Goal: Task Accomplishment & Management: Complete application form

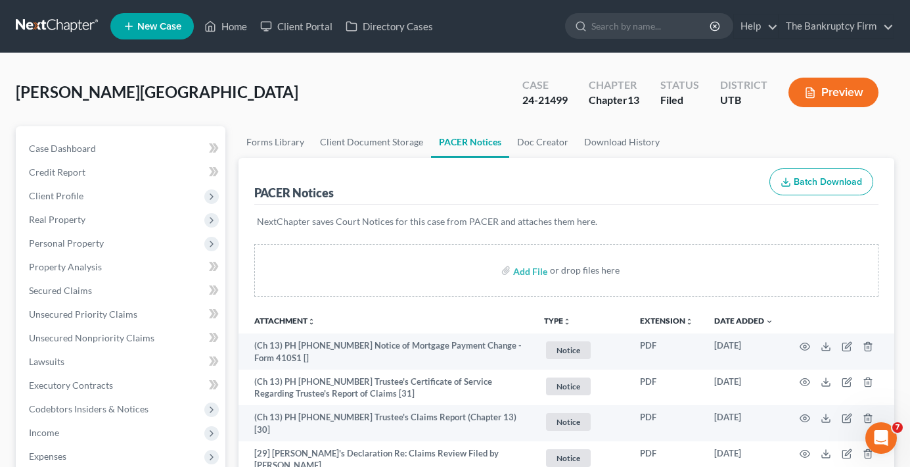
click at [218, 104] on div "Patterson, Tanissa Upgraded Case 24-21499 Chapter Chapter 13 Status Filed Distr…" at bounding box center [455, 97] width 879 height 57
click at [242, 25] on link "Home" at bounding box center [226, 26] width 56 height 24
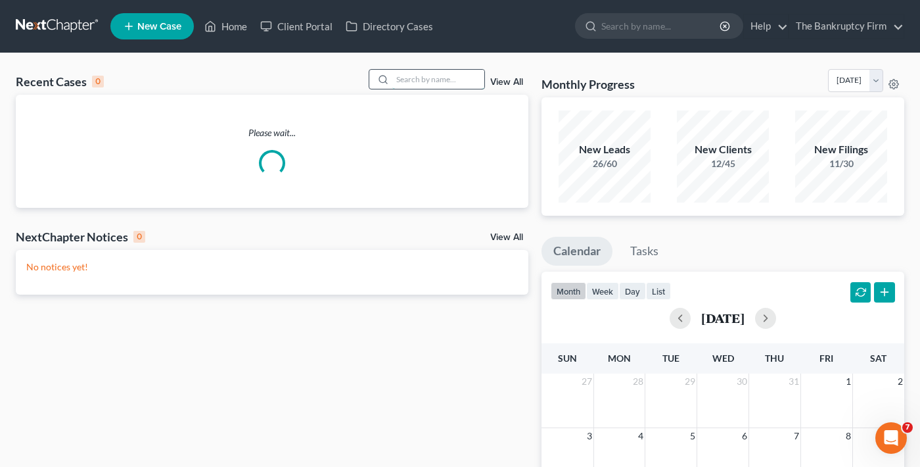
click at [424, 72] on input "search" at bounding box center [438, 79] width 92 height 19
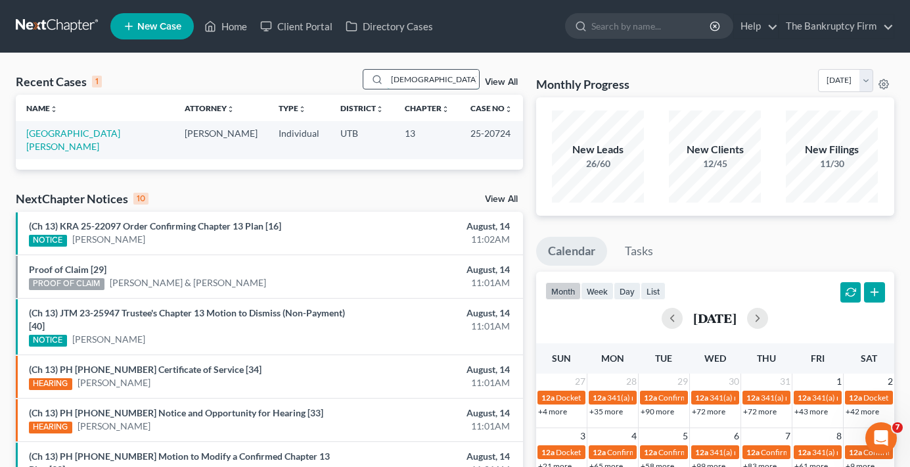
type input "carmelita medina"
click at [79, 135] on link "[GEOGRAPHIC_DATA][PERSON_NAME]" at bounding box center [73, 139] width 94 height 24
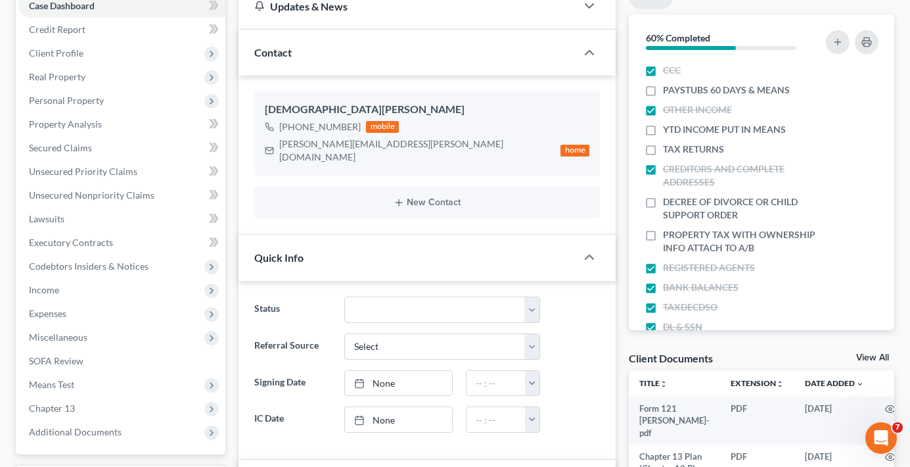
scroll to position [197, 0]
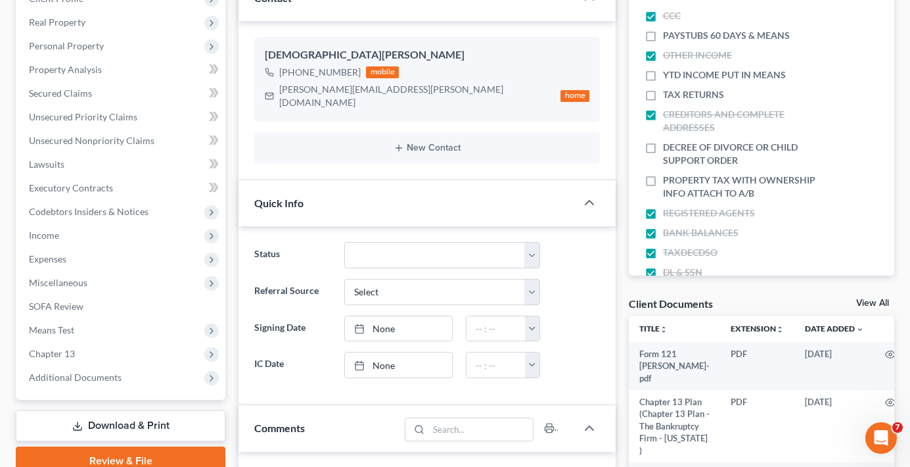
click at [860, 304] on link "View All" at bounding box center [872, 302] width 33 height 9
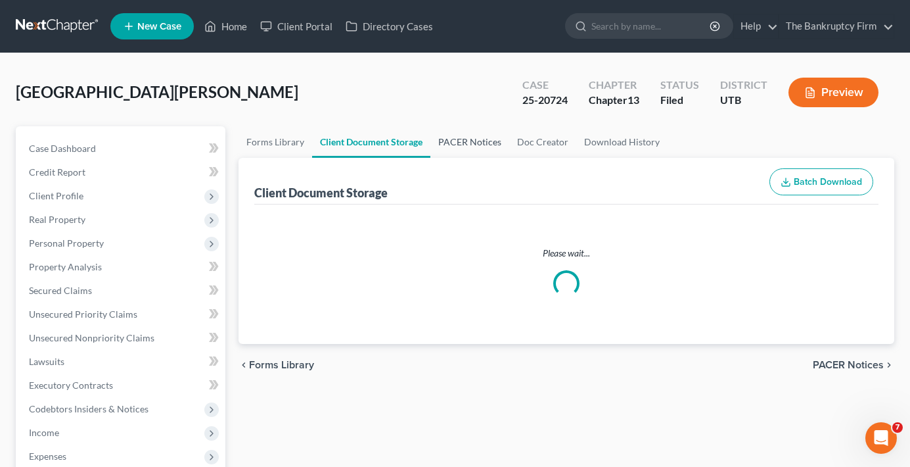
select select "30"
select select "26"
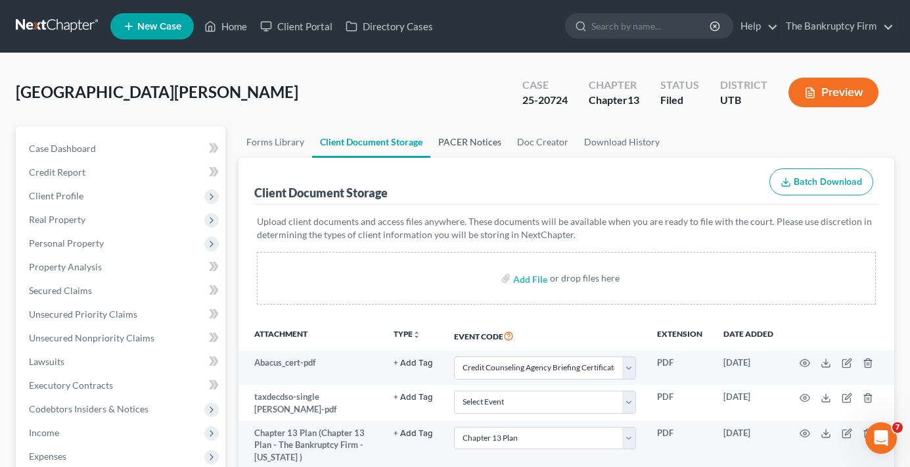
click at [469, 139] on link "PACER Notices" at bounding box center [469, 142] width 79 height 32
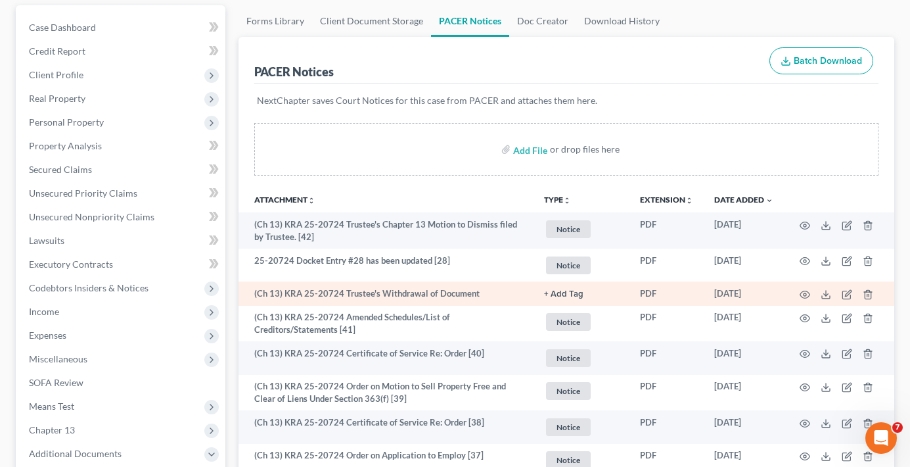
scroll to position [131, 0]
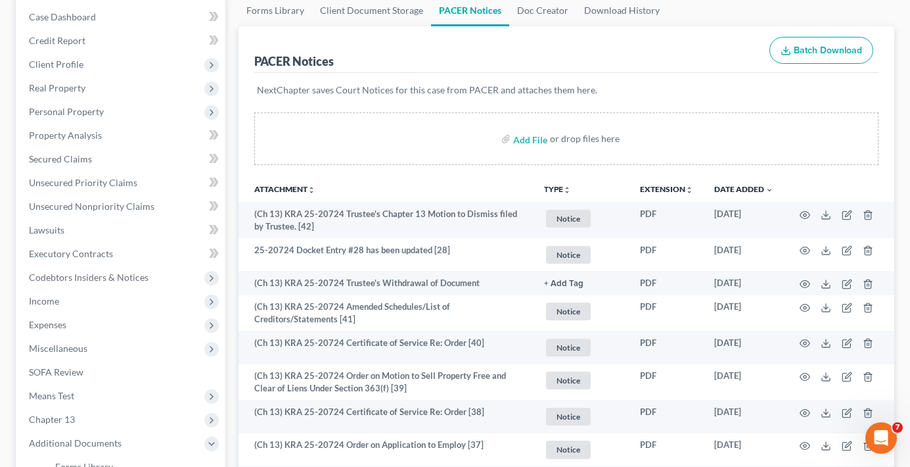
click at [254, 106] on div "NextChapter saves Court Notices for this case from PACER and attaches them here." at bounding box center [566, 98] width 624 height 50
click at [254, 105] on div "NextChapter saves Court Notices for this case from PACER and attaches them here." at bounding box center [566, 98] width 624 height 50
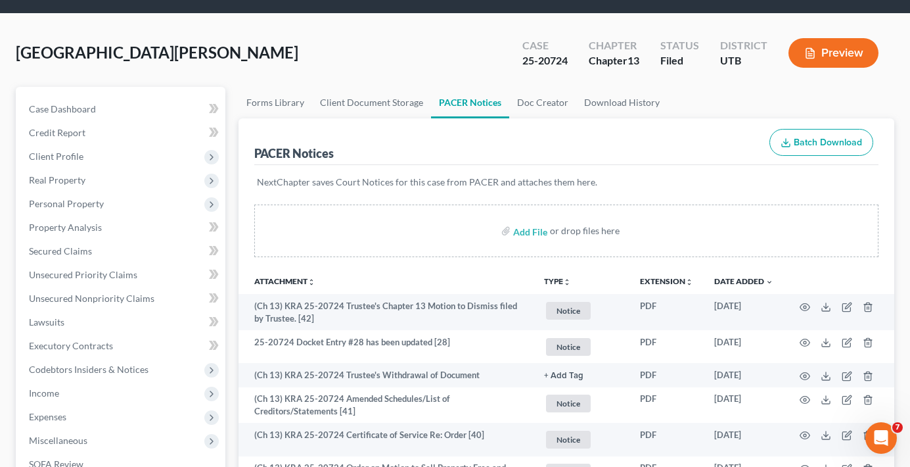
scroll to position [0, 0]
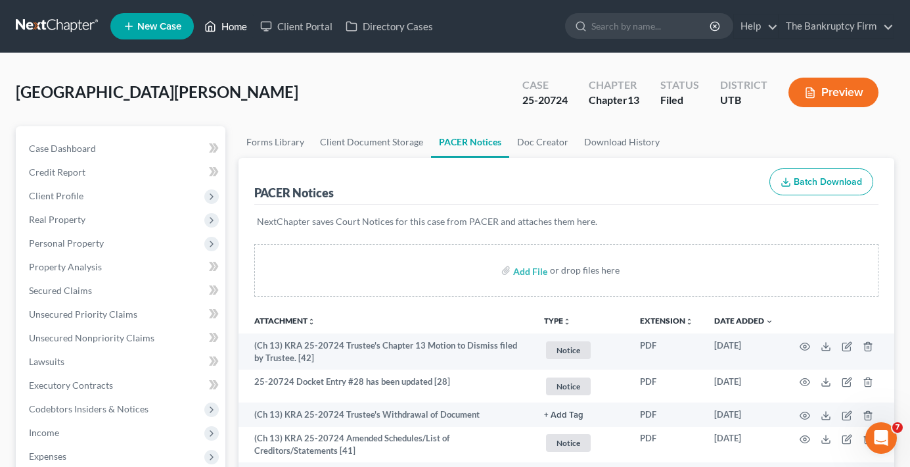
click at [237, 28] on link "Home" at bounding box center [226, 26] width 56 height 24
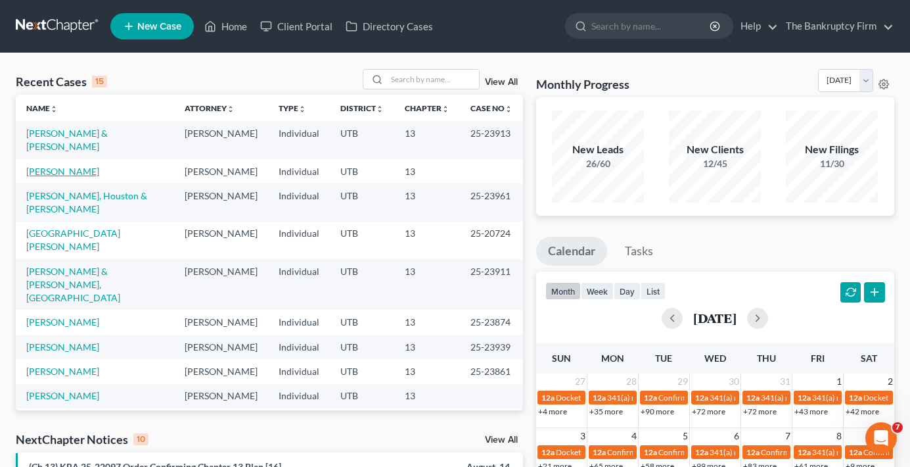
click at [81, 176] on link "[PERSON_NAME]" at bounding box center [62, 171] width 73 height 11
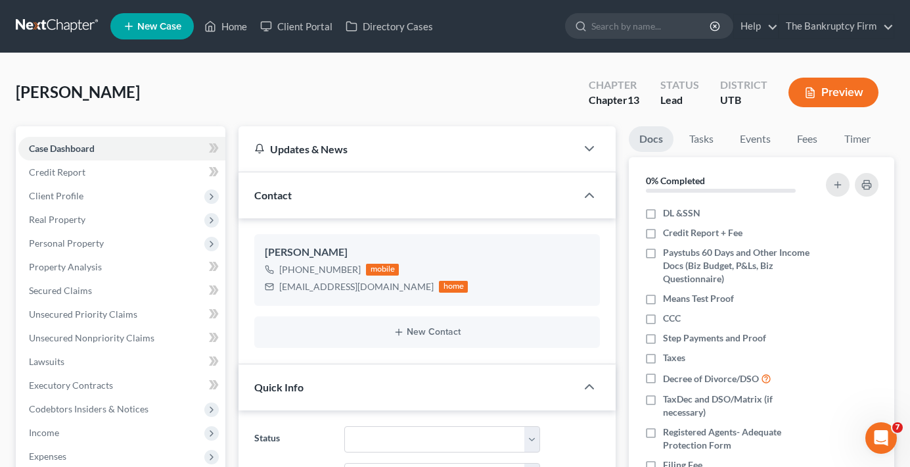
scroll to position [103, 0]
click at [70, 170] on span "Credit Report" at bounding box center [57, 171] width 57 height 11
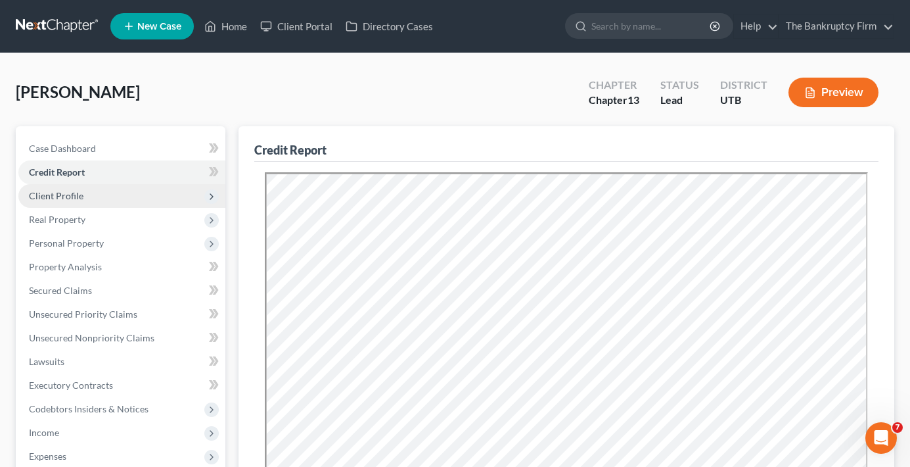
click at [60, 196] on span "Client Profile" at bounding box center [56, 195] width 55 height 11
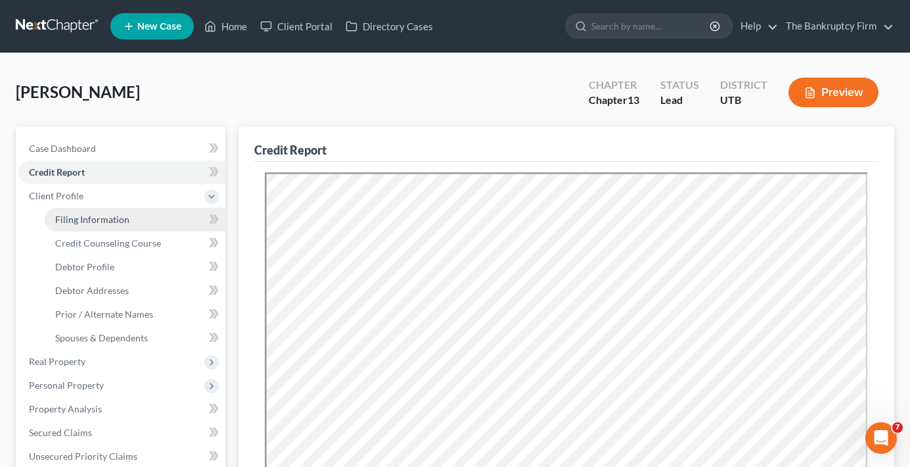
click at [82, 218] on span "Filing Information" at bounding box center [92, 219] width 74 height 11
select select "1"
select select "0"
select select "3"
select select "46"
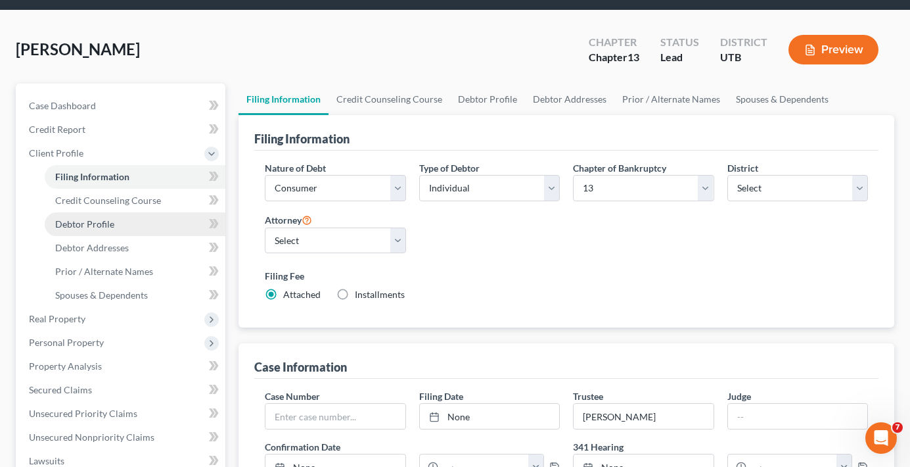
scroll to position [66, 0]
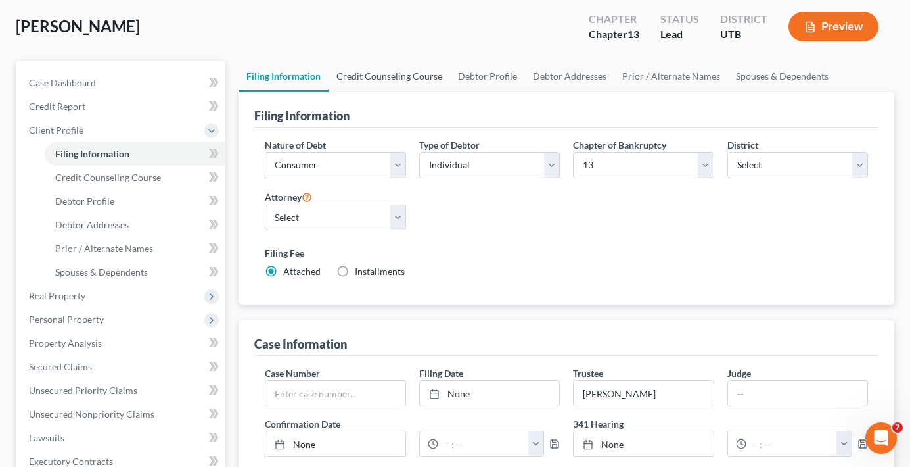
click at [366, 83] on link "Credit Counseling Course" at bounding box center [390, 76] width 122 height 32
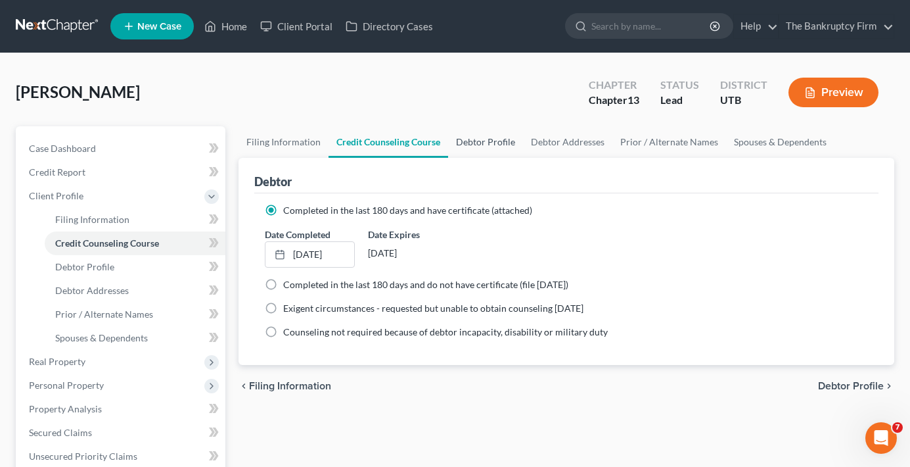
click at [471, 141] on link "Debtor Profile" at bounding box center [485, 142] width 75 height 32
select select "3"
select select "1"
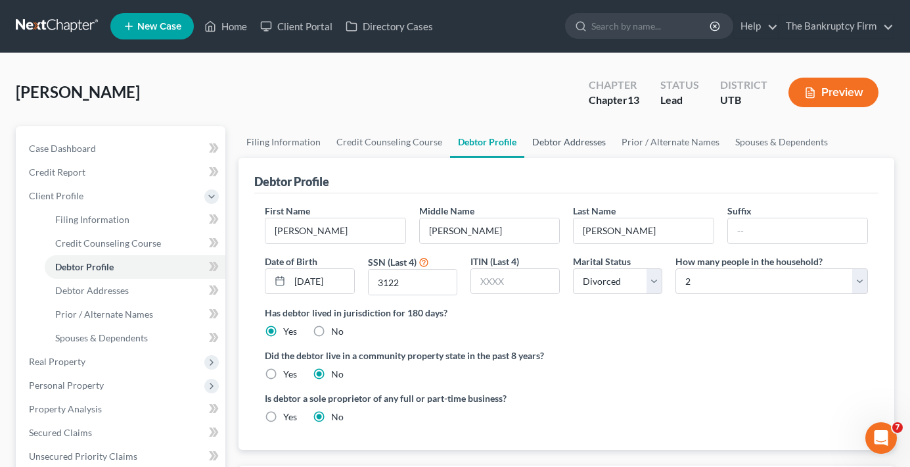
click at [546, 141] on link "Debtor Addresses" at bounding box center [568, 142] width 89 height 32
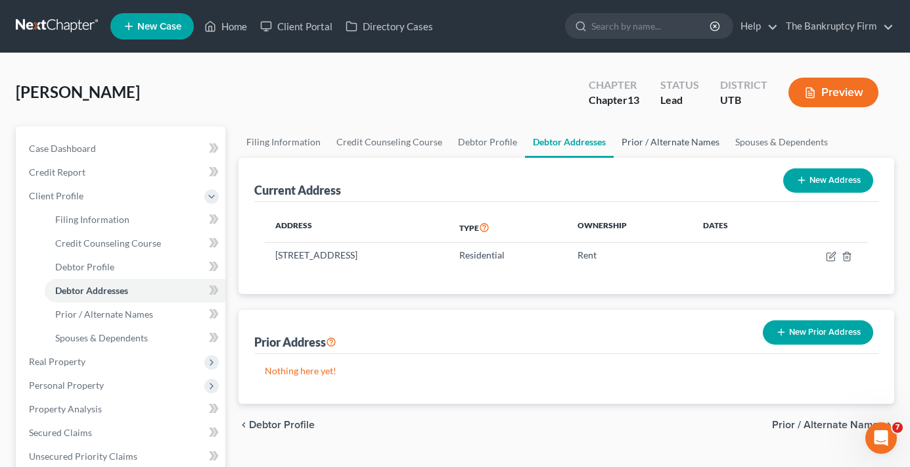
click at [627, 150] on link "Prior / Alternate Names" at bounding box center [671, 142] width 114 height 32
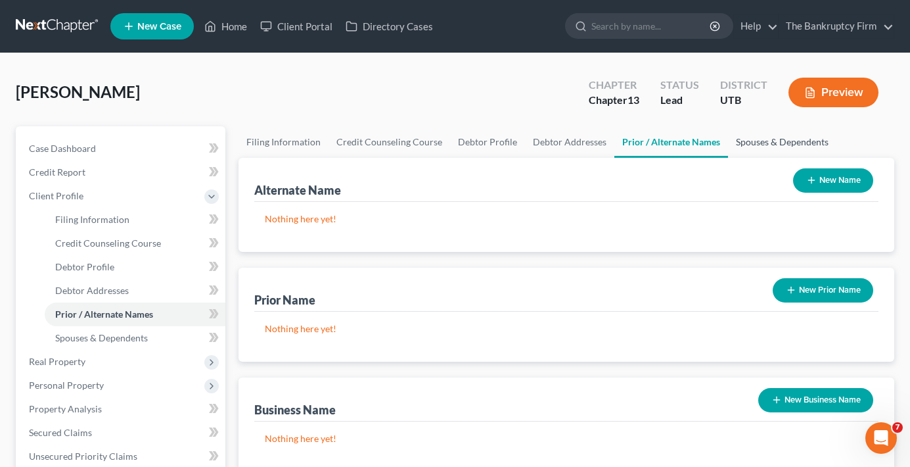
click at [731, 140] on link "Spouses & Dependents" at bounding box center [782, 142] width 108 height 32
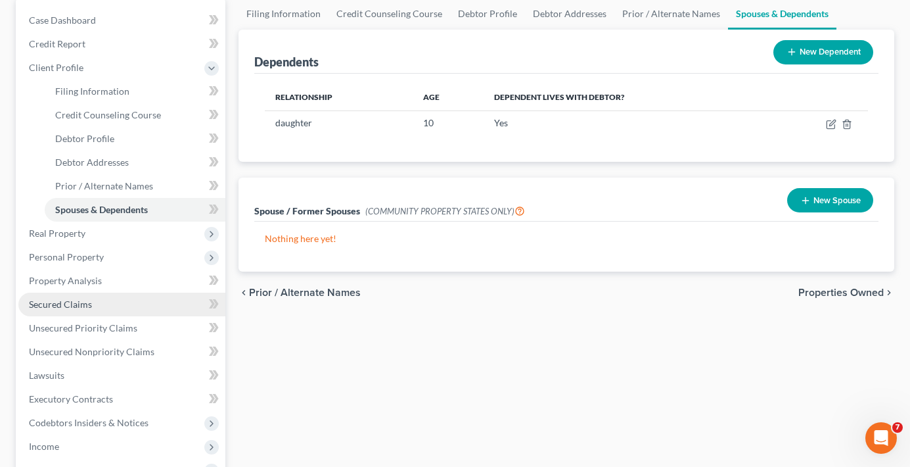
scroll to position [131, 0]
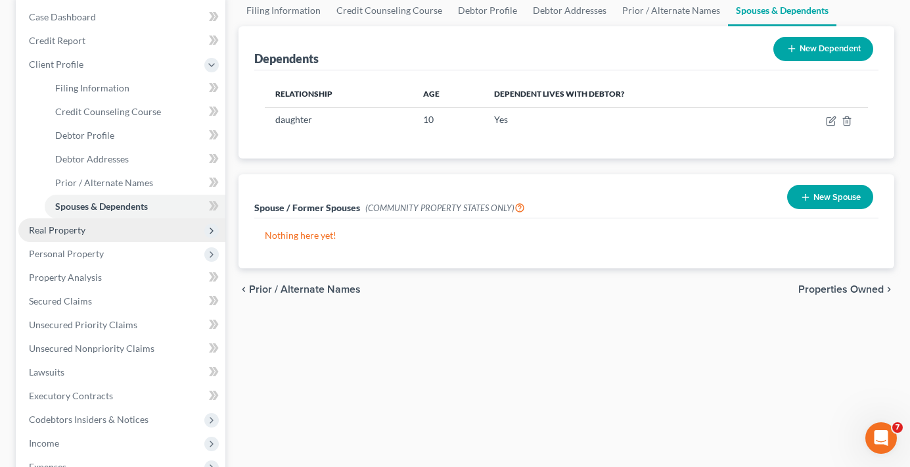
click at [83, 229] on span "Real Property" at bounding box center [57, 229] width 57 height 11
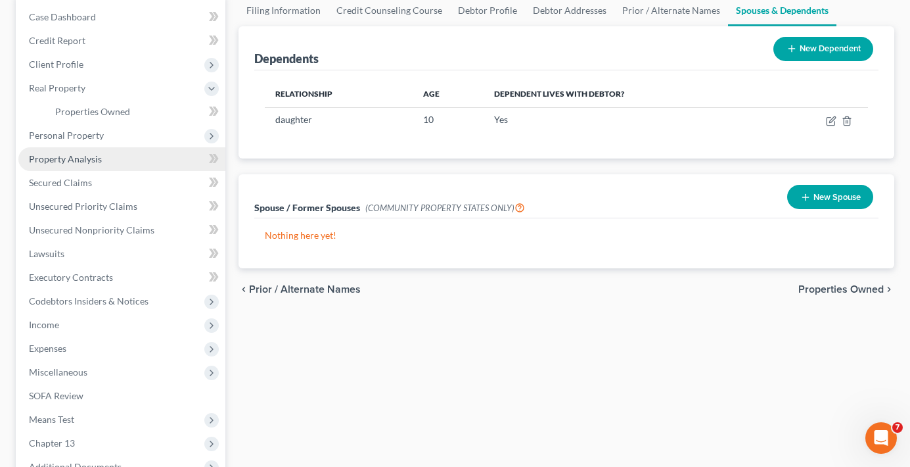
click at [70, 157] on span "Property Analysis" at bounding box center [65, 158] width 73 height 11
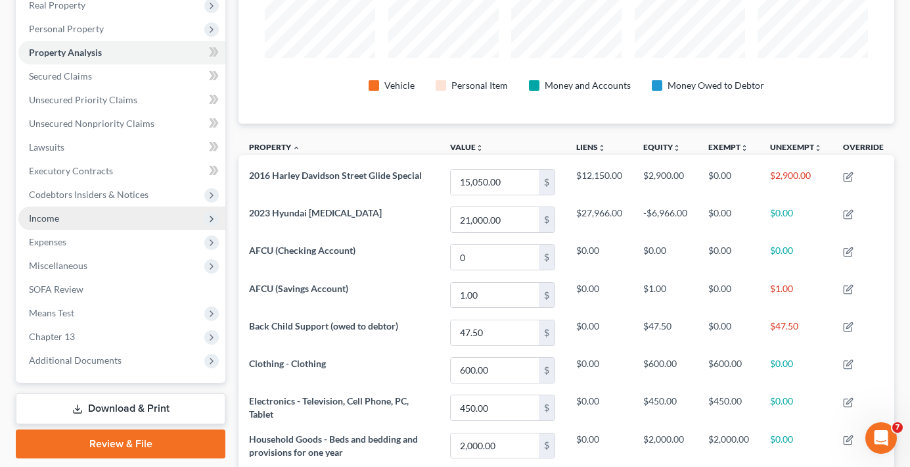
scroll to position [195, 0]
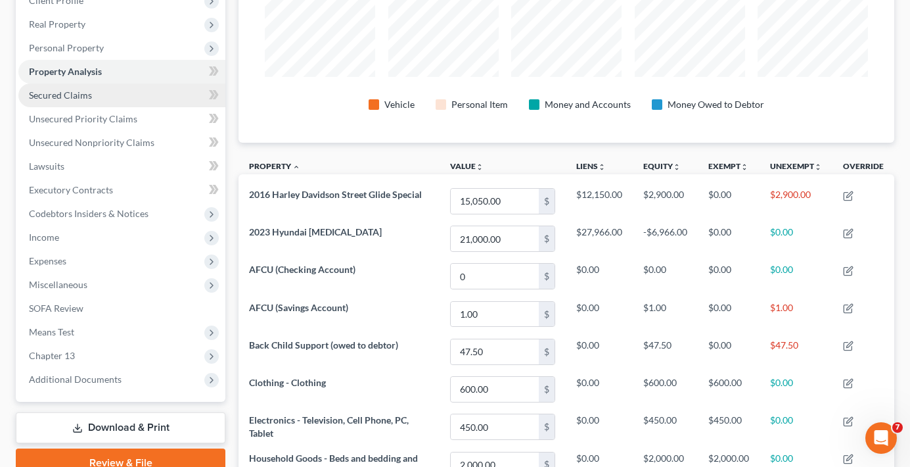
click at [60, 100] on span "Secured Claims" at bounding box center [60, 94] width 63 height 11
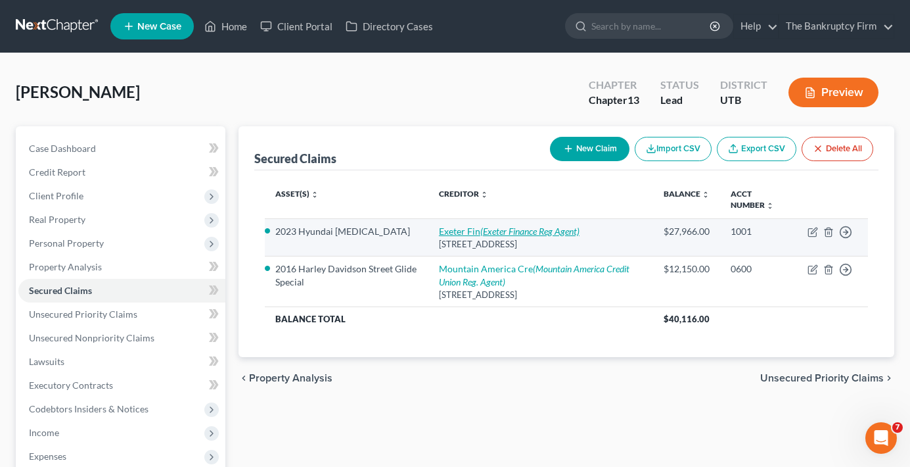
click at [461, 233] on link "Exeter Fin (Exeter Finance Reg Agent)" at bounding box center [509, 230] width 141 height 11
select select "45"
select select "0"
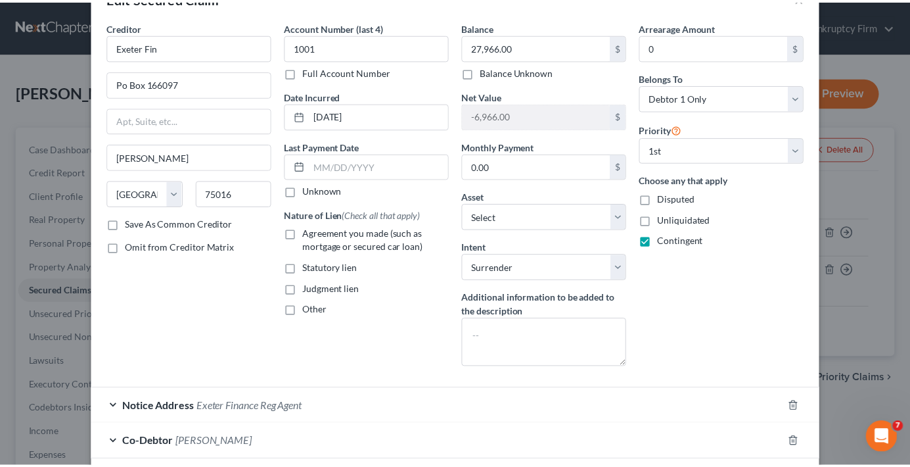
scroll to position [144, 0]
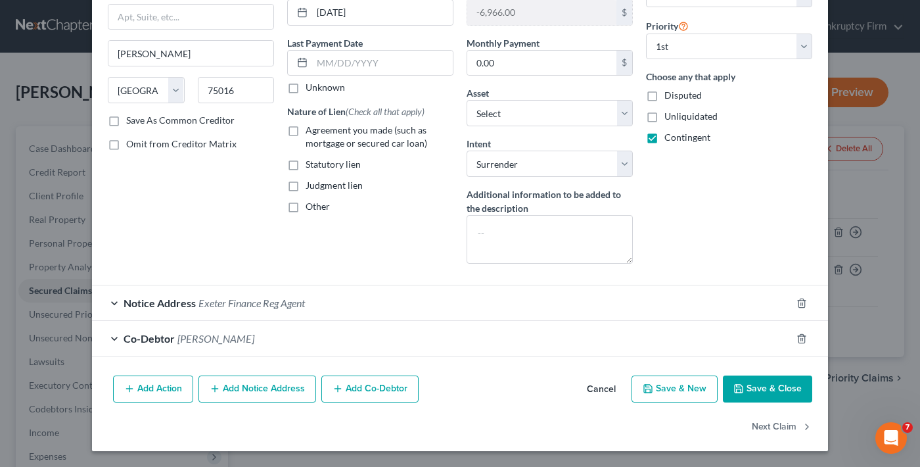
click at [851, 336] on div "Edit Secured Claim × Creditor * Exeter Fin Po Box 166097 Irving State AL AK AR …" at bounding box center [460, 233] width 920 height 467
click at [586, 390] on button "Cancel" at bounding box center [601, 390] width 50 height 26
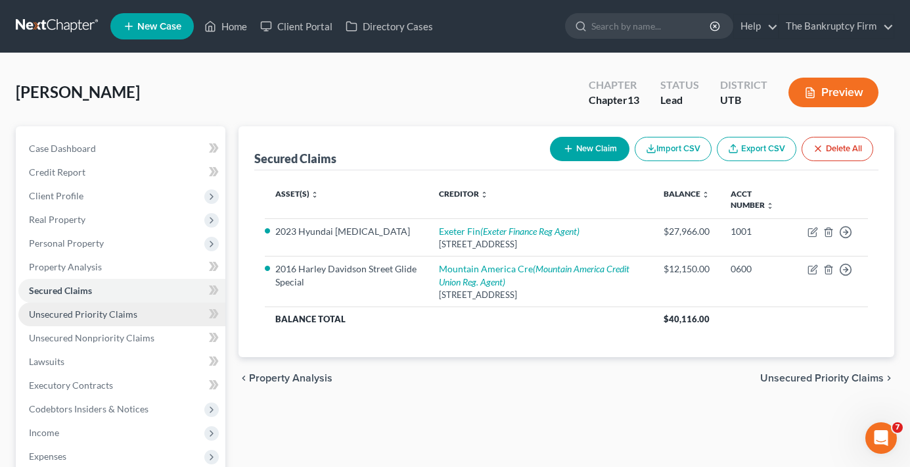
click at [83, 313] on span "Unsecured Priority Claims" at bounding box center [83, 313] width 108 height 11
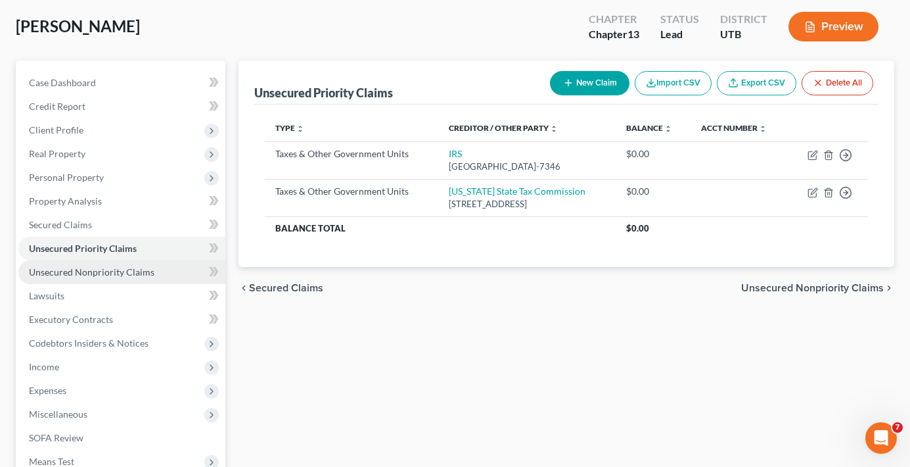
click at [99, 275] on span "Unsecured Nonpriority Claims" at bounding box center [92, 271] width 126 height 11
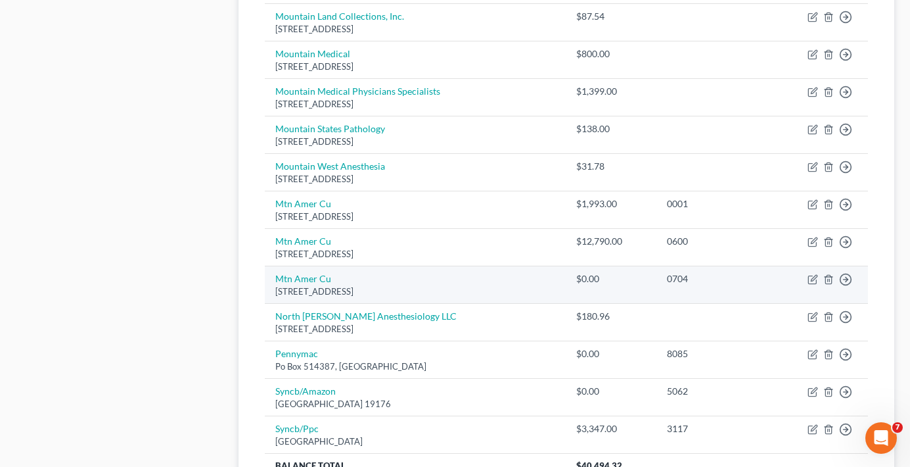
scroll to position [1051, 0]
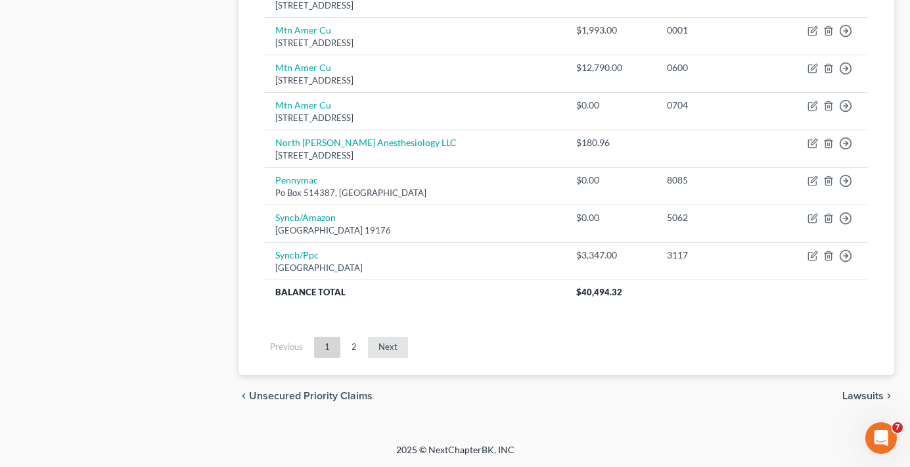
click at [381, 344] on link "Next" at bounding box center [388, 346] width 40 height 21
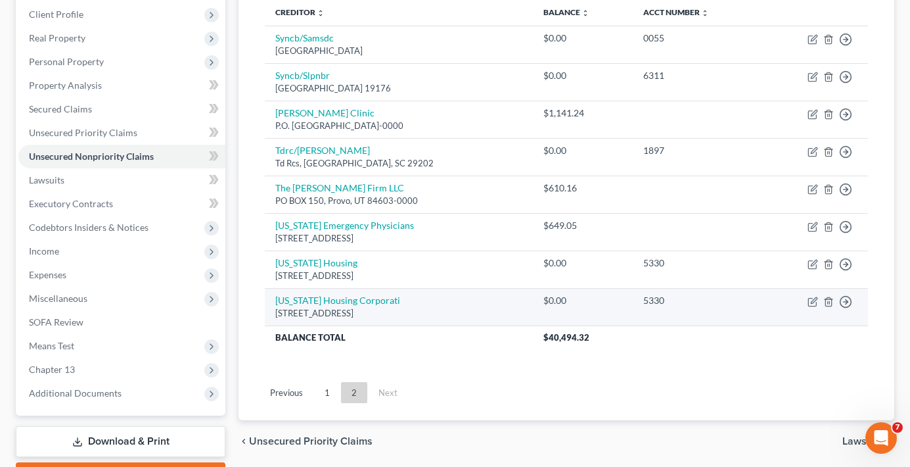
scroll to position [0, 0]
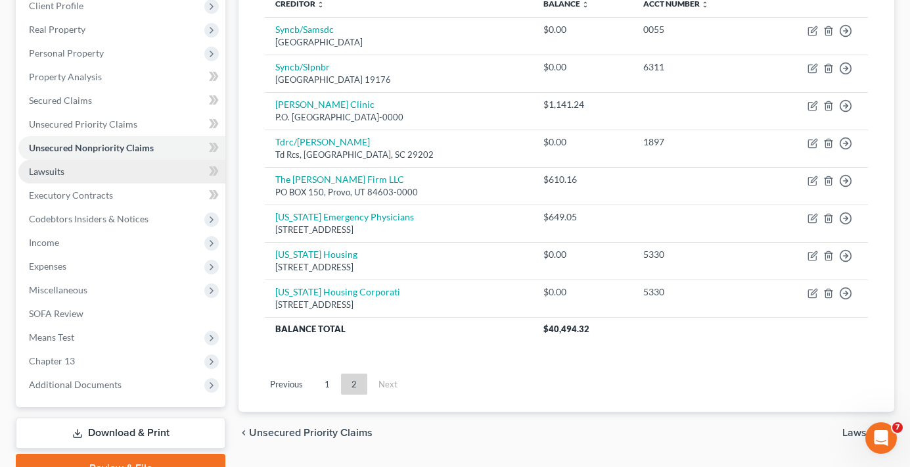
click at [57, 173] on span "Lawsuits" at bounding box center [46, 171] width 35 height 11
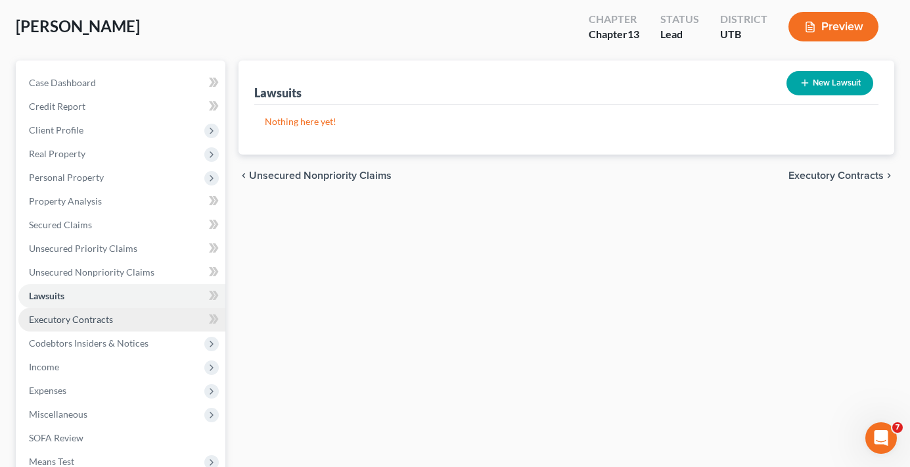
click at [70, 314] on span "Executory Contracts" at bounding box center [71, 318] width 84 height 11
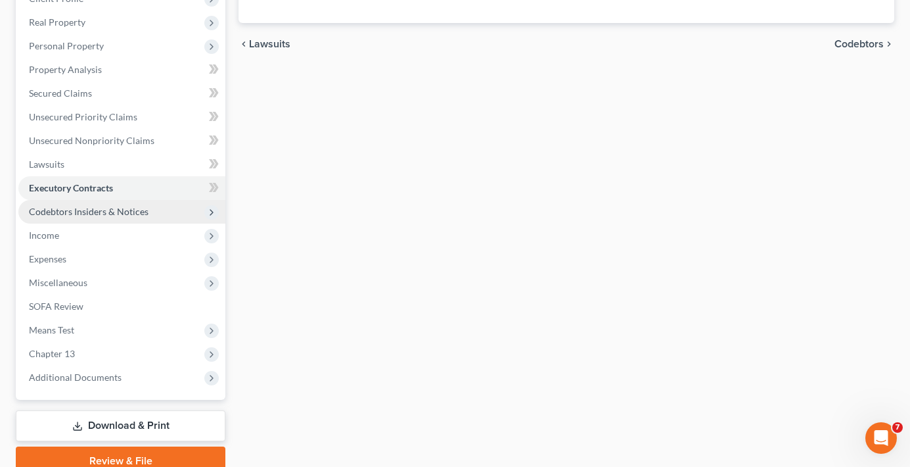
click at [81, 211] on span "Codebtors Insiders & Notices" at bounding box center [89, 211] width 120 height 11
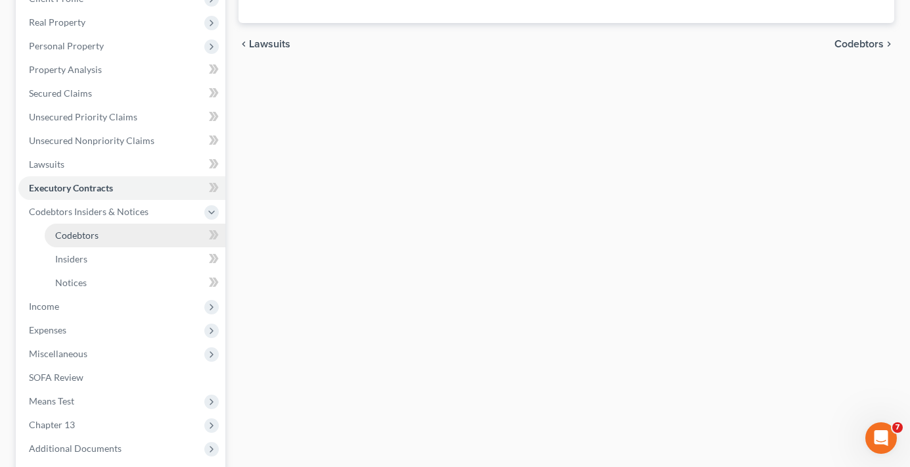
click at [82, 237] on span "Codebtors" at bounding box center [76, 234] width 43 height 11
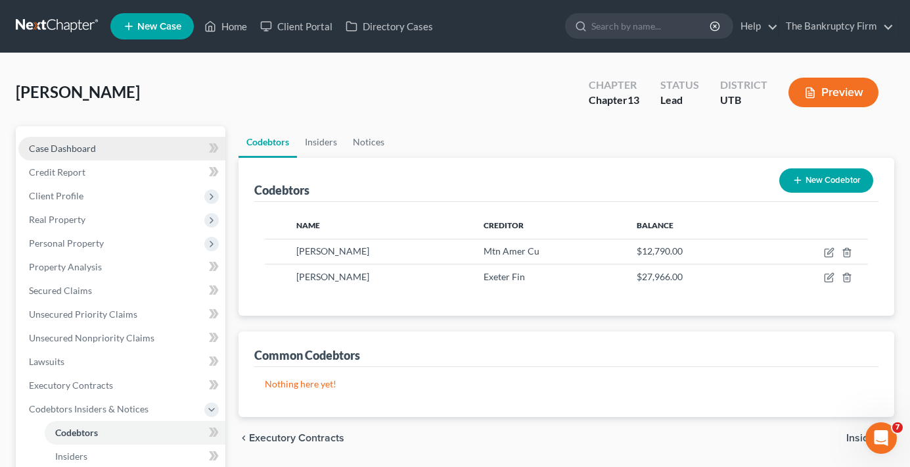
click at [101, 147] on link "Case Dashboard" at bounding box center [121, 149] width 207 height 24
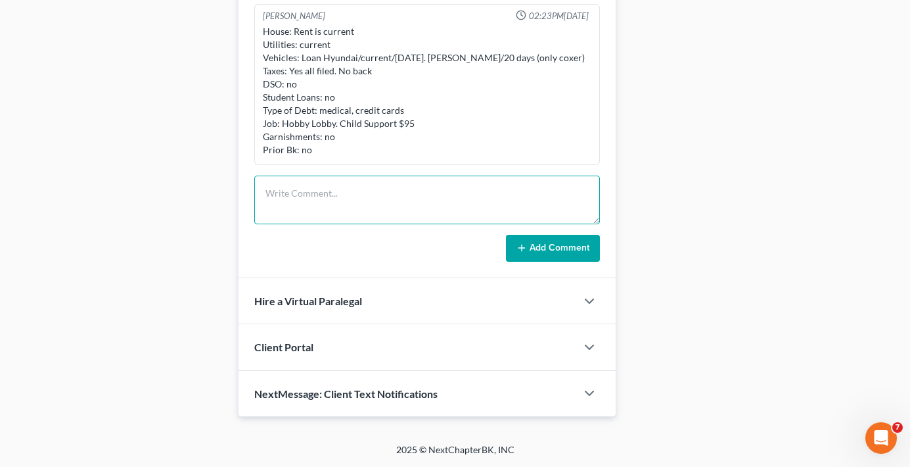
click at [332, 193] on textarea at bounding box center [427, 199] width 346 height 49
type textarea "Why Ch 13 -- ongoing medical issues"
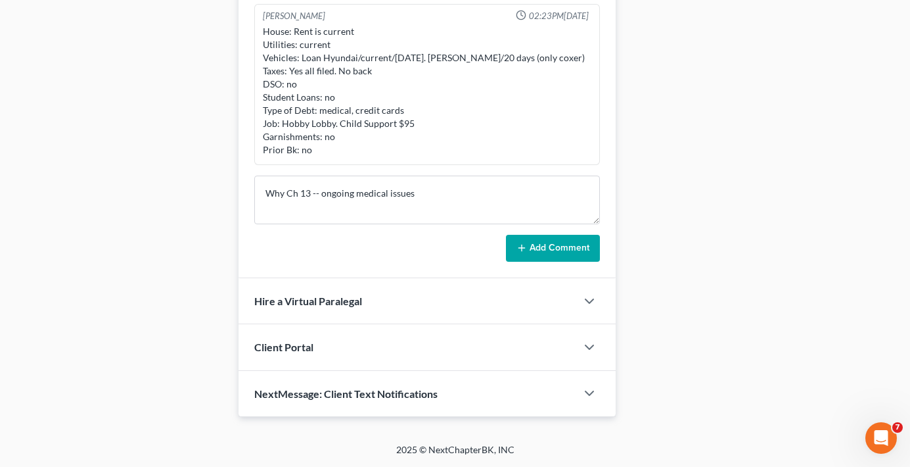
click at [547, 252] on button "Add Comment" at bounding box center [553, 249] width 94 height 28
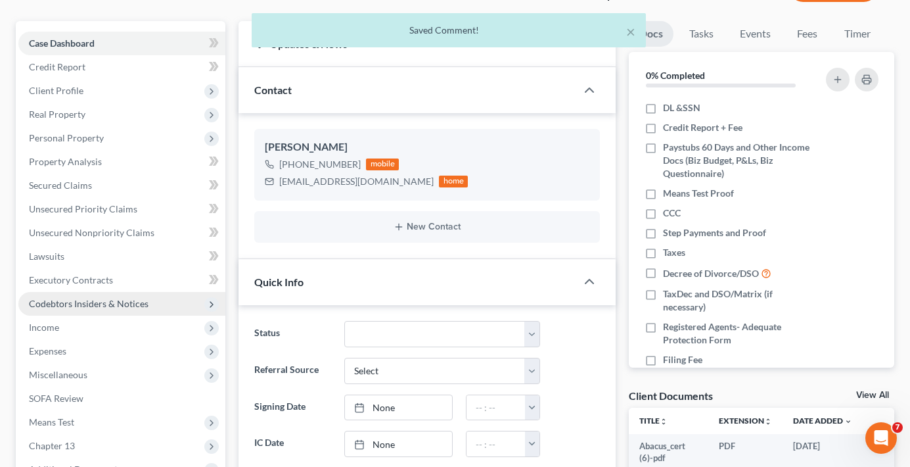
click at [65, 304] on span "Codebtors Insiders & Notices" at bounding box center [89, 303] width 120 height 11
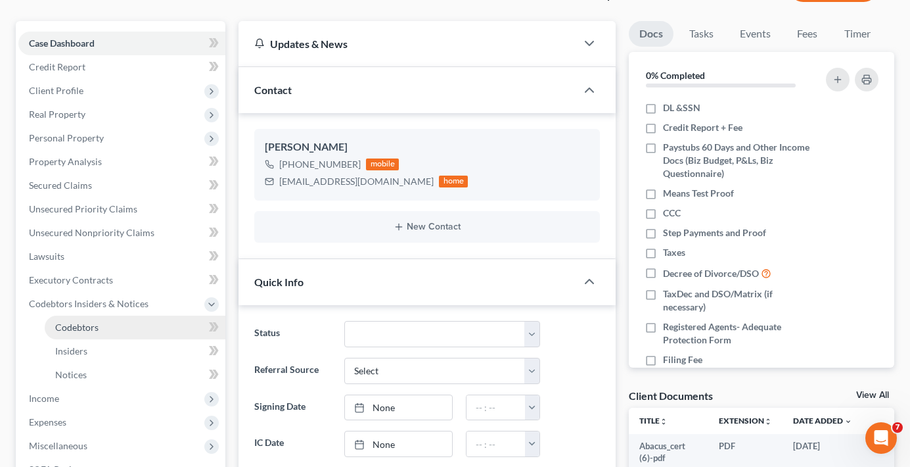
click at [72, 324] on span "Codebtors" at bounding box center [76, 326] width 43 height 11
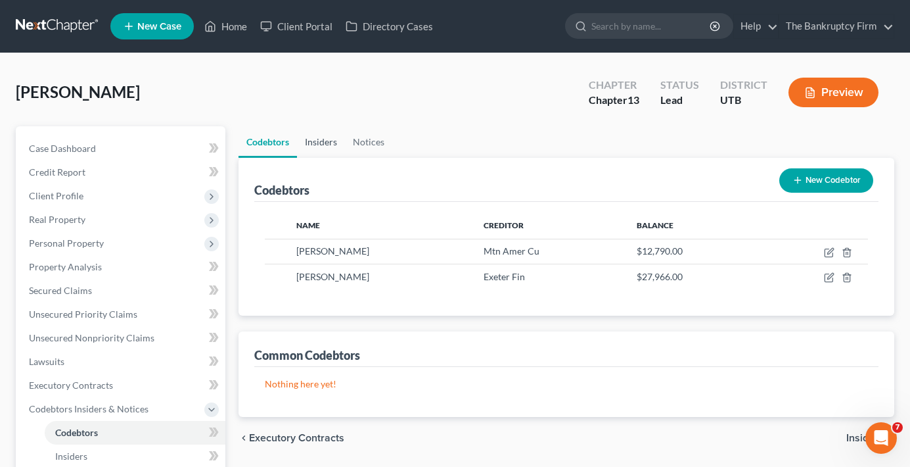
click at [322, 143] on link "Insiders" at bounding box center [321, 142] width 48 height 32
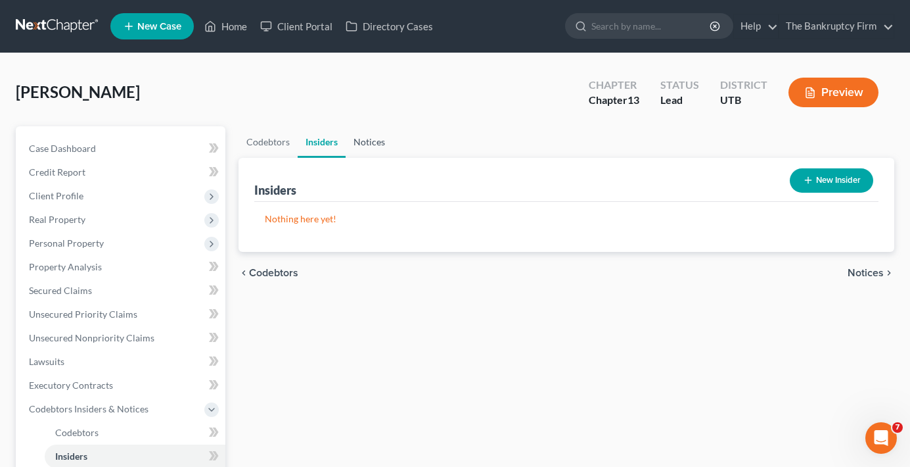
click at [367, 144] on link "Notices" at bounding box center [369, 142] width 47 height 32
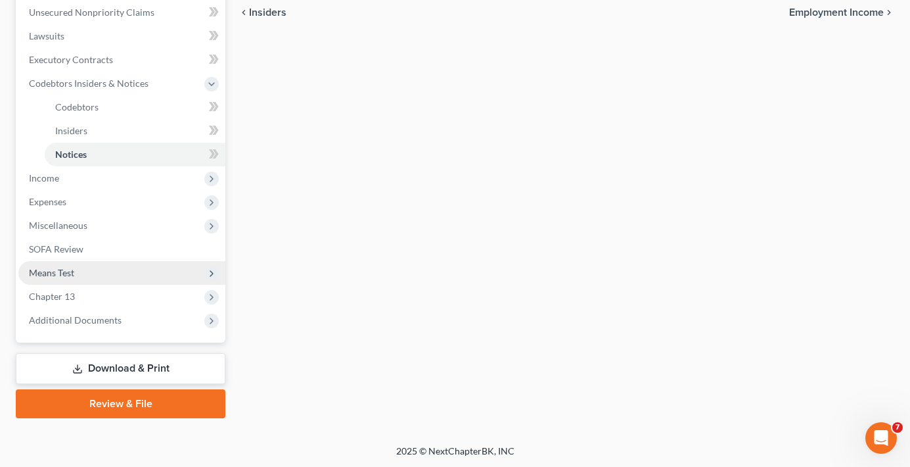
scroll to position [327, 0]
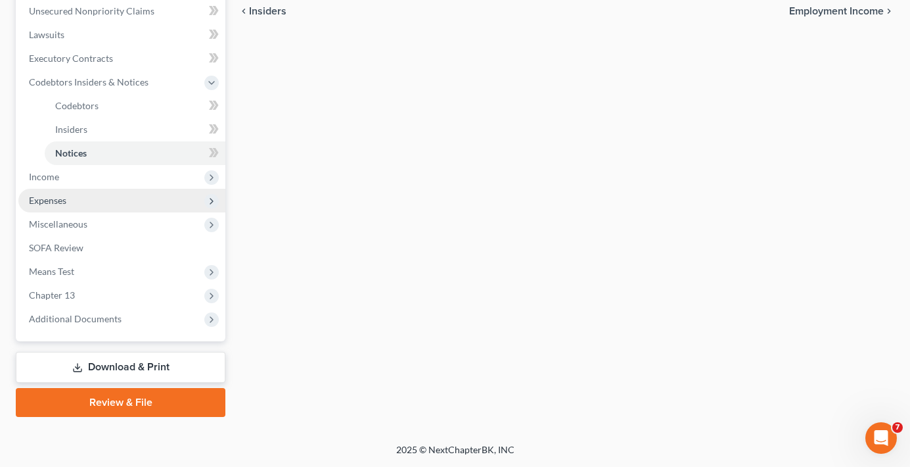
click at [59, 204] on span "Expenses" at bounding box center [47, 200] width 37 height 11
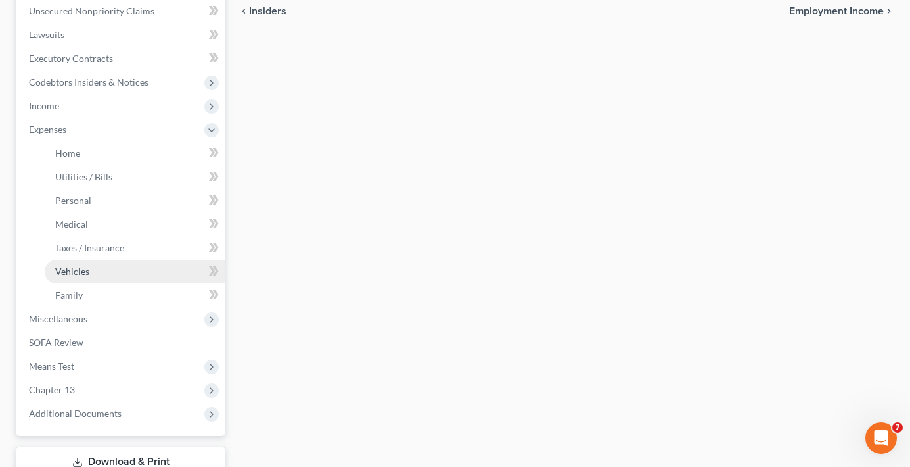
click at [70, 274] on span "Vehicles" at bounding box center [72, 270] width 34 height 11
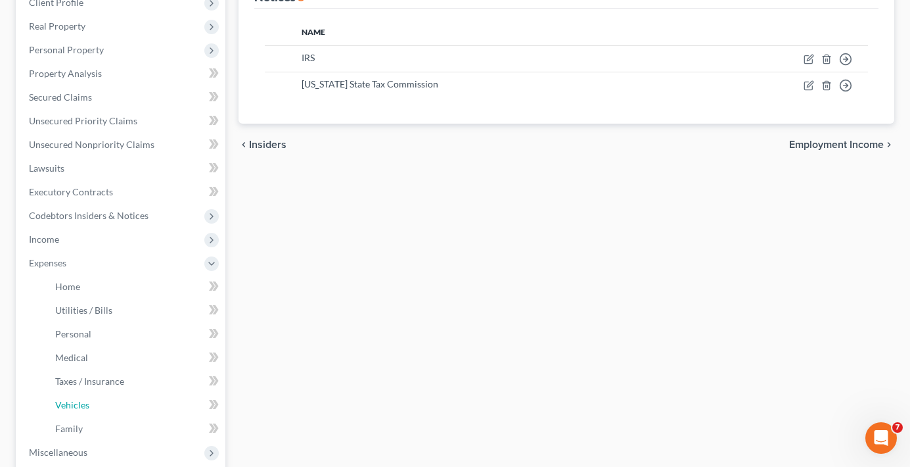
scroll to position [0, 0]
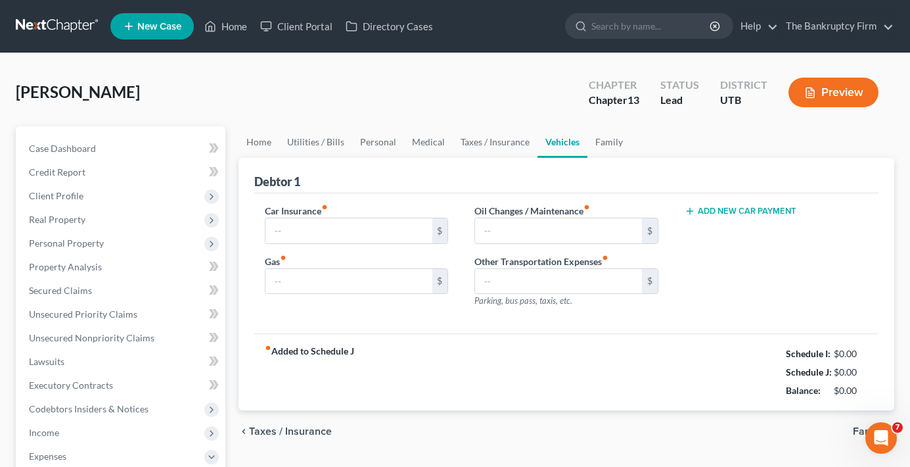
type input "0.00"
type input "85.00"
type input "0.00"
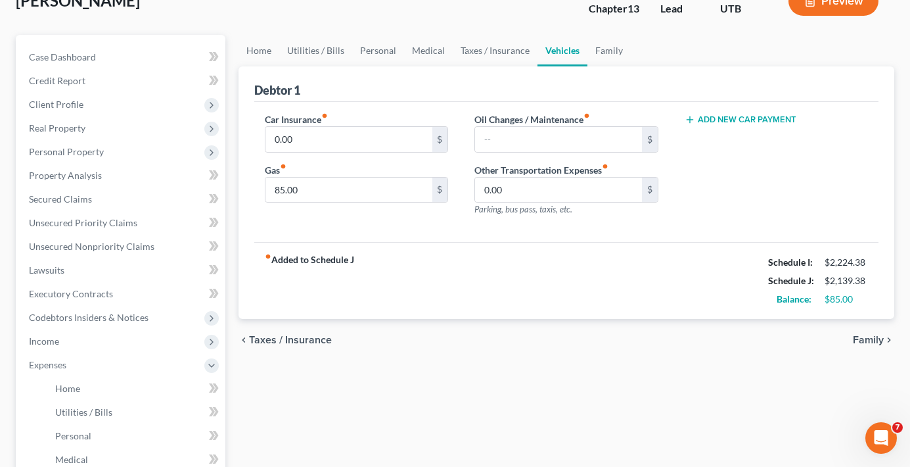
scroll to position [394, 0]
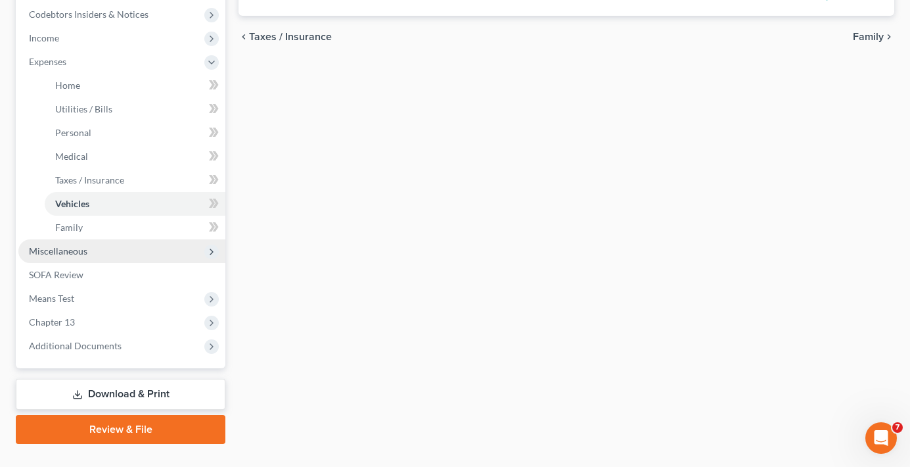
click at [60, 256] on span "Miscellaneous" at bounding box center [58, 250] width 58 height 11
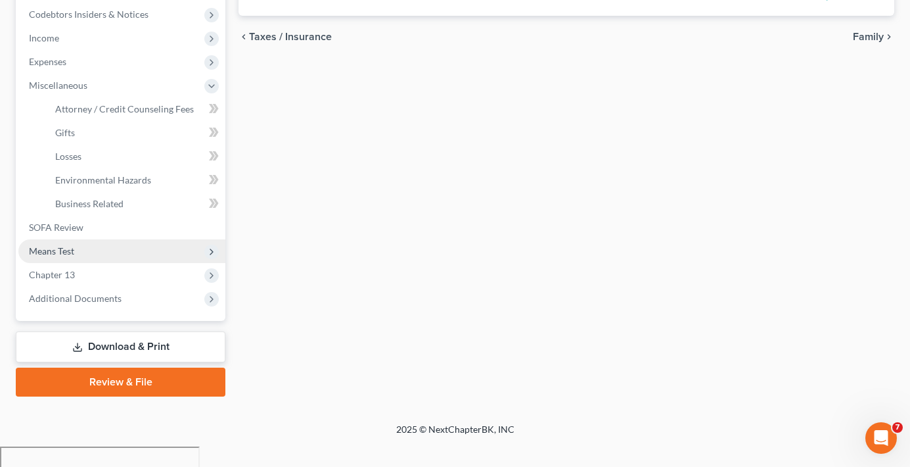
scroll to position [374, 0]
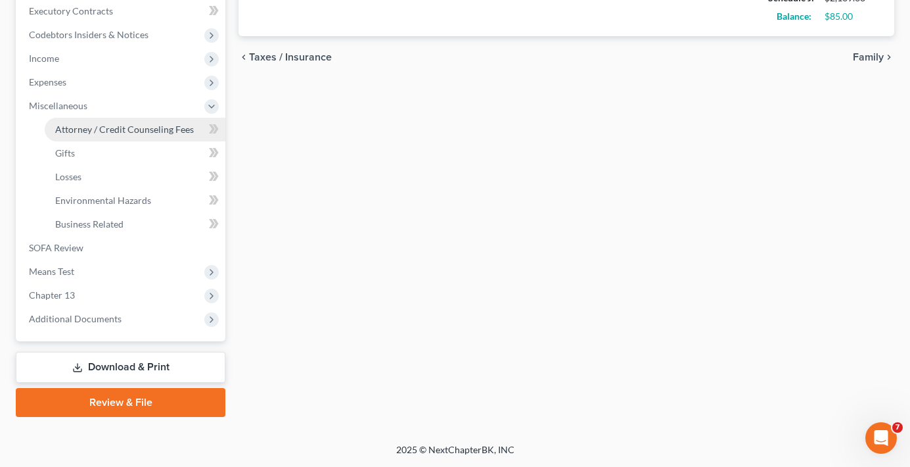
click at [80, 131] on span "Attorney / Credit Counseling Fees" at bounding box center [124, 129] width 139 height 11
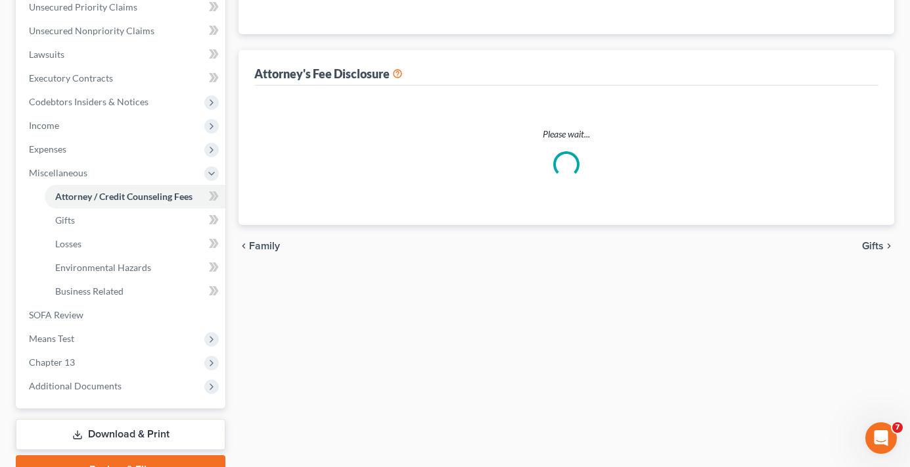
scroll to position [46, 0]
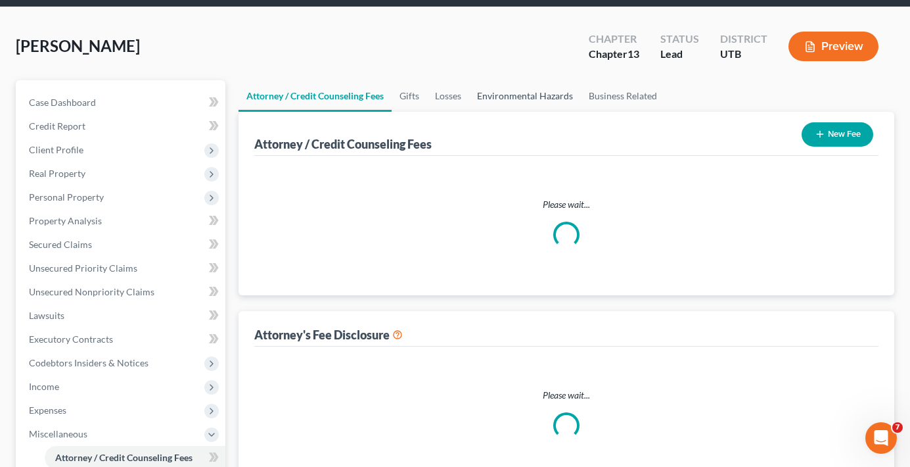
select select "0"
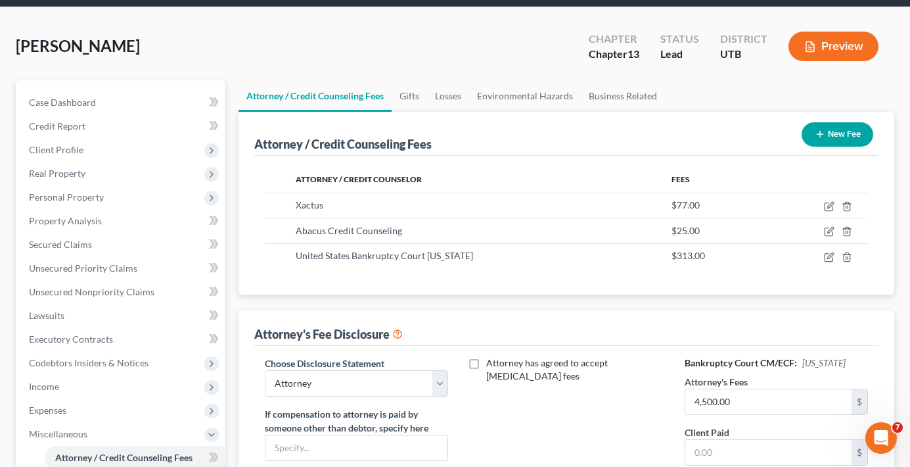
scroll to position [0, 0]
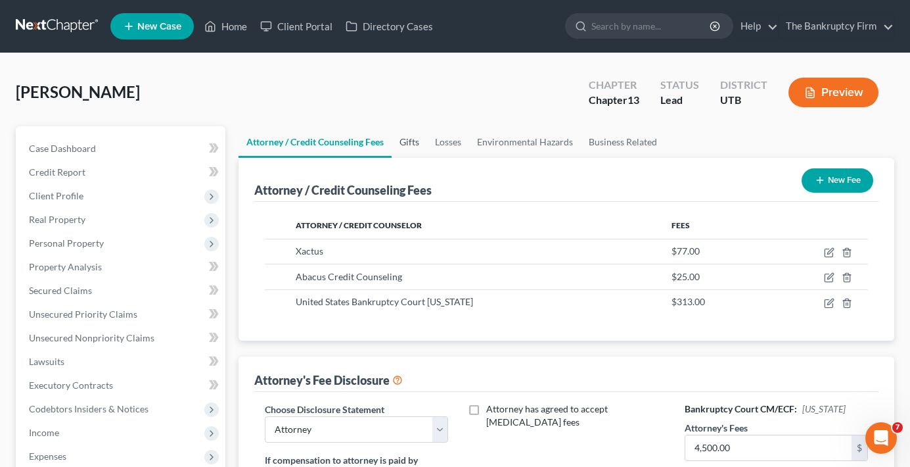
click at [415, 132] on link "Gifts" at bounding box center [409, 142] width 35 height 32
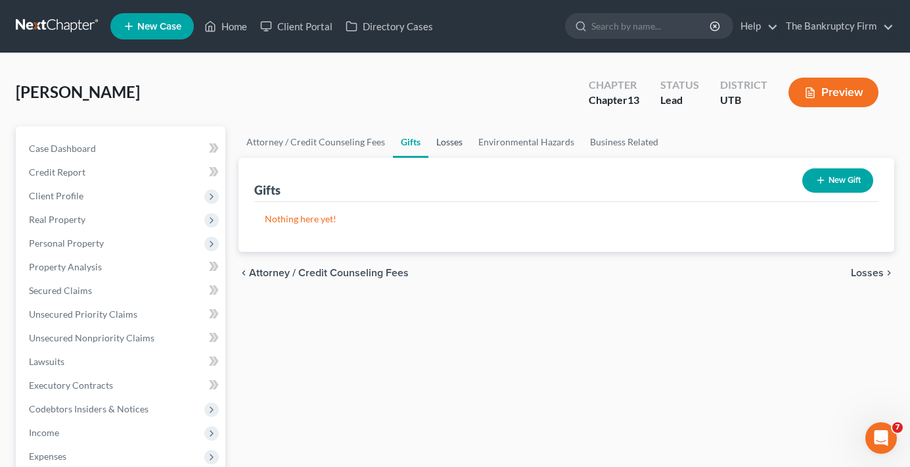
click at [465, 139] on link "Losses" at bounding box center [449, 142] width 42 height 32
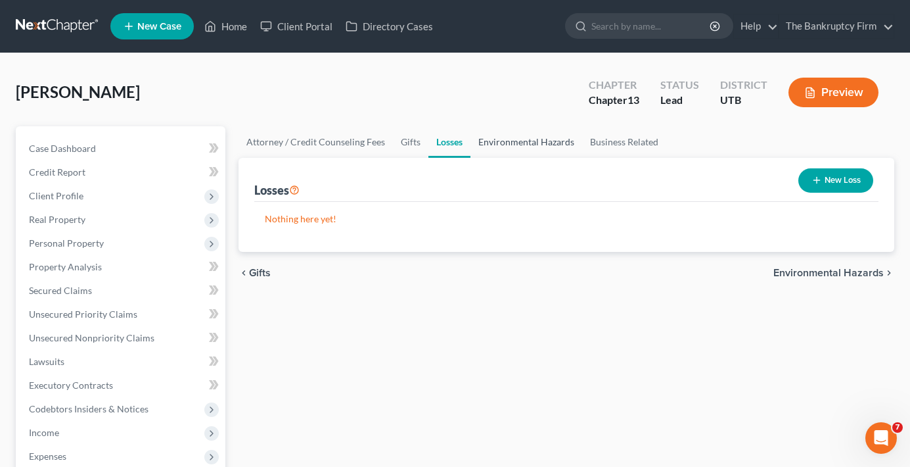
click at [515, 140] on link "Environmental Hazards" at bounding box center [527, 142] width 112 height 32
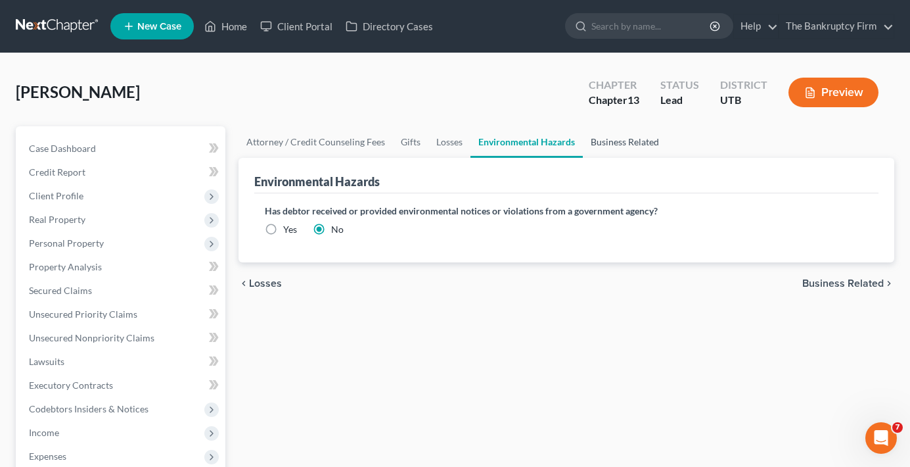
click at [621, 141] on link "Business Related" at bounding box center [625, 142] width 84 height 32
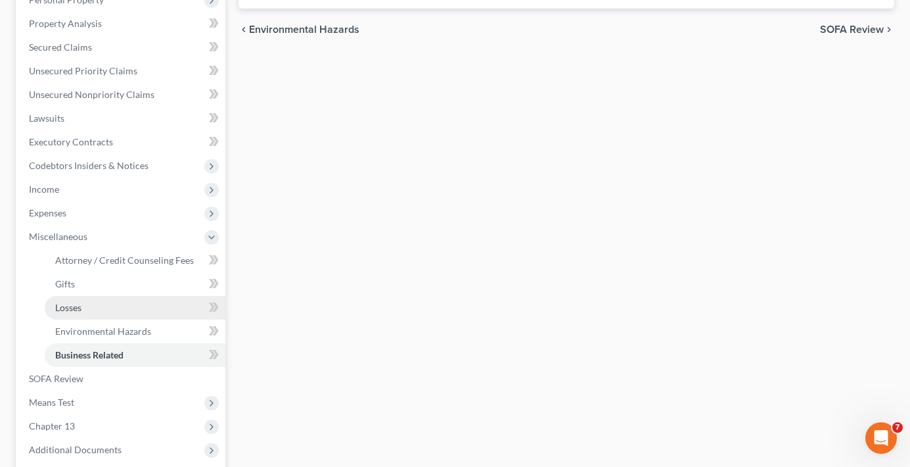
scroll to position [329, 0]
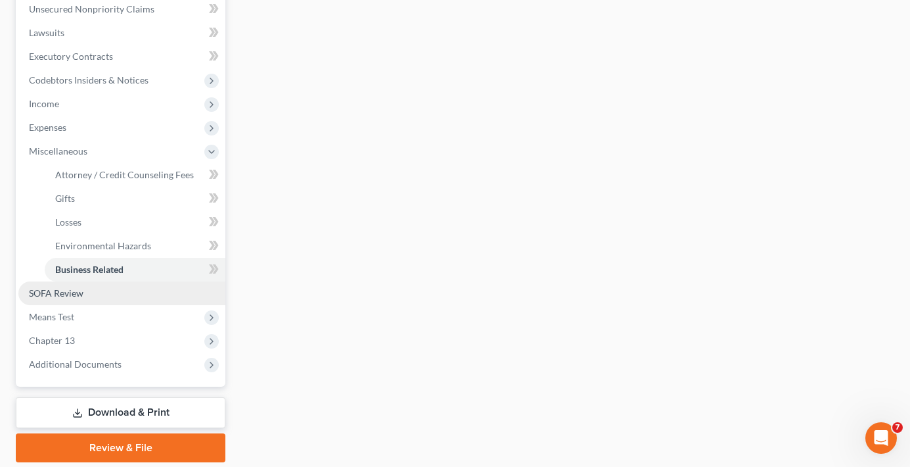
click at [56, 292] on span "SOFA Review" at bounding box center [56, 292] width 55 height 11
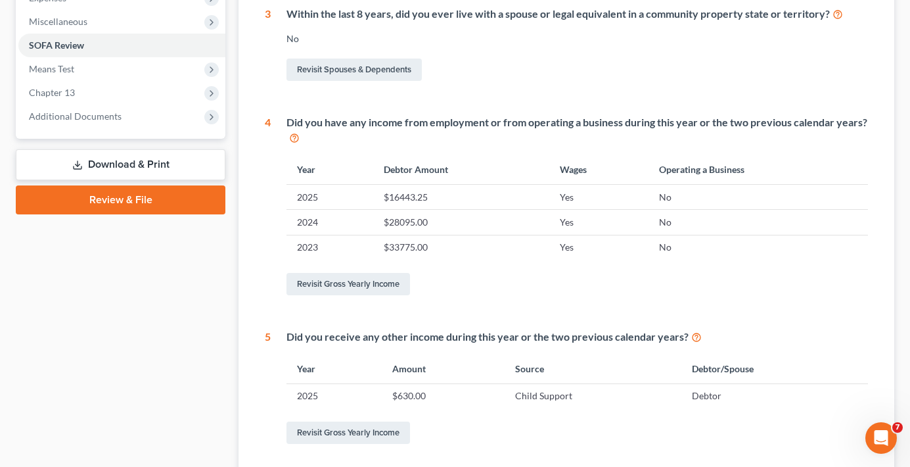
scroll to position [577, 0]
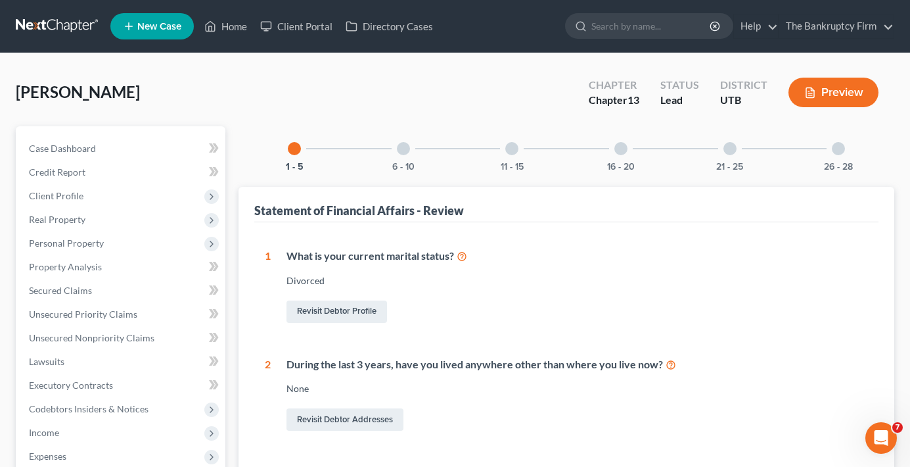
click at [400, 150] on div at bounding box center [403, 148] width 13 height 13
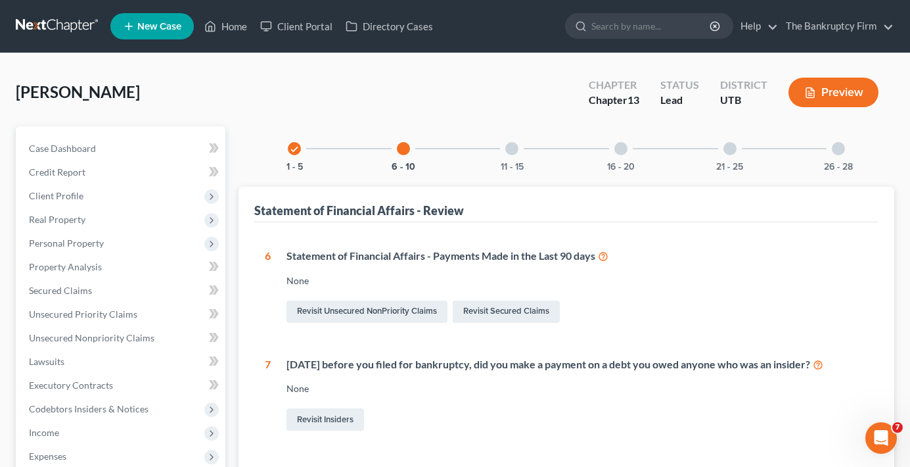
click at [517, 148] on div at bounding box center [511, 148] width 13 height 13
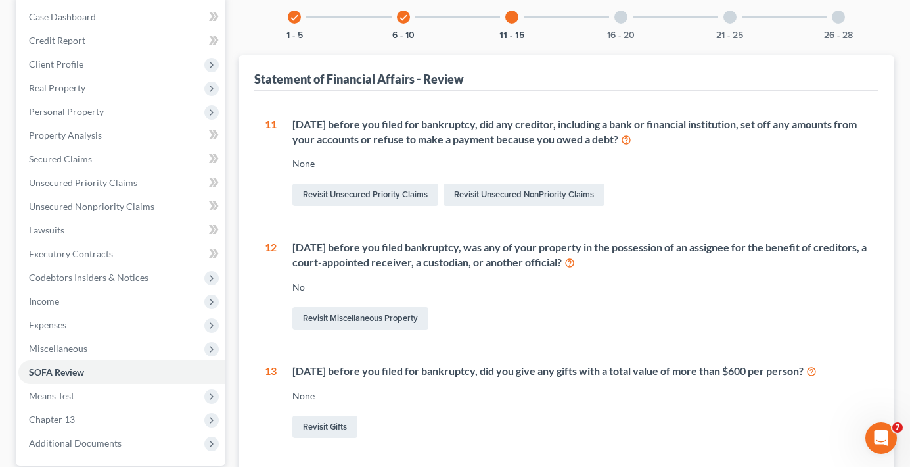
click at [621, 16] on div at bounding box center [620, 17] width 13 height 13
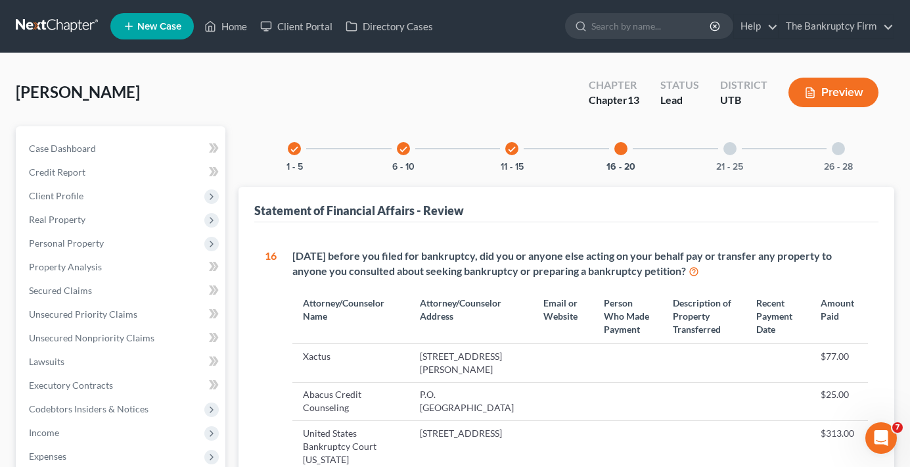
click at [727, 147] on div at bounding box center [730, 148] width 13 height 13
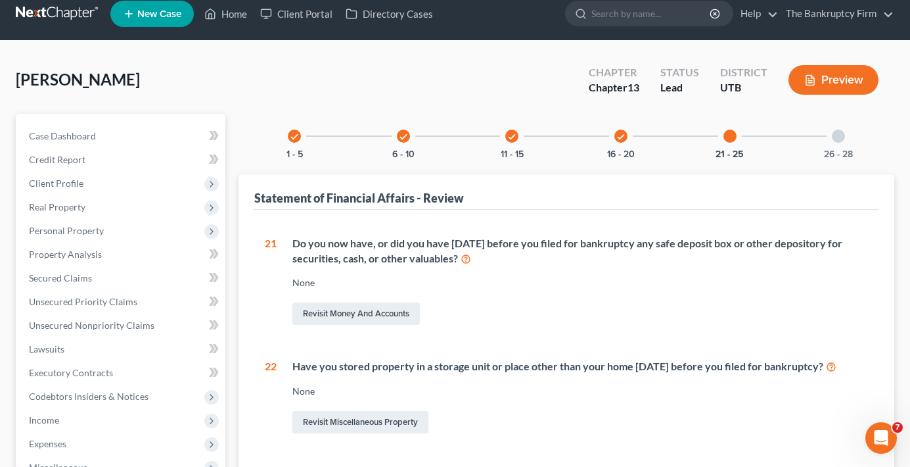
scroll to position [0, 0]
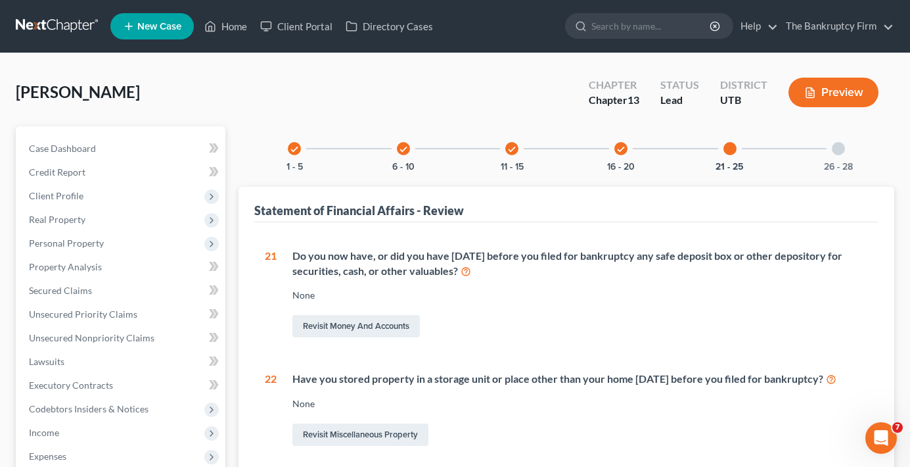
click at [839, 145] on div at bounding box center [838, 148] width 13 height 13
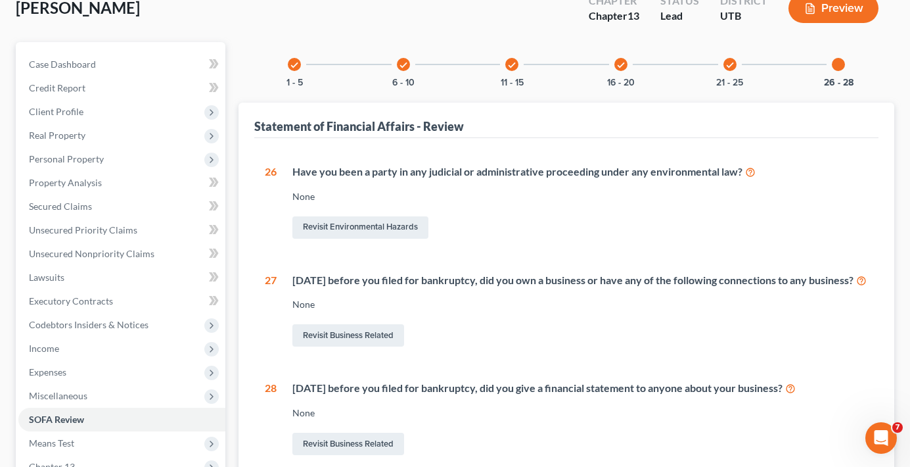
scroll to position [256, 0]
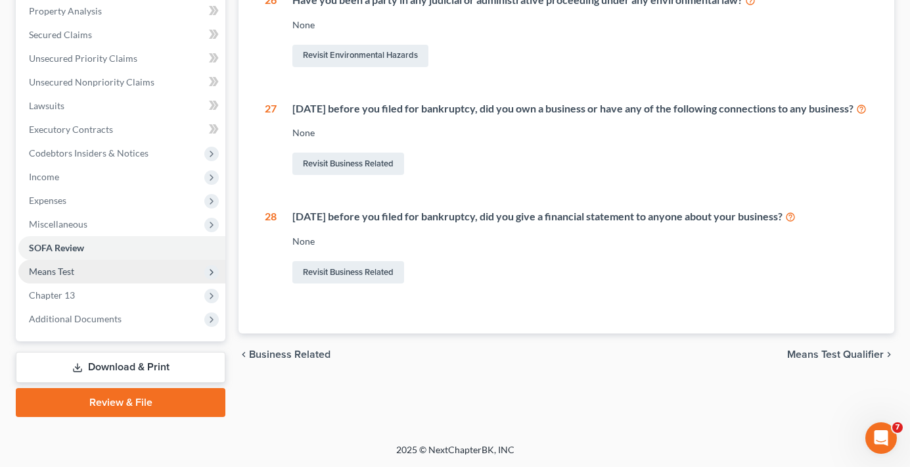
click at [63, 273] on span "Means Test" at bounding box center [51, 270] width 45 height 11
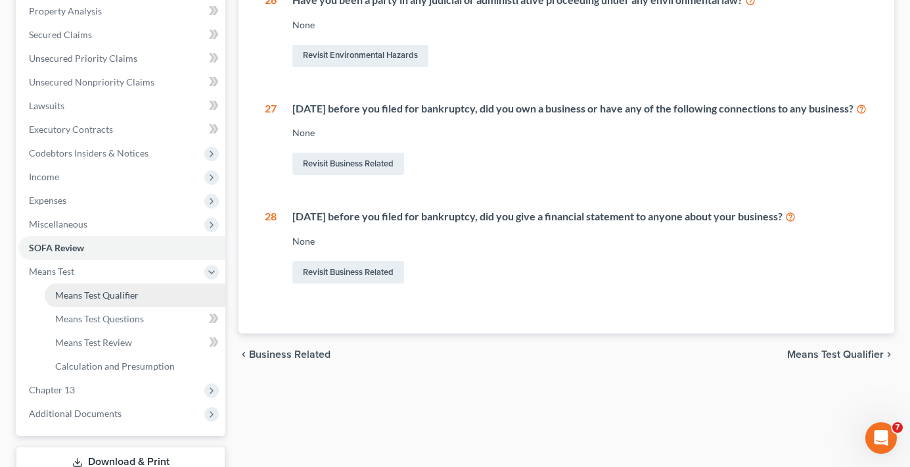
click at [113, 301] on link "Means Test Qualifier" at bounding box center [135, 295] width 181 height 24
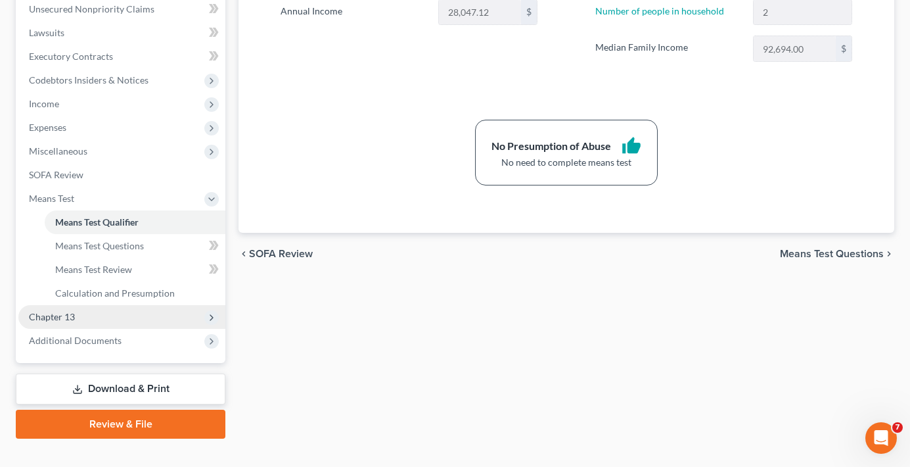
click at [64, 321] on span "Chapter 13" at bounding box center [52, 316] width 46 height 11
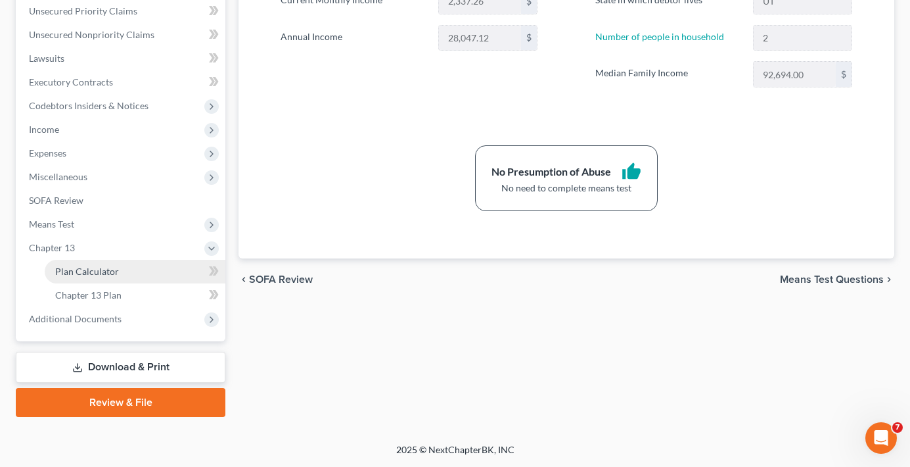
click at [93, 270] on span "Plan Calculator" at bounding box center [87, 270] width 64 height 11
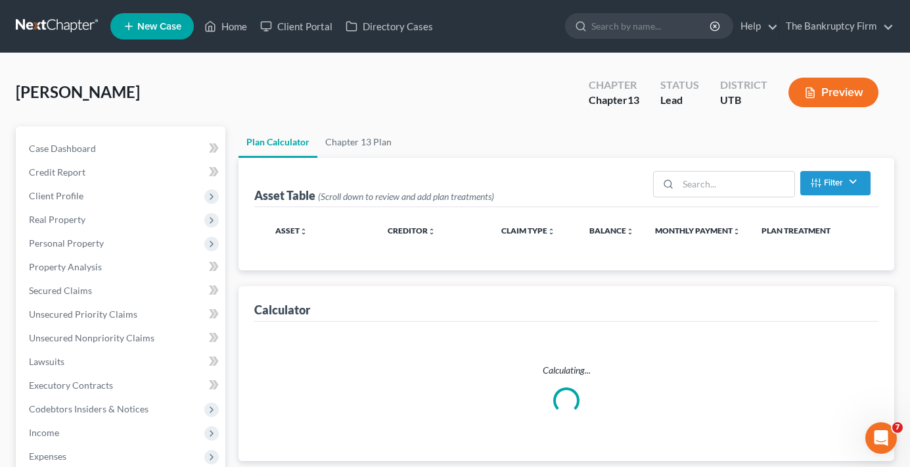
select select "59"
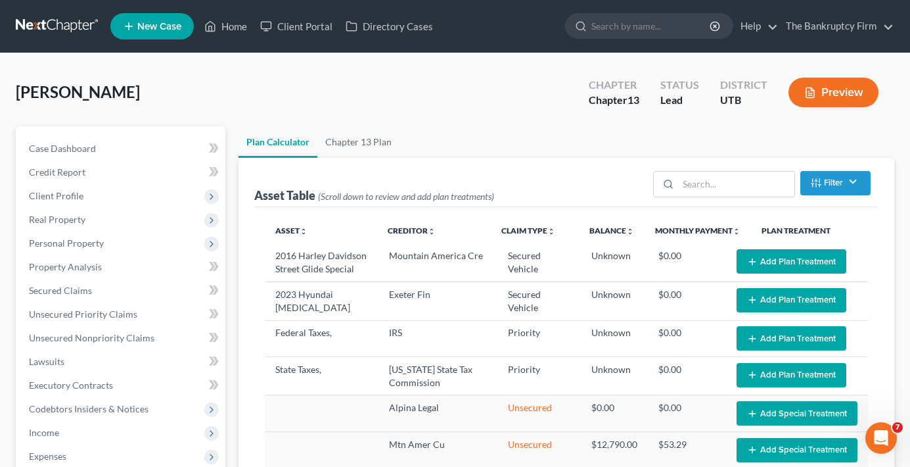
select select "59"
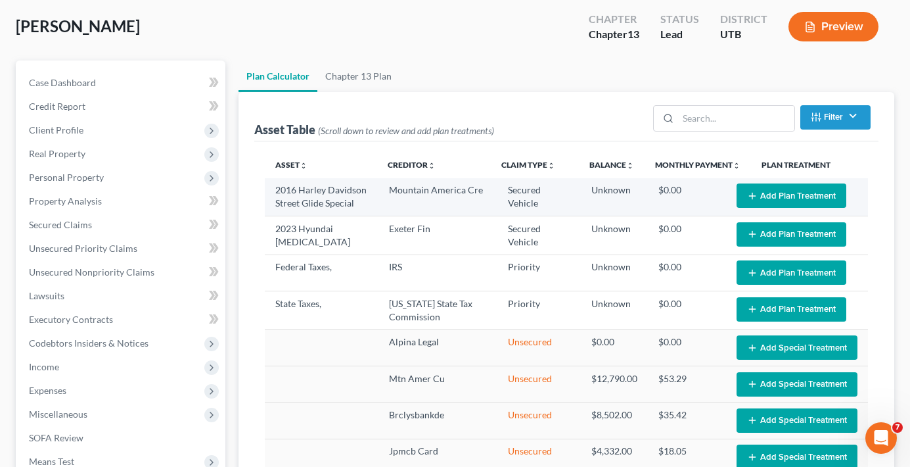
click at [789, 195] on button "Add Plan Treatment" at bounding box center [792, 195] width 110 height 24
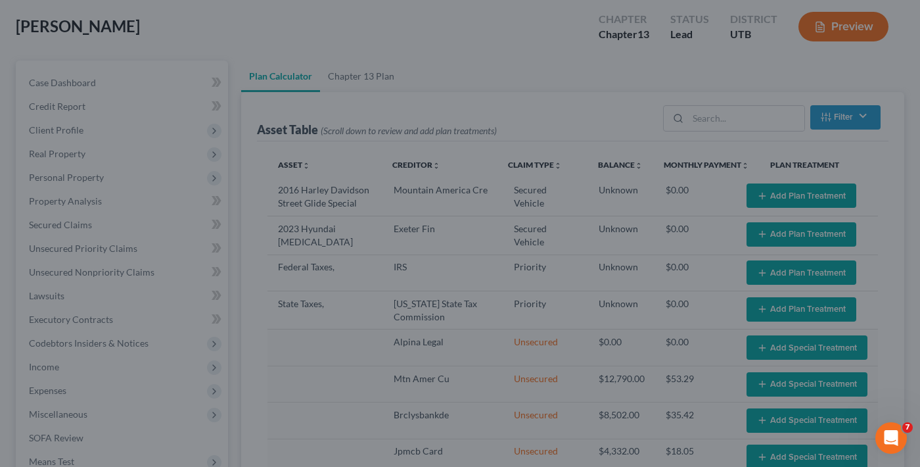
click at [885, 169] on div "Edit Plan Treatment for 2016 Harley Davidson Street Glide Special × Claim Detai…" at bounding box center [460, 233] width 920 height 467
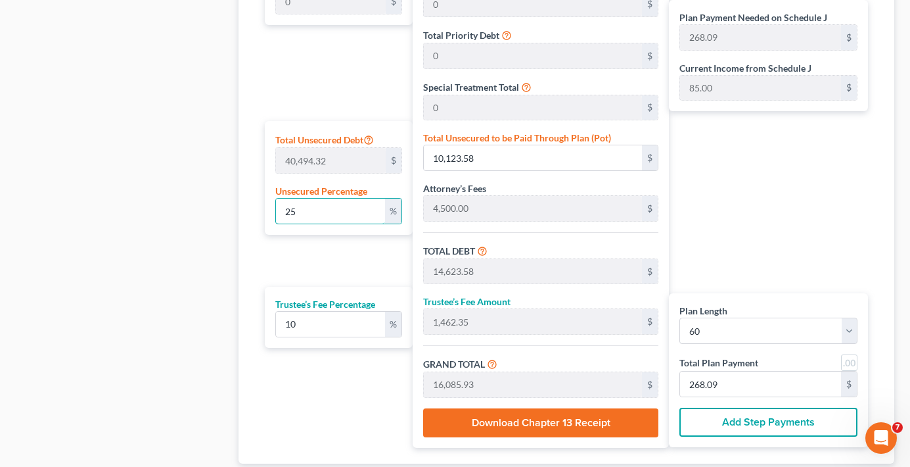
drag, startPoint x: 338, startPoint y: 213, endPoint x: 195, endPoint y: 216, distance: 143.9
type input "0"
type input "4,500.00"
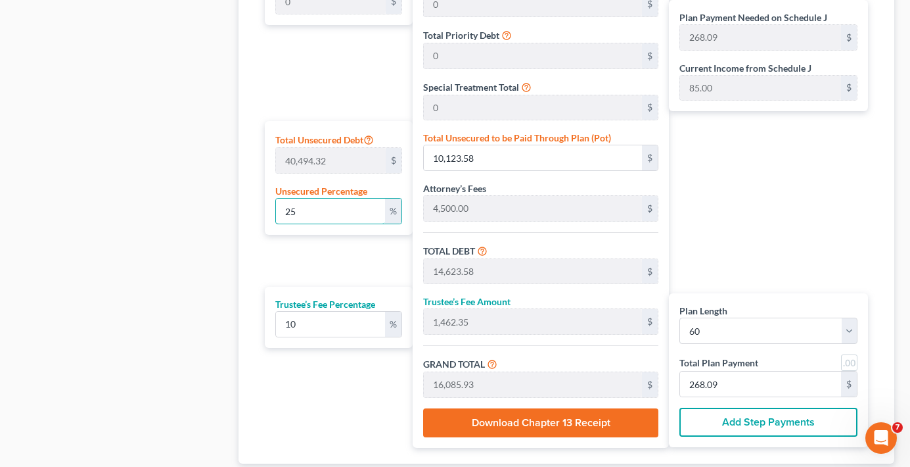
type input "450.00"
type input "4,950.00"
type input "82.50"
type input "0"
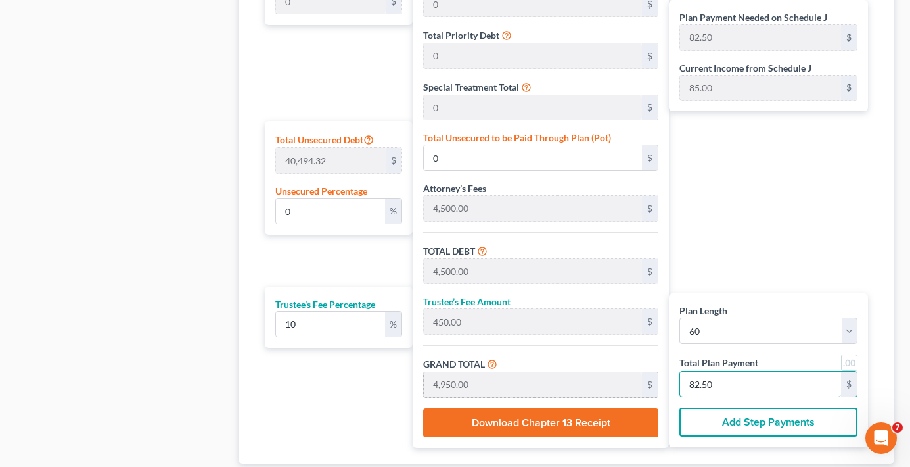
type input "436.36"
type input "43.63"
type input "480.00"
type input "8"
type input "0.34"
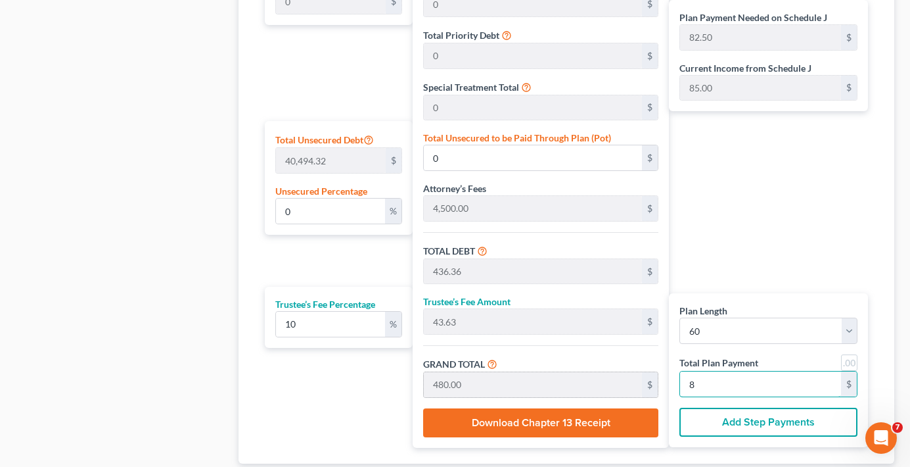
type input "136.36"
type input "4,636.36"
type input "463.63"
type input "5,100.00"
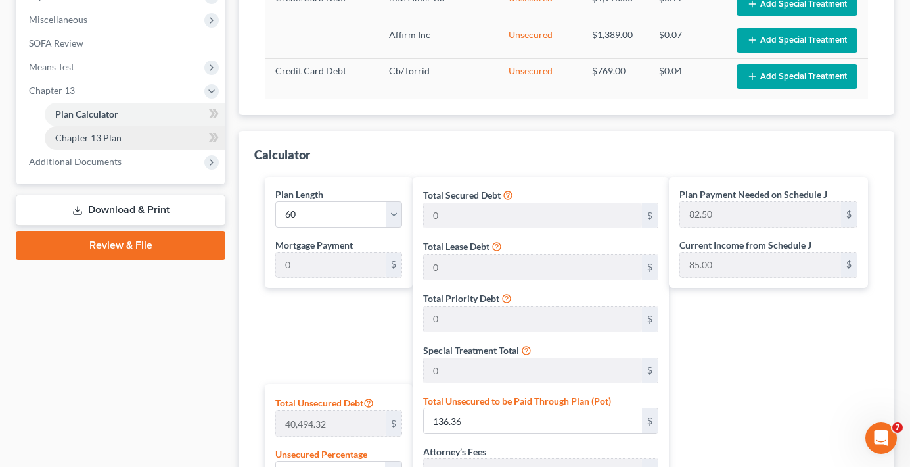
type input "85"
click at [95, 136] on span "Chapter 13 Plan" at bounding box center [88, 137] width 66 height 11
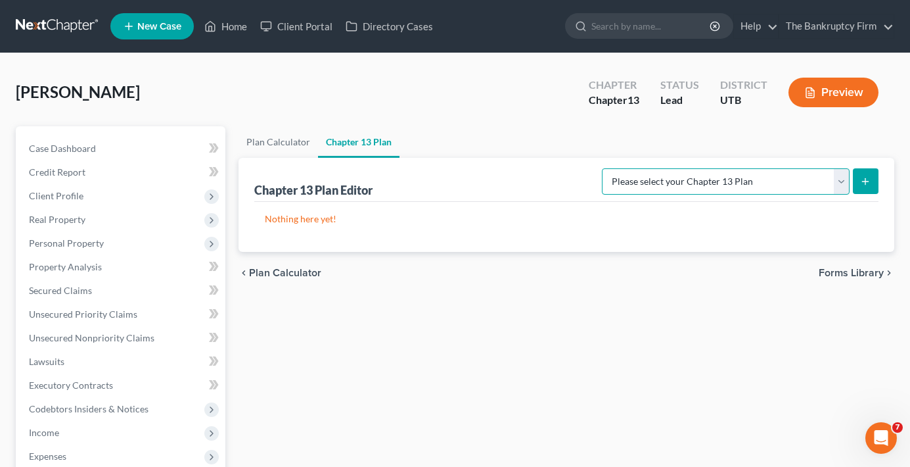
click at [771, 185] on select "Please select your Chapter 13 Plan Chapter 13 Plan - The Bankruptcy Firm - Utah…" at bounding box center [726, 181] width 248 height 26
select select "0"
click at [631, 168] on select "Please select your Chapter 13 Plan Chapter 13 Plan - The Bankruptcy Firm - Utah…" at bounding box center [726, 181] width 248 height 26
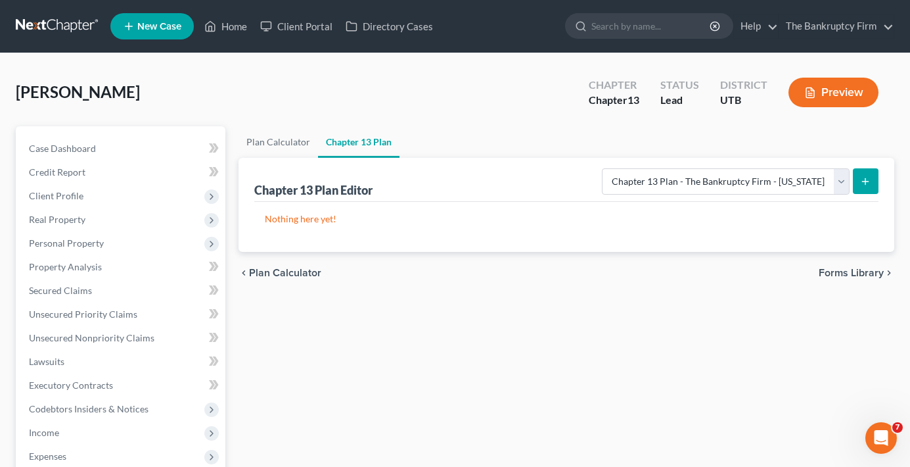
click at [869, 185] on icon "submit" at bounding box center [865, 181] width 11 height 11
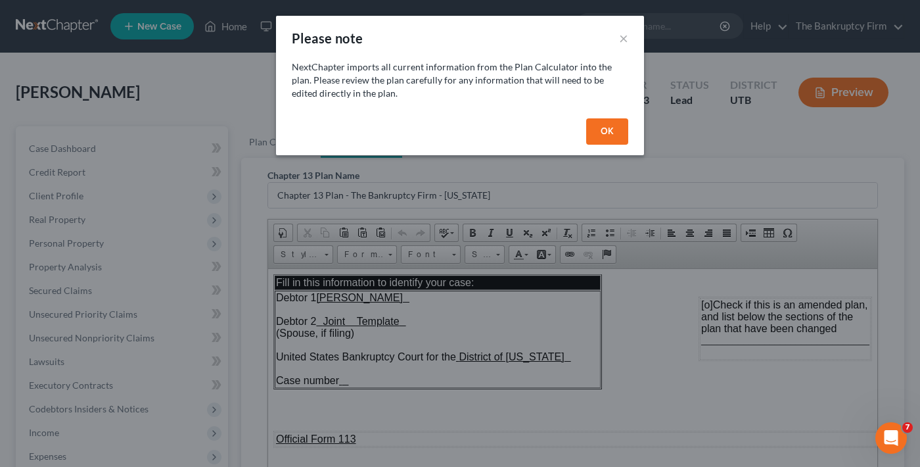
click at [603, 128] on button "OK" at bounding box center [607, 131] width 42 height 26
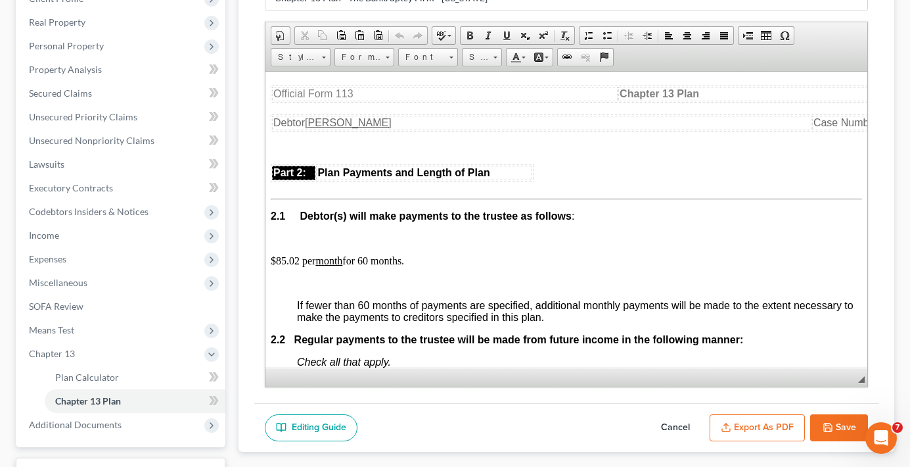
click at [296, 257] on p "$85.02 per month for 60 months." at bounding box center [566, 260] width 591 height 12
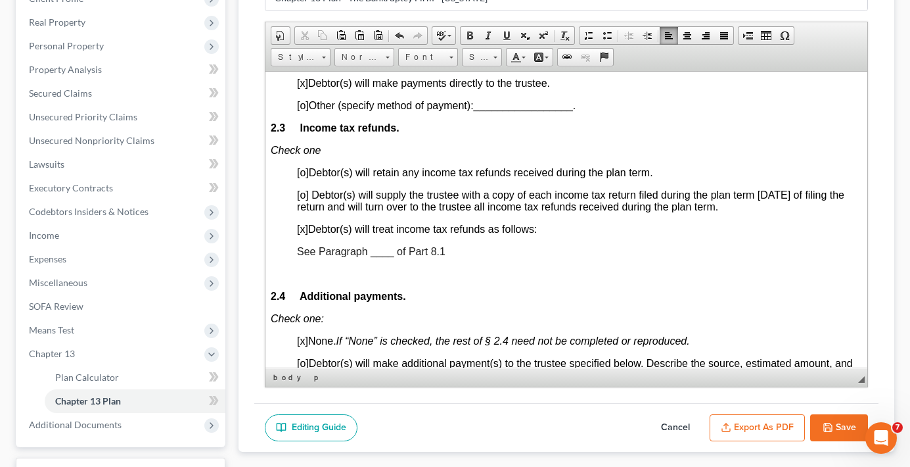
scroll to position [986, 0]
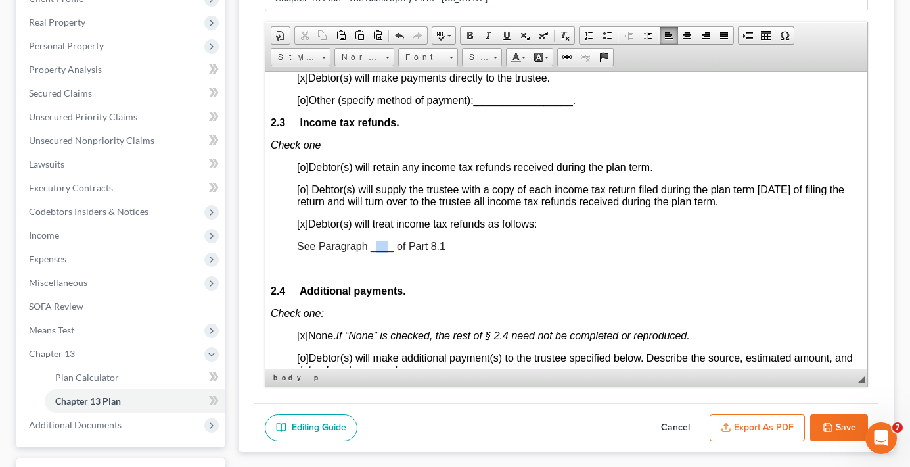
drag, startPoint x: 375, startPoint y: 246, endPoint x: 389, endPoint y: 246, distance: 13.8
click at [389, 246] on span "See Paragraph ____ of Part 8.1" at bounding box center [371, 245] width 149 height 11
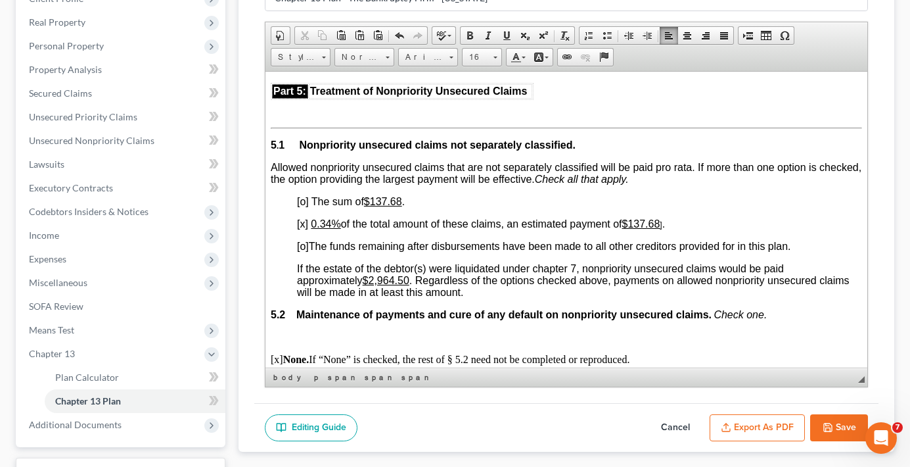
scroll to position [2629, 0]
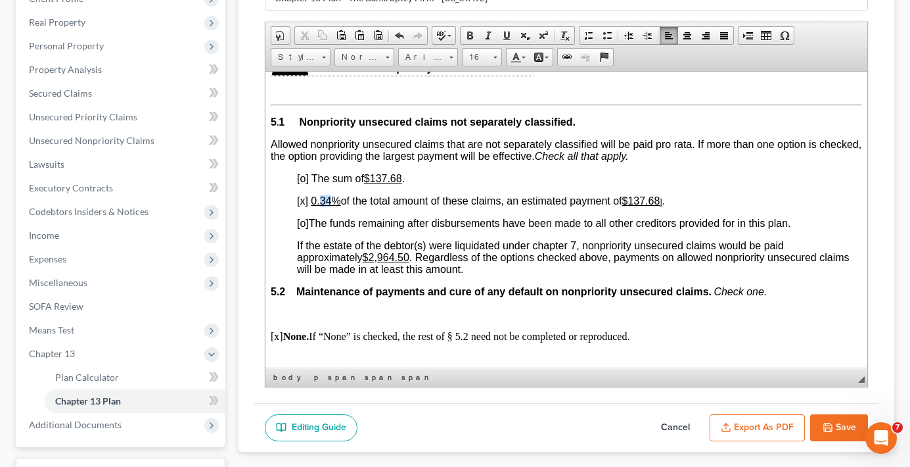
drag, startPoint x: 319, startPoint y: 200, endPoint x: 330, endPoint y: 204, distance: 11.8
click at [330, 204] on u "0.34%" at bounding box center [326, 200] width 30 height 11
drag, startPoint x: 375, startPoint y: 256, endPoint x: 409, endPoint y: 257, distance: 34.2
click at [409, 257] on u "$2,964.50" at bounding box center [386, 256] width 47 height 11
drag, startPoint x: 636, startPoint y: 200, endPoint x: 669, endPoint y: 202, distance: 32.9
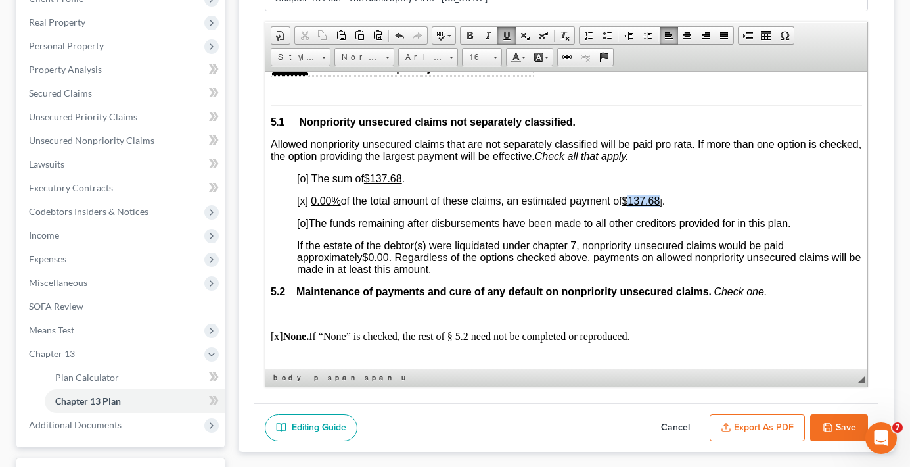
click at [669, 202] on p "[x] 0.00% of the total amount of these claims, an estimated payment of $137.68 …" at bounding box center [579, 201] width 565 height 12
drag, startPoint x: 373, startPoint y: 177, endPoint x: 402, endPoint y: 178, distance: 28.9
click at [402, 178] on u "$137.68" at bounding box center [383, 177] width 38 height 11
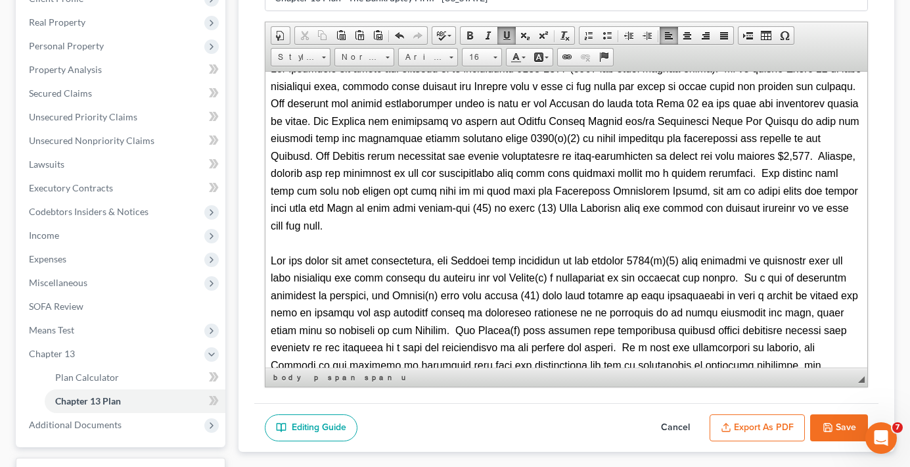
scroll to position [4074, 0]
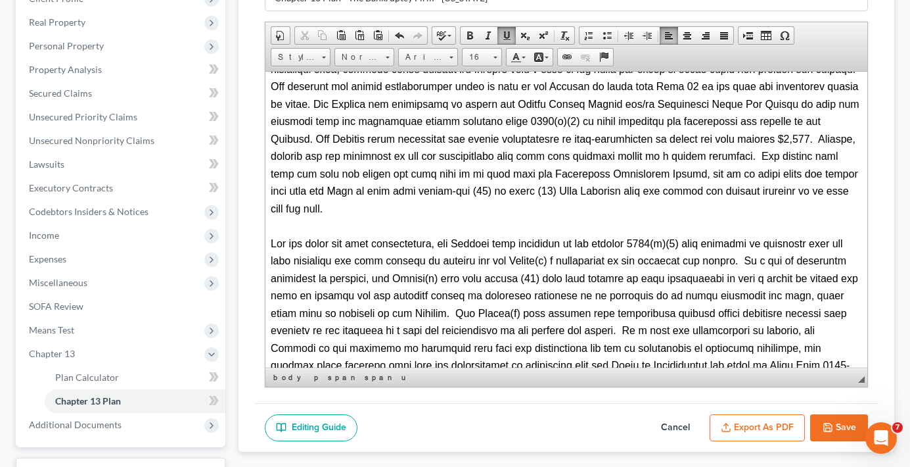
drag, startPoint x: 423, startPoint y: 257, endPoint x: 423, endPoint y: 292, distance: 34.8
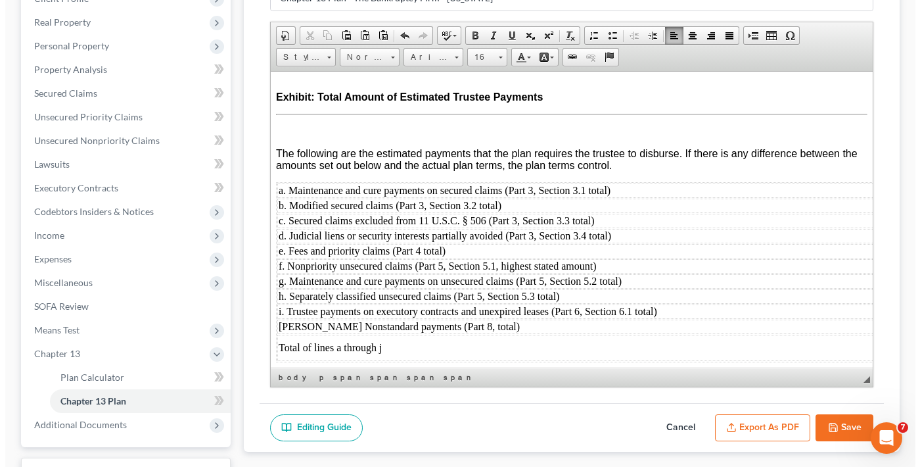
scroll to position [303, 0]
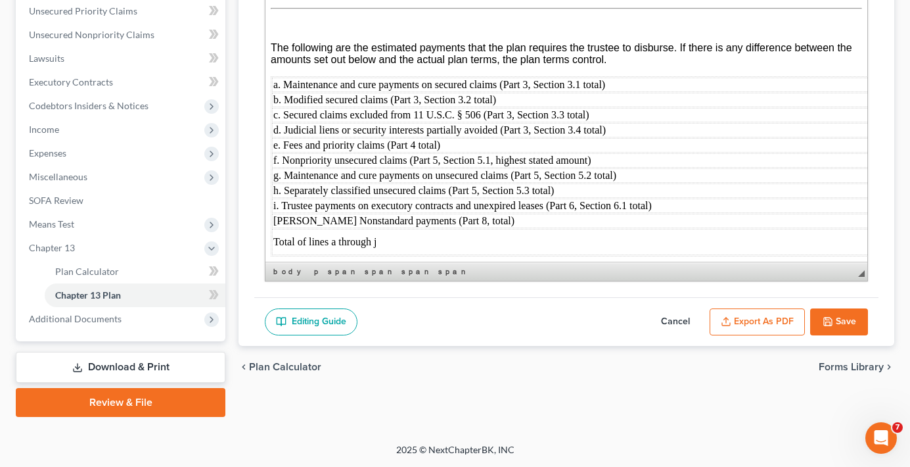
click at [743, 325] on button "Export as PDF" at bounding box center [757, 322] width 95 height 28
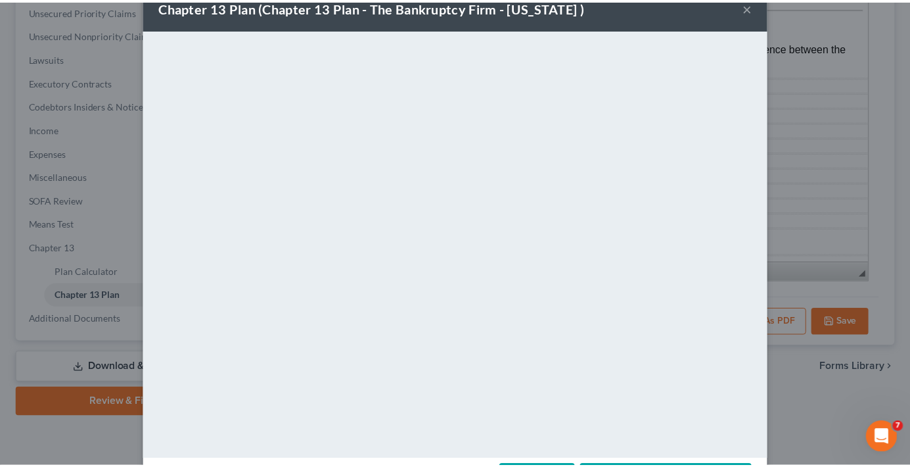
scroll to position [83, 0]
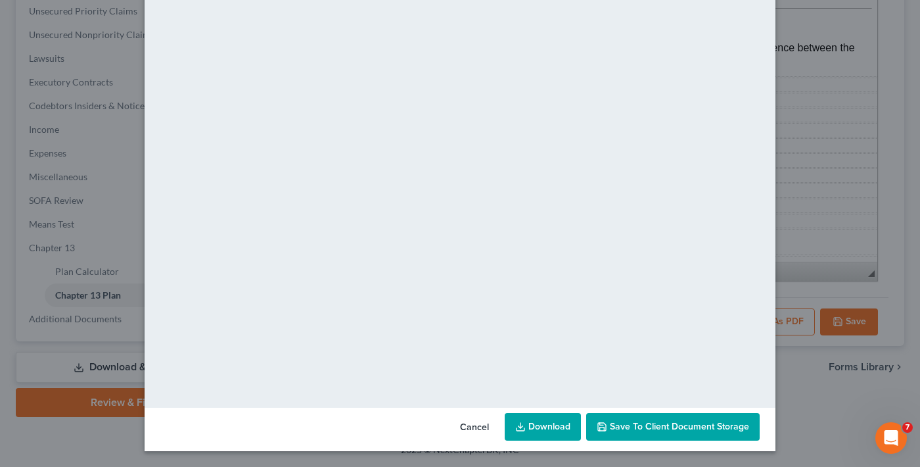
click at [645, 416] on button "Save to Client Document Storage" at bounding box center [672, 427] width 173 height 28
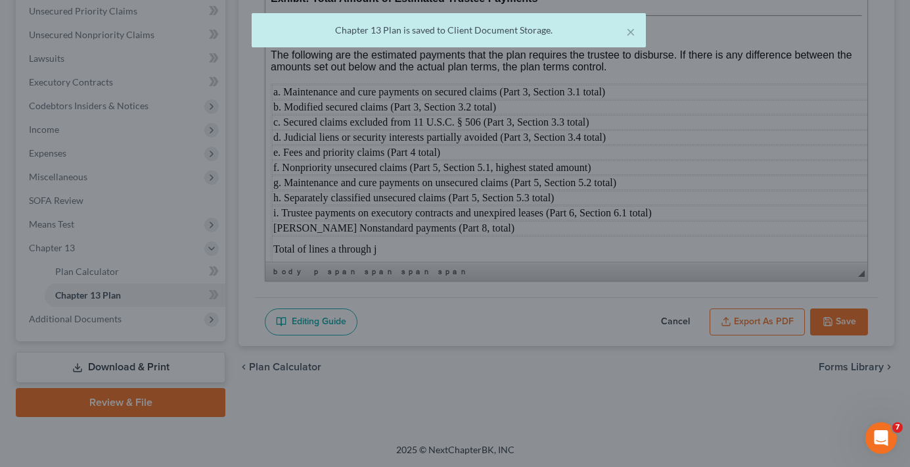
scroll to position [5256, 0]
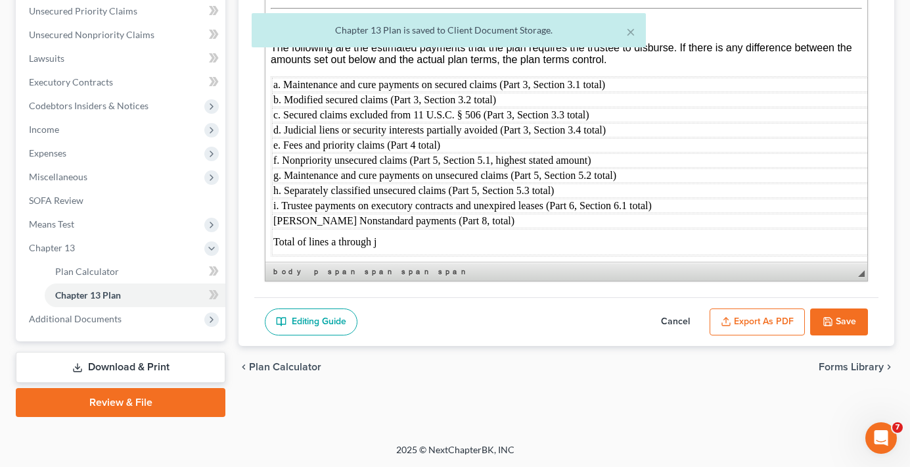
click at [835, 322] on button "Save" at bounding box center [839, 322] width 58 height 28
select select "0"
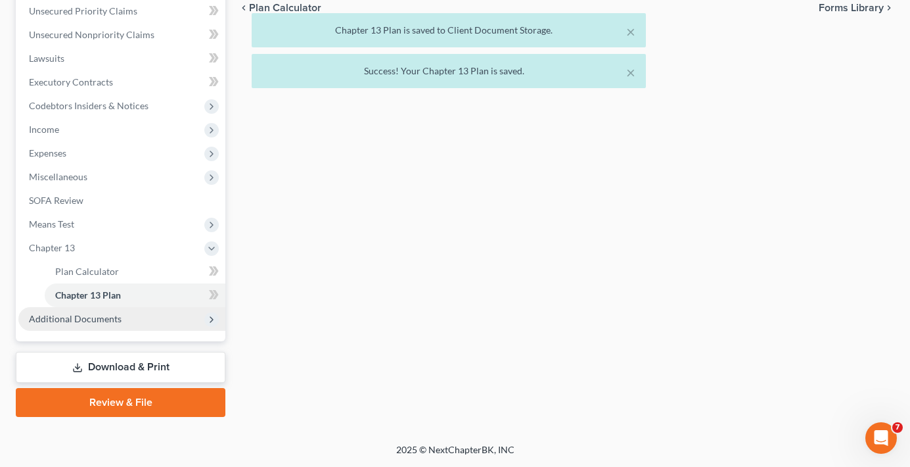
click at [75, 321] on span "Additional Documents" at bounding box center [75, 318] width 93 height 11
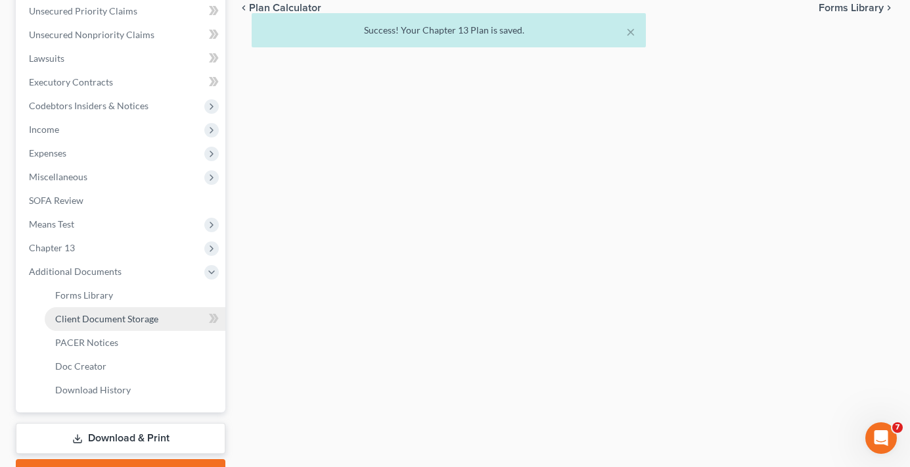
click at [107, 319] on span "Client Document Storage" at bounding box center [106, 318] width 103 height 11
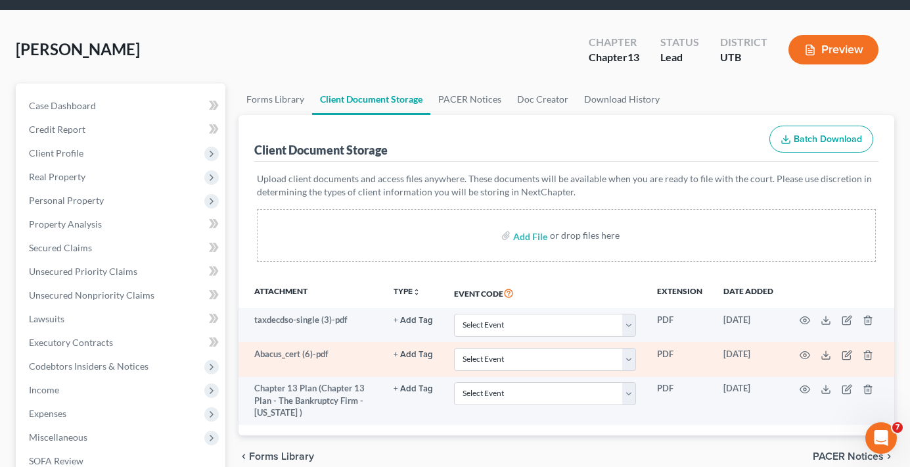
scroll to position [66, 0]
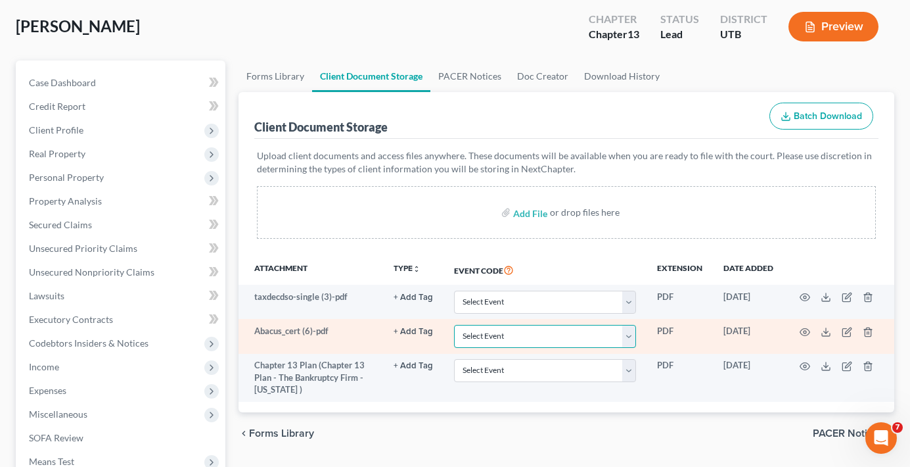
click at [509, 331] on select "Select Event Affidavit/Declaration Amended Chapter 11 Plan Amended Disclosure S…" at bounding box center [545, 336] width 182 height 23
select select "30"
click at [454, 325] on select "Select Event Affidavit/Declaration Amended Chapter 11 Plan Amended Disclosure S…" at bounding box center [545, 336] width 182 height 23
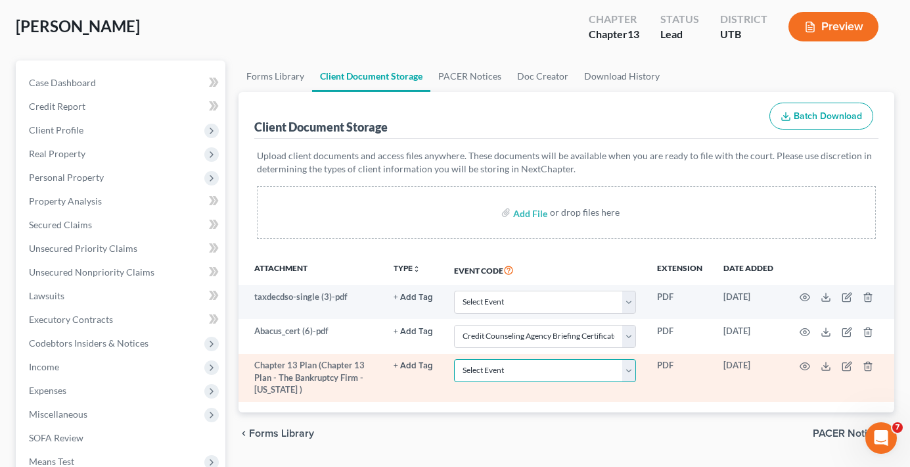
click at [508, 375] on select "Select Event Affidavit/Declaration Amended Chapter 11 Plan Amended Disclosure S…" at bounding box center [545, 370] width 182 height 23
select select "26"
click at [454, 359] on select "Select Event Affidavit/Declaration Amended Chapter 11 Plan Amended Disclosure S…" at bounding box center [545, 370] width 182 height 23
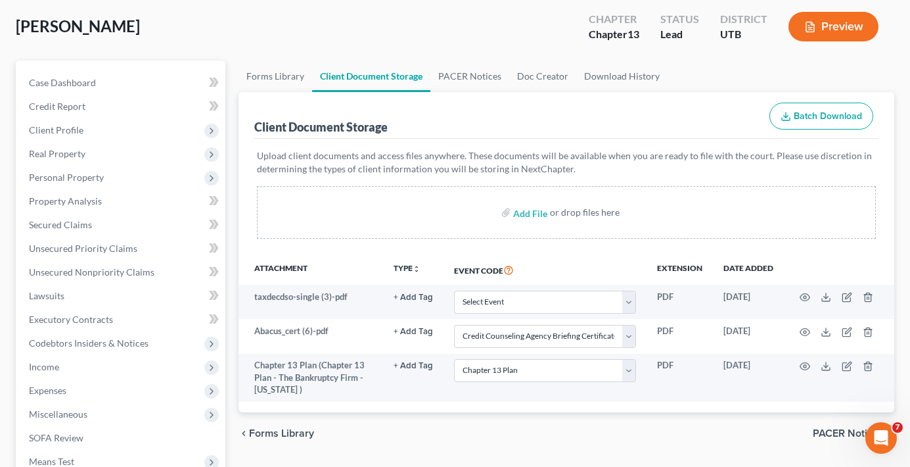
click at [231, 216] on div "Case Dashboard Payments Invoices Payments Payments Credit Report Client Profile" at bounding box center [120, 392] width 223 height 664
click at [317, 457] on div "Forms Library Client Document Storage PACER Notices Doc Creator Download Histor…" at bounding box center [566, 392] width 669 height 664
click at [231, 269] on div "Case Dashboard Payments Invoices Payments Payments Credit Report Client Profile" at bounding box center [120, 392] width 223 height 664
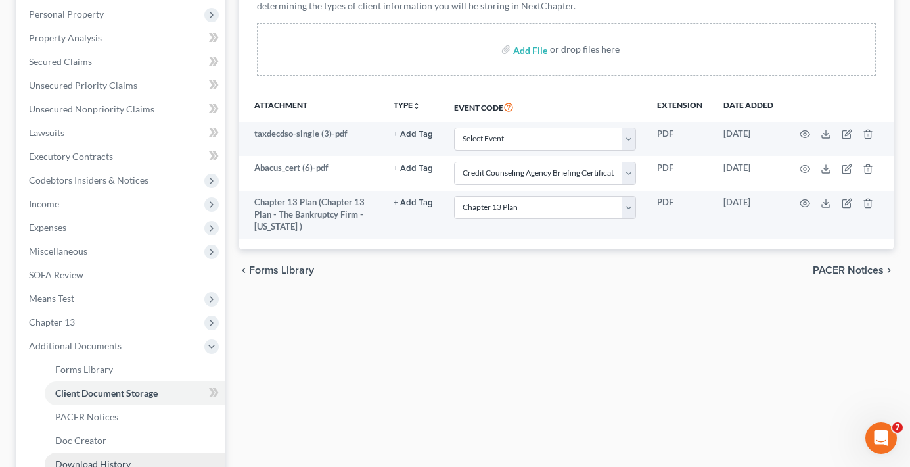
scroll to position [374, 0]
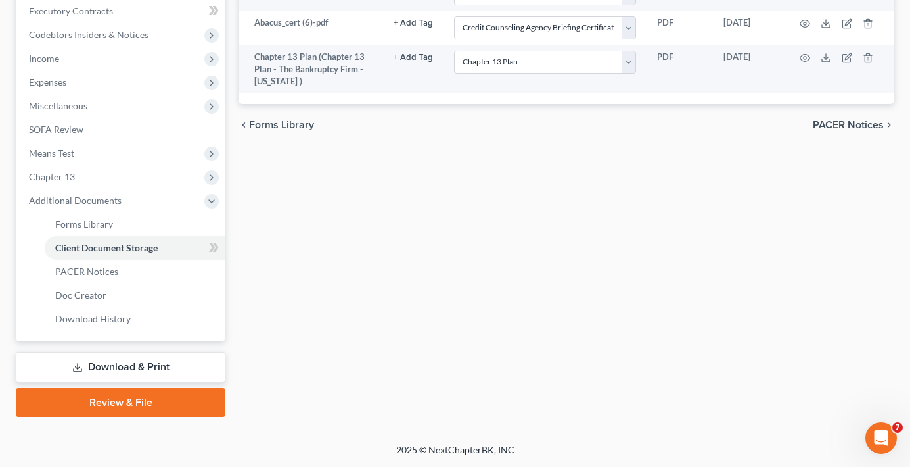
click at [117, 367] on link "Download & Print" at bounding box center [121, 367] width 210 height 31
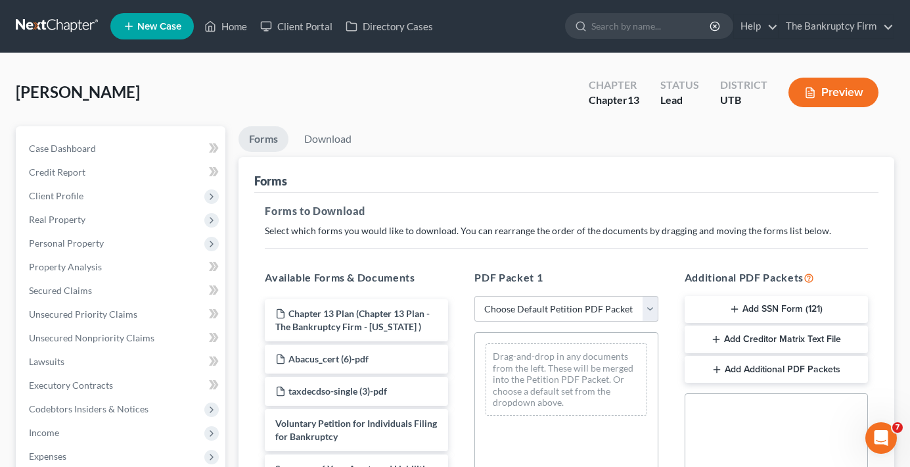
click at [746, 309] on button "Add SSN Form (121)" at bounding box center [776, 310] width 183 height 28
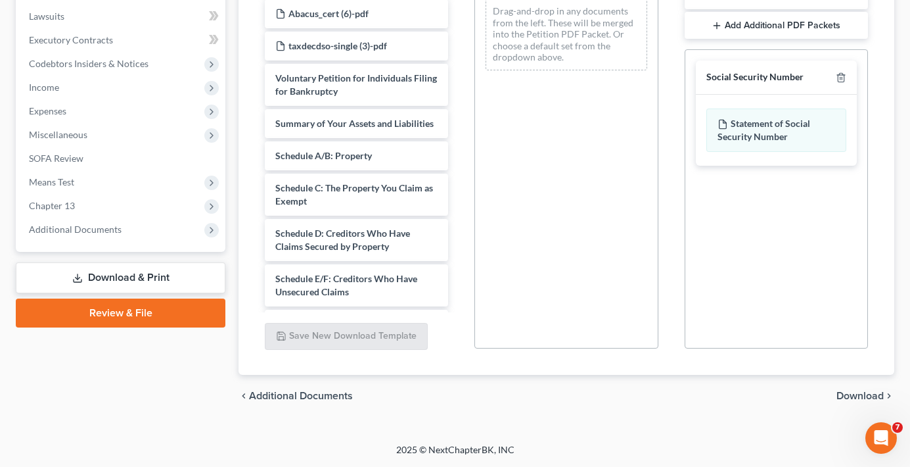
click at [855, 396] on span "Download" at bounding box center [860, 395] width 47 height 11
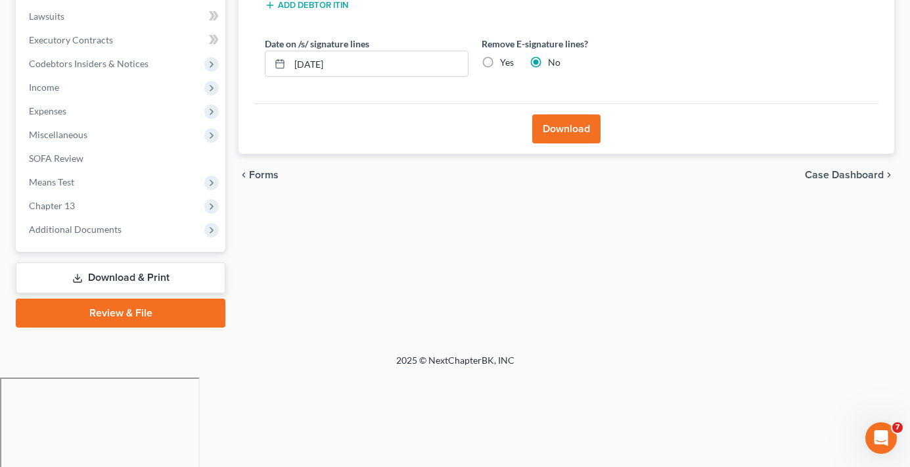
scroll to position [256, 0]
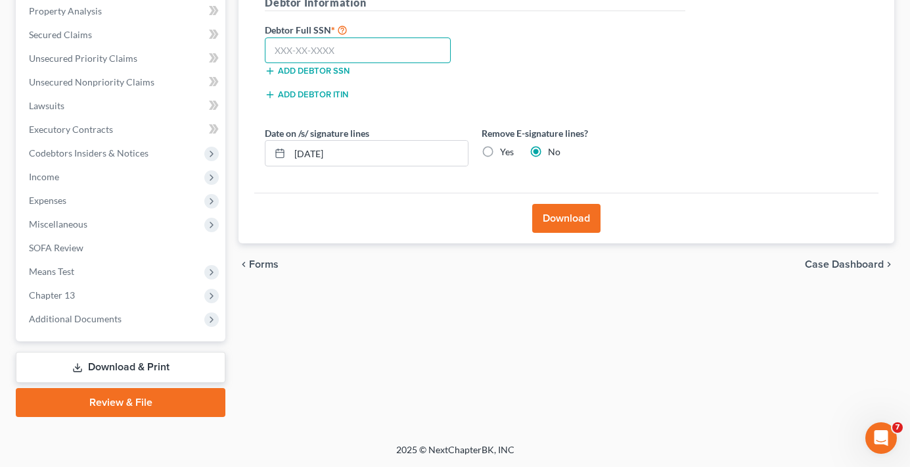
click at [368, 53] on input "text" at bounding box center [358, 50] width 186 height 26
drag, startPoint x: 350, startPoint y: 55, endPoint x: 356, endPoint y: 50, distance: 7.5
click at [350, 54] on input "text" at bounding box center [358, 50] width 186 height 26
paste input "646-16-3122"
type input "646-16-3122"
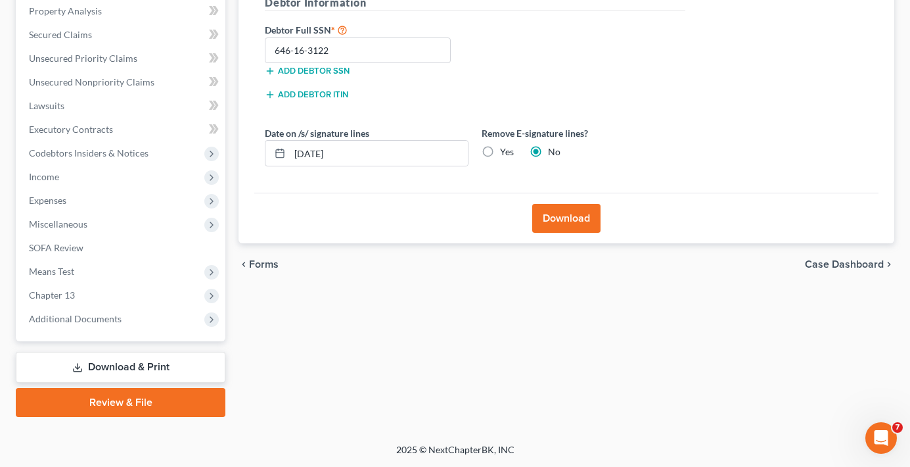
click at [560, 222] on button "Download" at bounding box center [566, 218] width 68 height 29
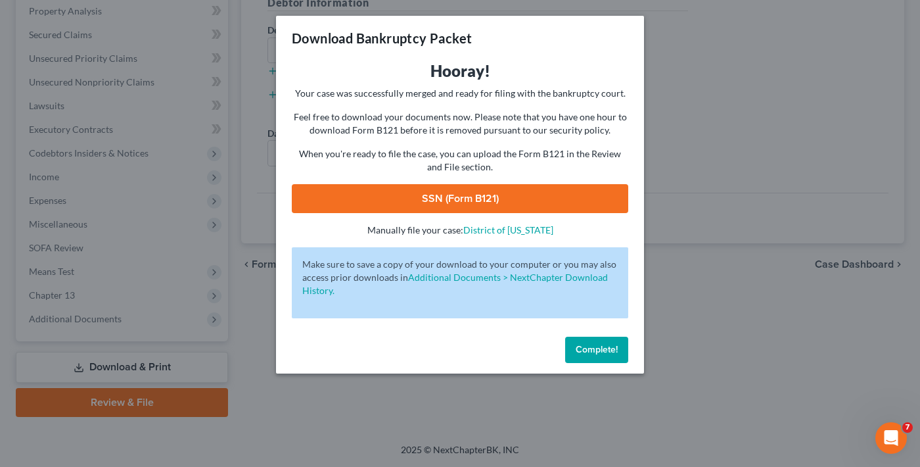
click at [440, 191] on link "SSN (Form B121)" at bounding box center [460, 198] width 336 height 29
click at [599, 342] on button "Complete!" at bounding box center [596, 349] width 63 height 26
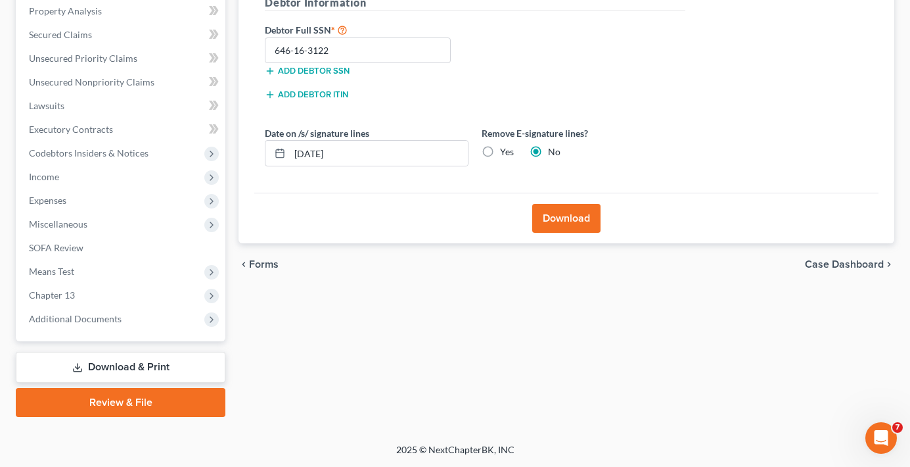
click at [114, 394] on link "Review & File" at bounding box center [121, 402] width 210 height 29
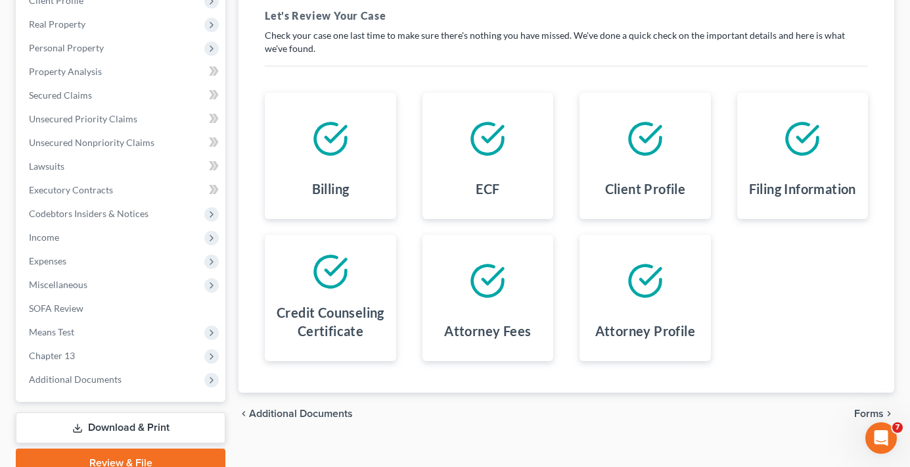
scroll to position [256, 0]
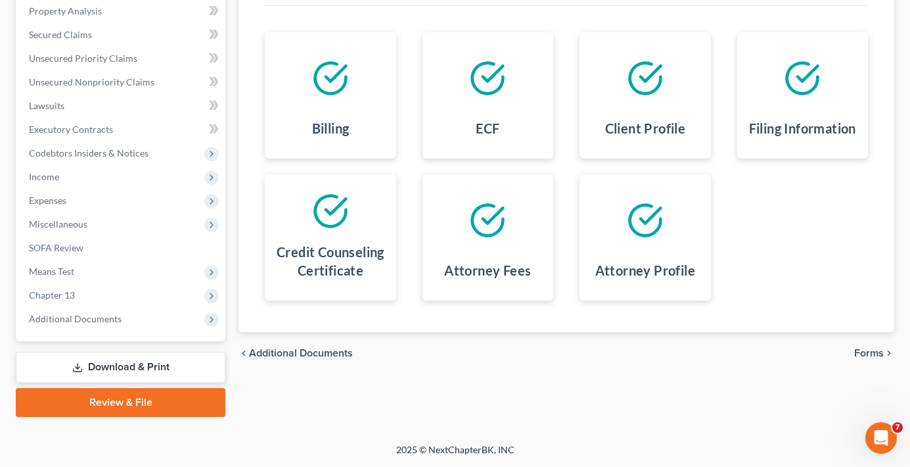
click at [871, 353] on span "Forms" at bounding box center [869, 353] width 30 height 11
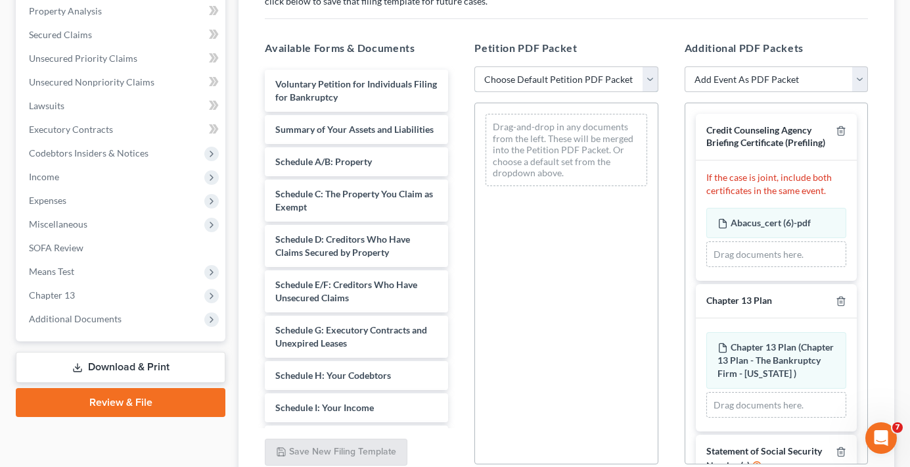
click at [575, 85] on select "Choose Default Petition PDF Packet Emergency Filing (Voluntary Petition and Cre…" at bounding box center [565, 79] width 183 height 26
select select "6"
click at [474, 66] on select "Choose Default Petition PDF Packet Emergency Filing (Voluntary Petition and Cre…" at bounding box center [565, 79] width 183 height 26
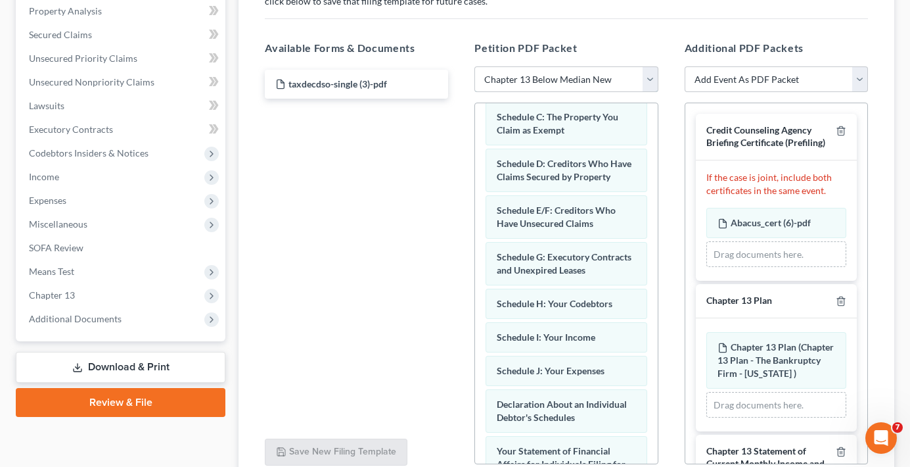
scroll to position [197, 0]
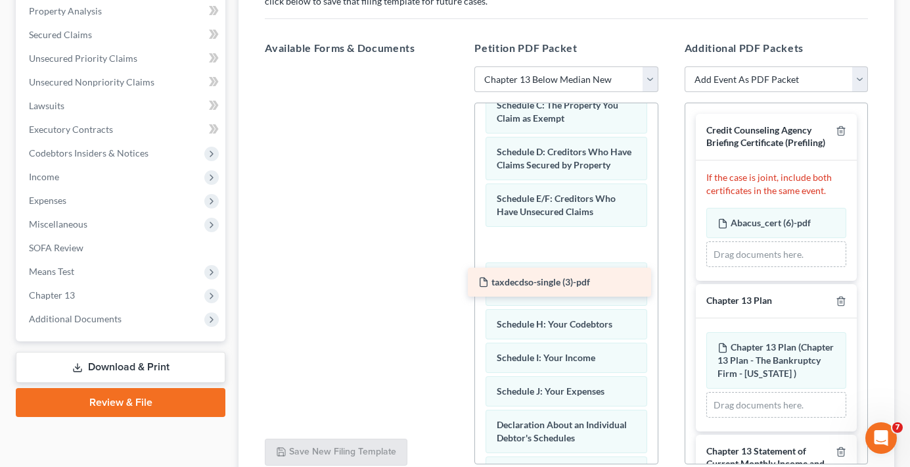
drag, startPoint x: 336, startPoint y: 81, endPoint x: 540, endPoint y: 279, distance: 283.5
click at [459, 66] on div "taxdecdso-single (3)-pdf taxdecdso-single (3)-pdf" at bounding box center [356, 66] width 204 height 0
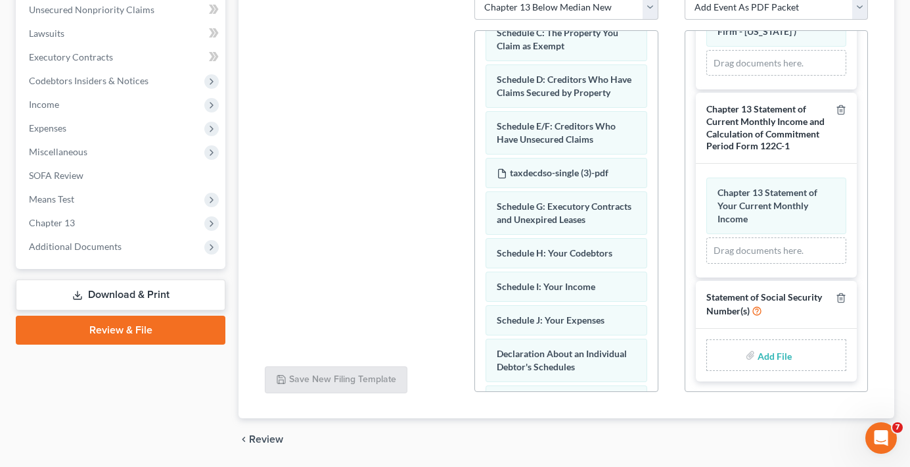
scroll to position [306, 0]
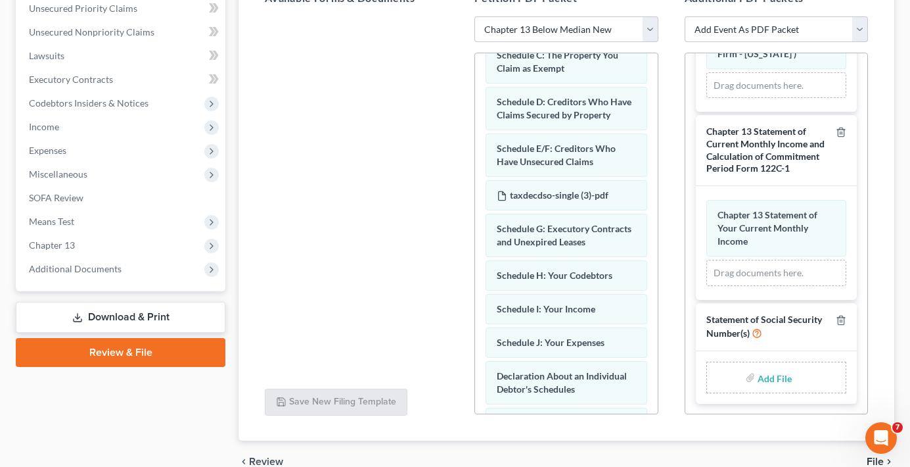
type input "C:\fakepath\22df5001-85f2-4161-a9af-fe587f279d95.pdf"
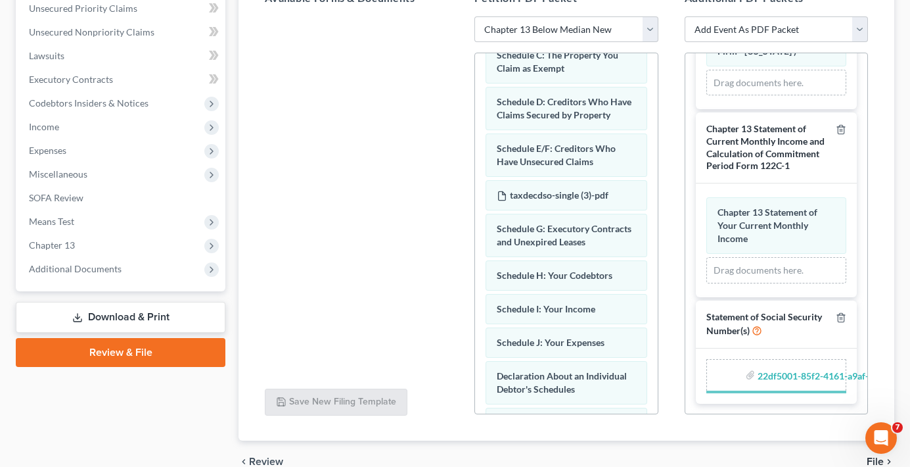
scroll to position [289, 0]
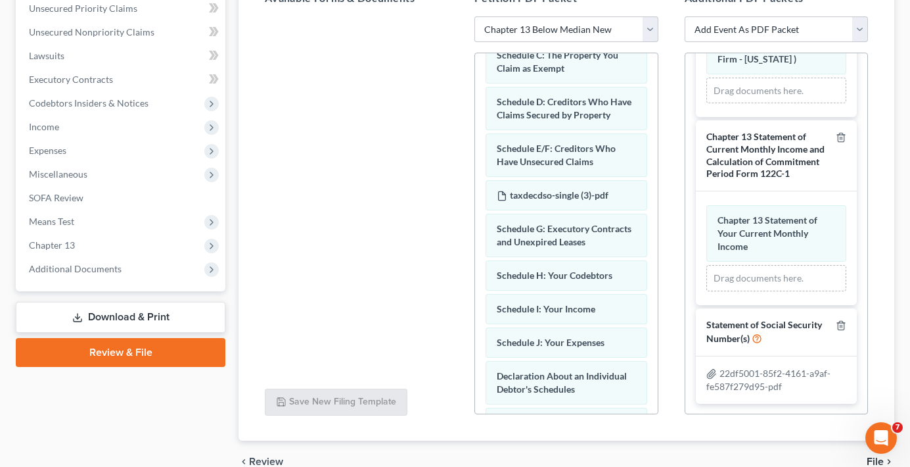
click at [400, 215] on div at bounding box center [356, 196] width 204 height 361
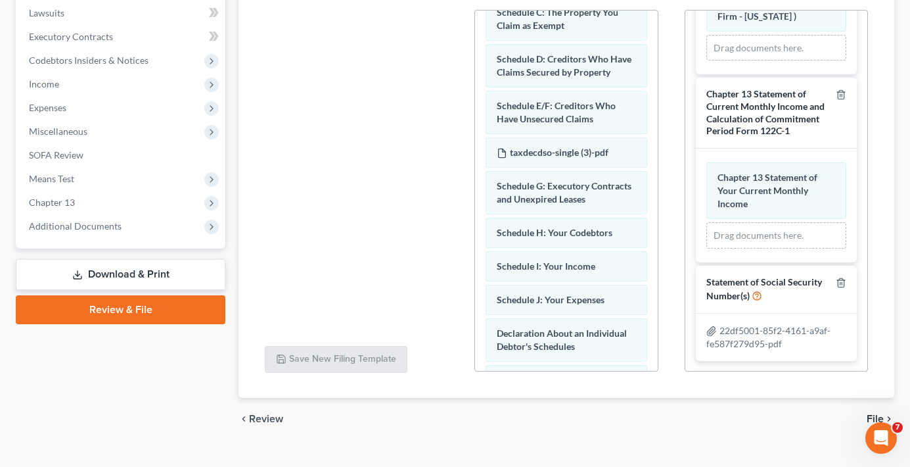
scroll to position [371, 0]
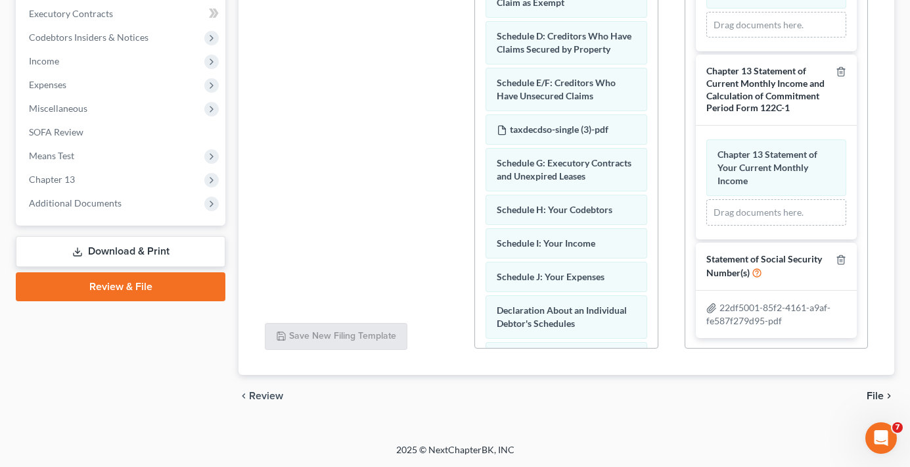
click at [880, 395] on span "File" at bounding box center [875, 395] width 17 height 11
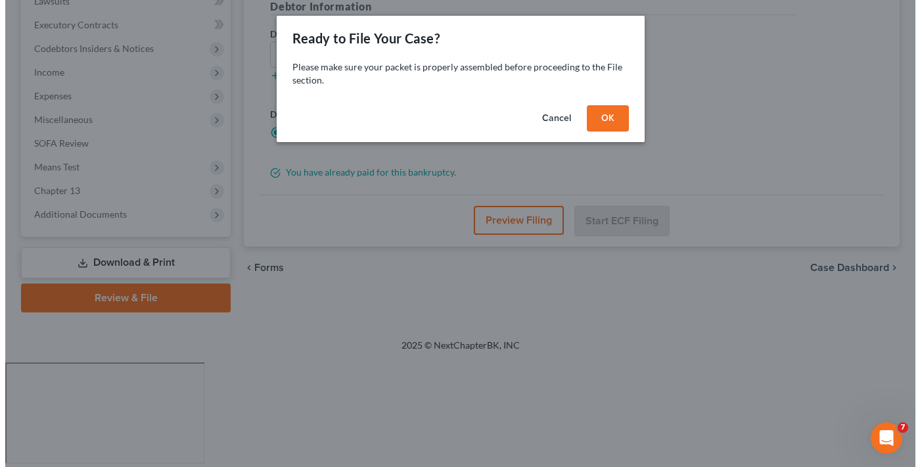
scroll to position [256, 0]
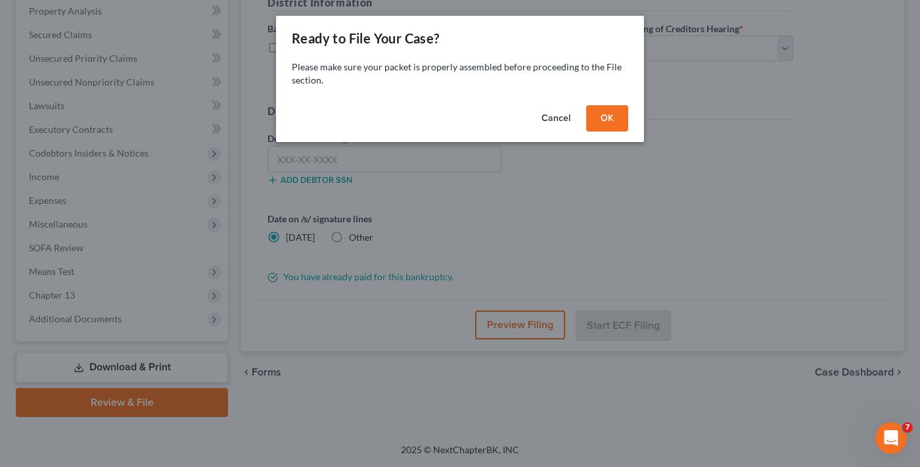
click at [599, 124] on button "OK" at bounding box center [607, 118] width 42 height 26
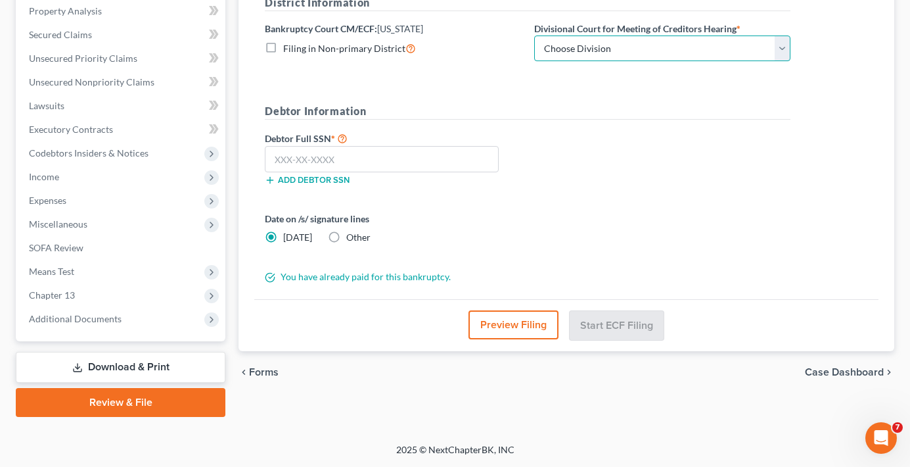
click at [605, 49] on select "Choose Division Salt Lake city" at bounding box center [662, 48] width 256 height 26
select select "0"
click at [534, 35] on select "Choose Division Salt Lake city" at bounding box center [662, 48] width 256 height 26
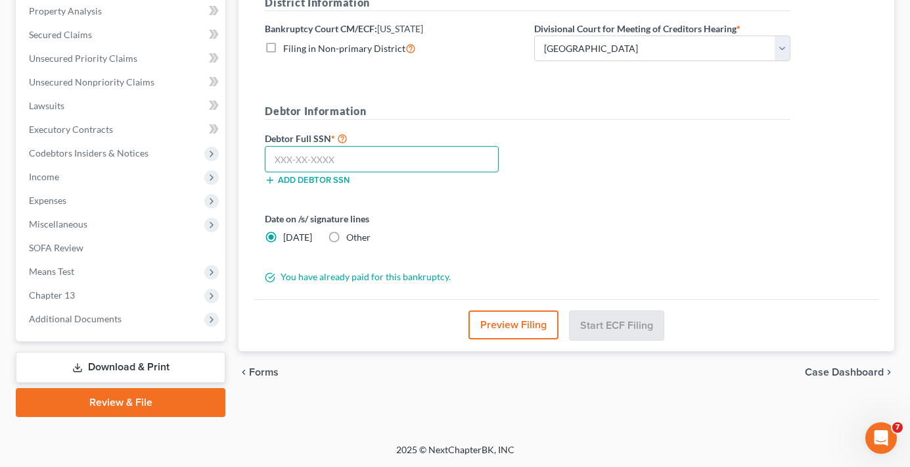
click at [297, 161] on input "text" at bounding box center [382, 159] width 234 height 26
paste input "646-16-3122"
type input "646-16-3122"
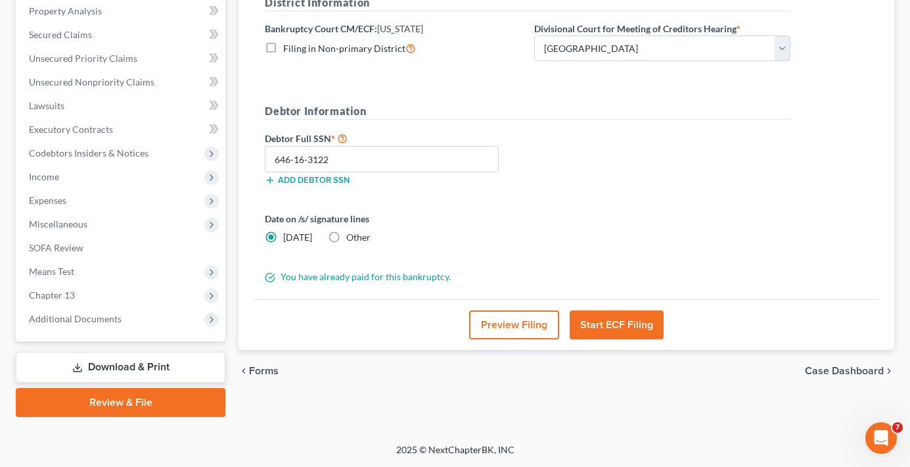
click at [607, 327] on button "Start ECF Filing" at bounding box center [617, 324] width 94 height 29
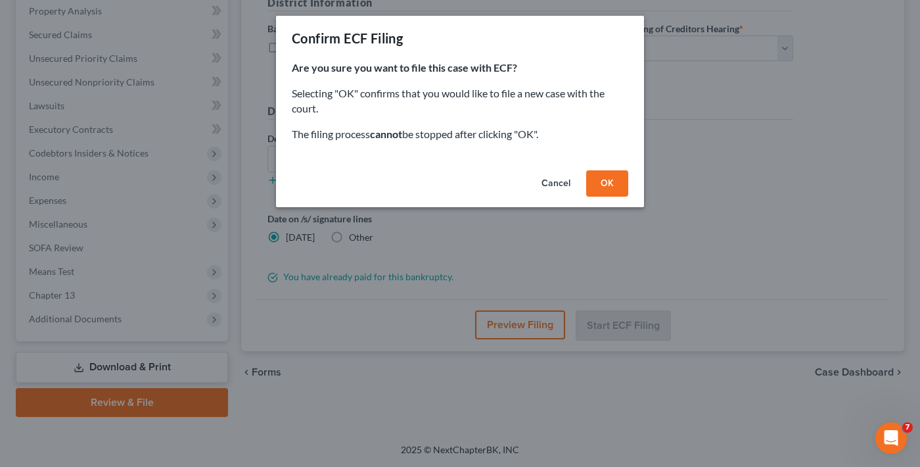
click at [617, 185] on button "OK" at bounding box center [607, 183] width 42 height 26
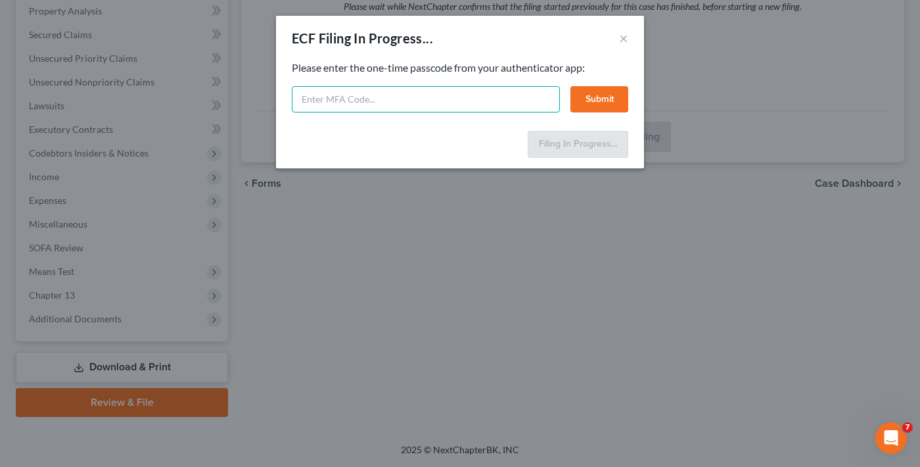
click at [410, 99] on input "text" at bounding box center [426, 99] width 268 height 26
select select "0"
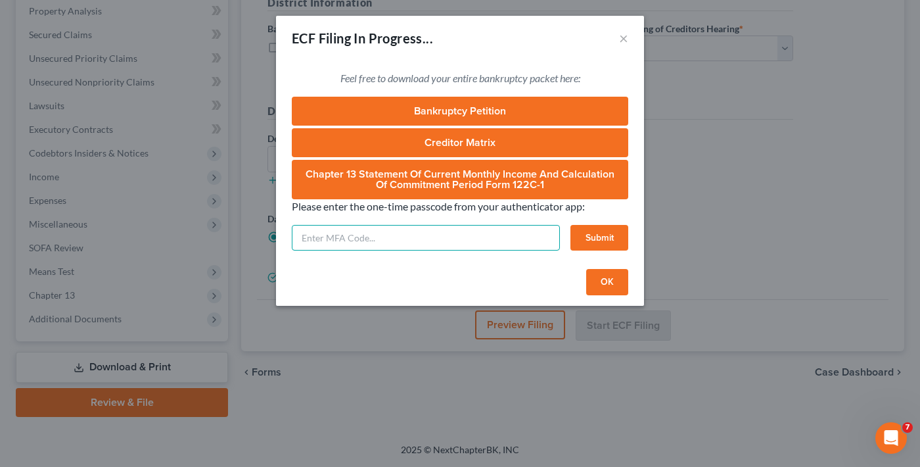
click at [444, 233] on input "text" at bounding box center [426, 238] width 268 height 26
type input "9"
type input "141838"
click at [595, 244] on button "Submit" at bounding box center [599, 238] width 58 height 26
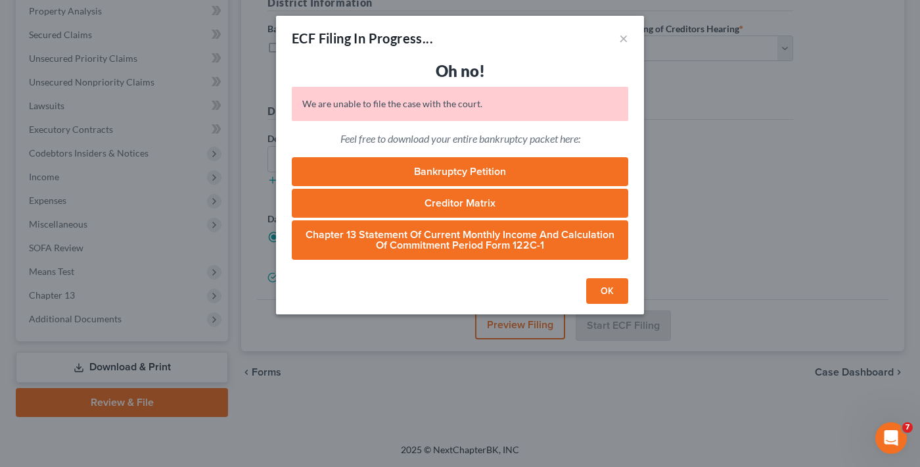
click at [607, 280] on button "OK" at bounding box center [607, 291] width 42 height 26
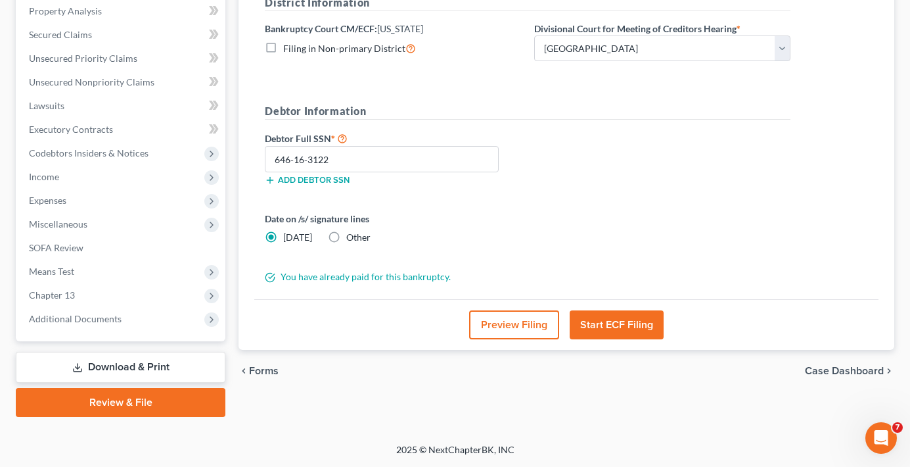
click at [601, 321] on button "Start ECF Filing" at bounding box center [617, 324] width 94 height 29
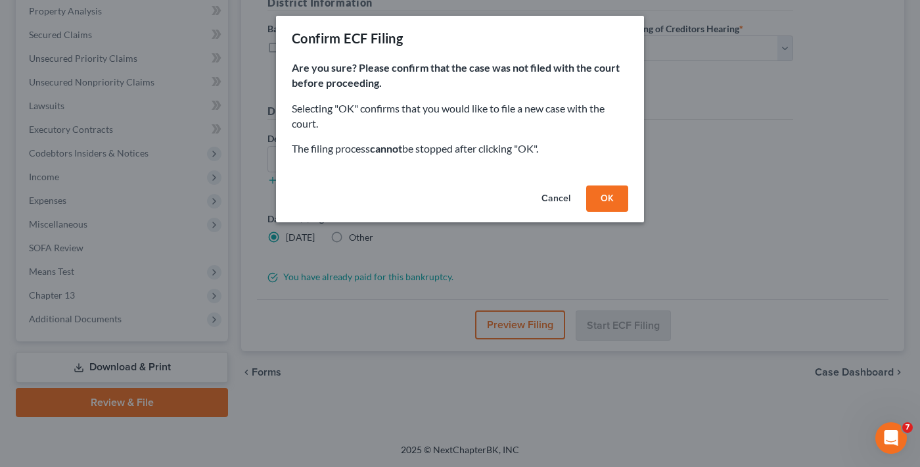
click at [607, 198] on button "OK" at bounding box center [607, 198] width 42 height 26
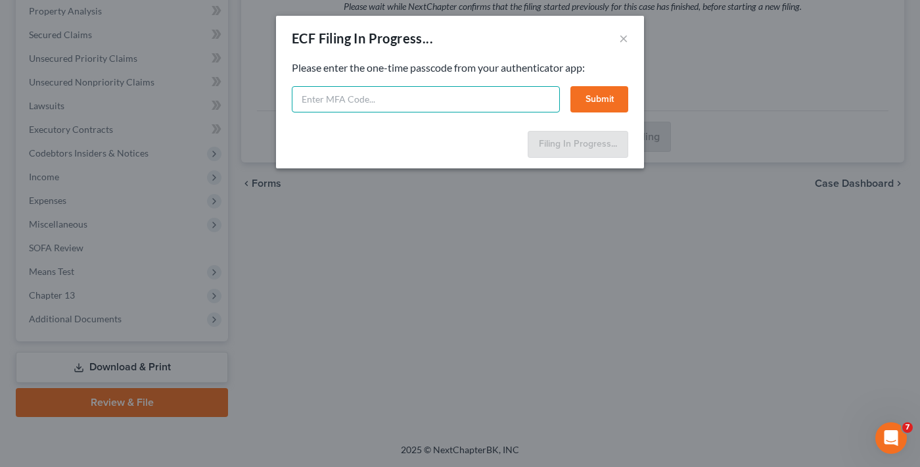
click at [416, 98] on input "text" at bounding box center [426, 99] width 268 height 26
type input "992829"
click at [609, 93] on button "Submit" at bounding box center [599, 99] width 58 height 26
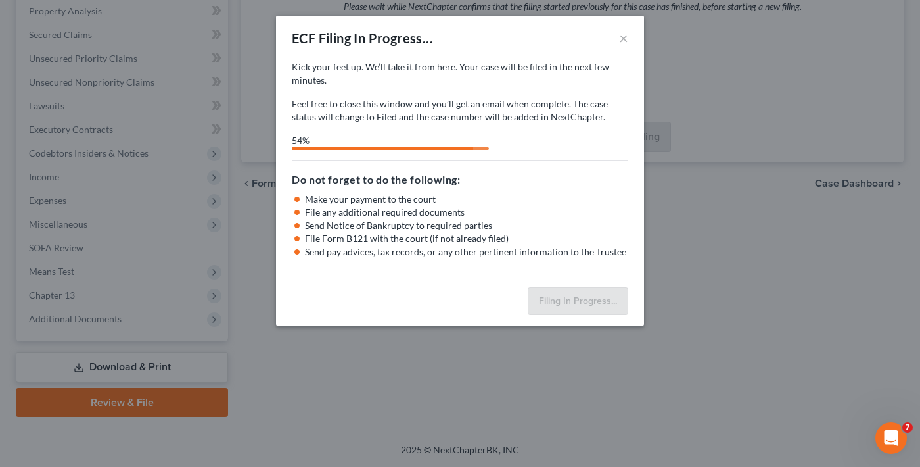
select select "0"
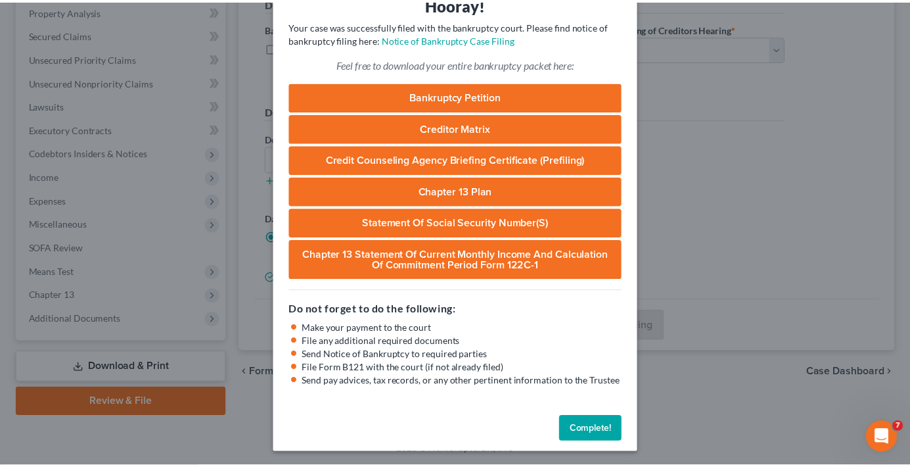
scroll to position [69, 0]
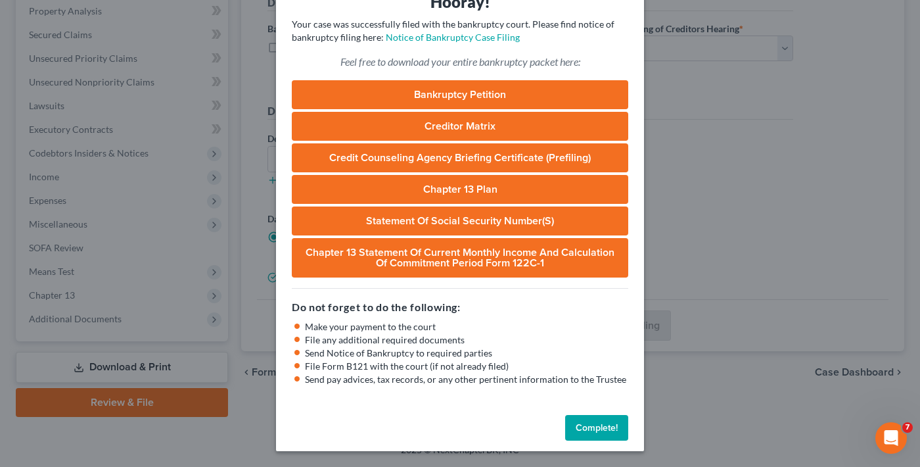
click at [586, 445] on div "Complete!" at bounding box center [460, 430] width 368 height 42
click at [593, 425] on button "Complete!" at bounding box center [596, 428] width 63 height 26
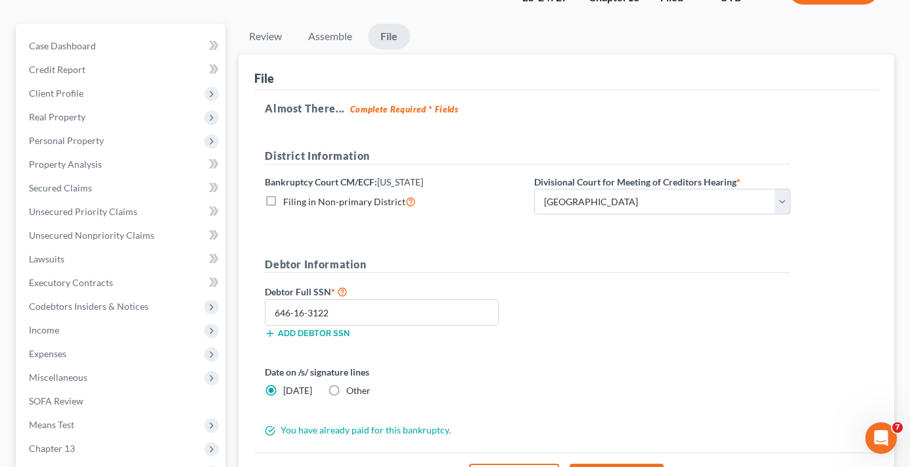
scroll to position [0, 0]
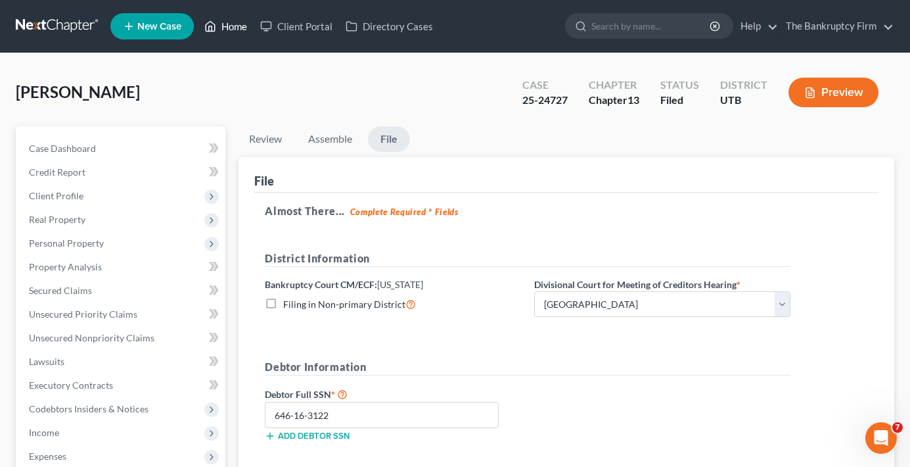
click at [233, 17] on link "Home" at bounding box center [226, 26] width 56 height 24
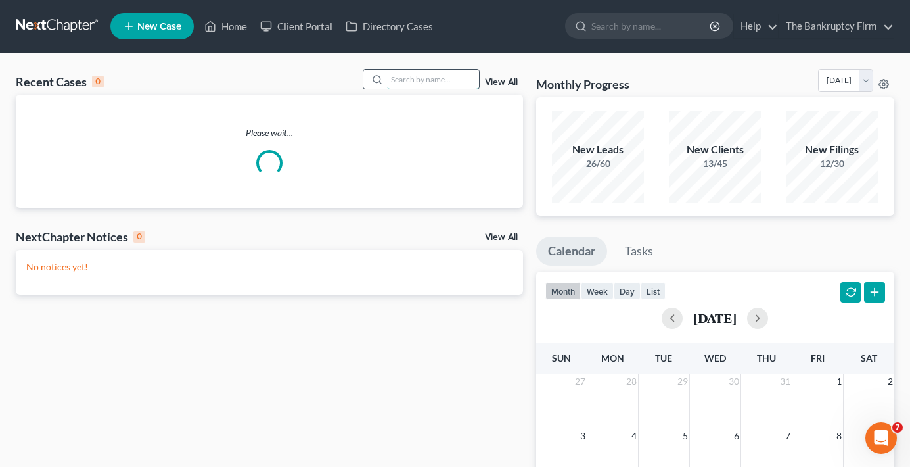
click at [413, 79] on input "search" at bounding box center [433, 79] width 92 height 19
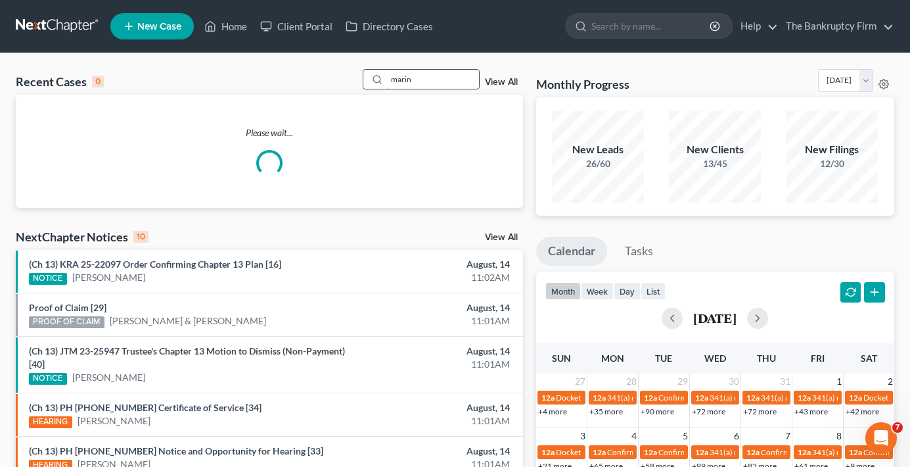
type input "marin"
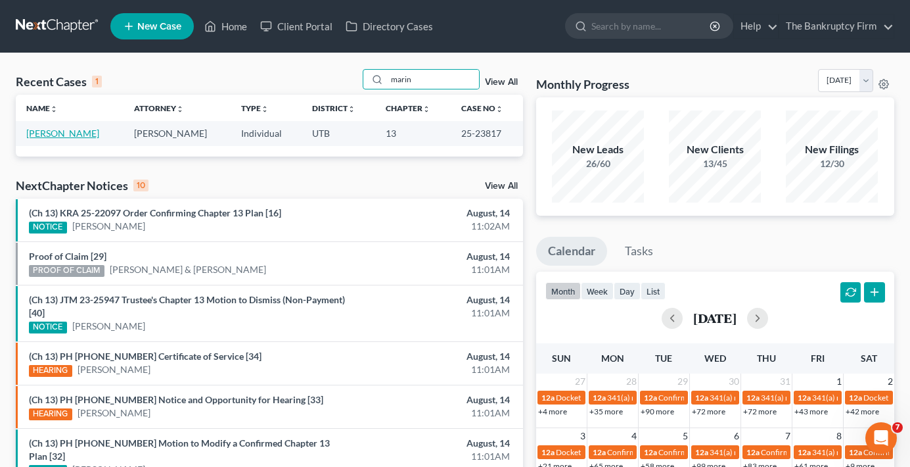
click at [58, 138] on link "[PERSON_NAME]" at bounding box center [62, 132] width 73 height 11
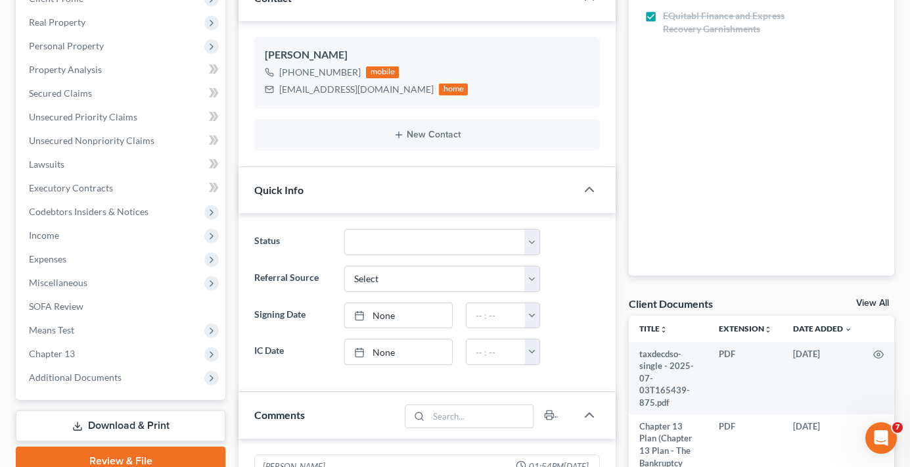
scroll to position [152, 0]
click at [874, 307] on link "View All" at bounding box center [872, 302] width 33 height 9
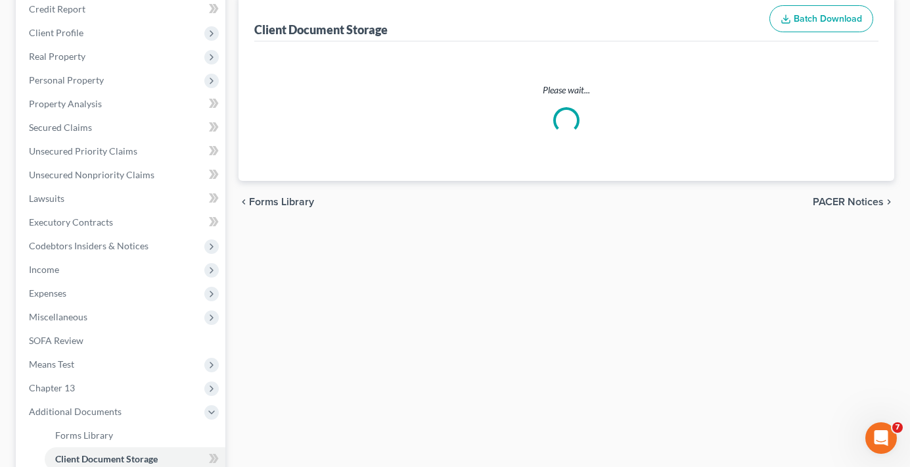
scroll to position [25, 0]
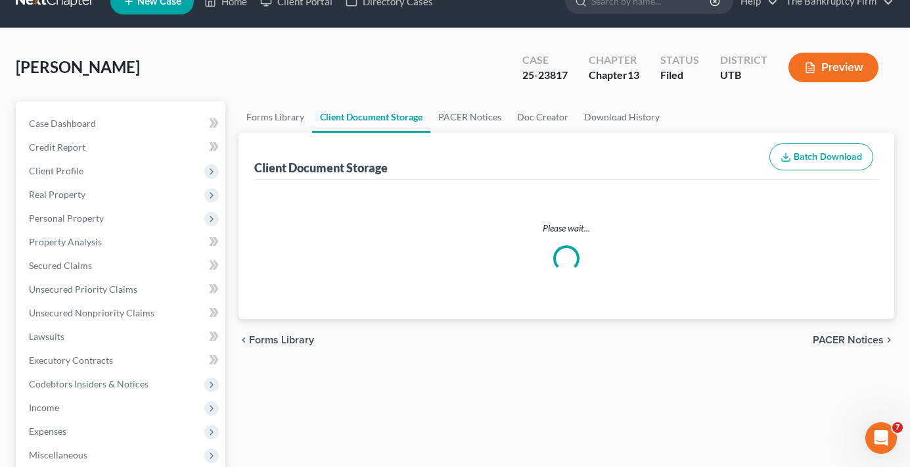
select select "30"
select select "26"
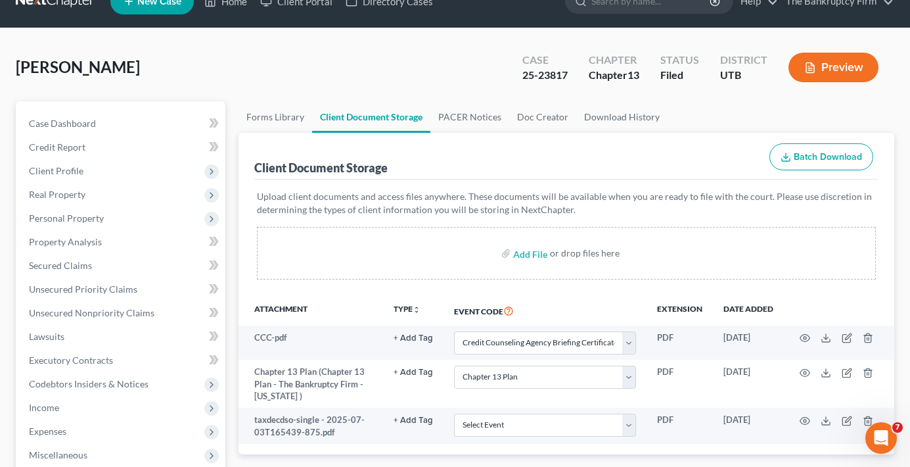
scroll to position [0, 0]
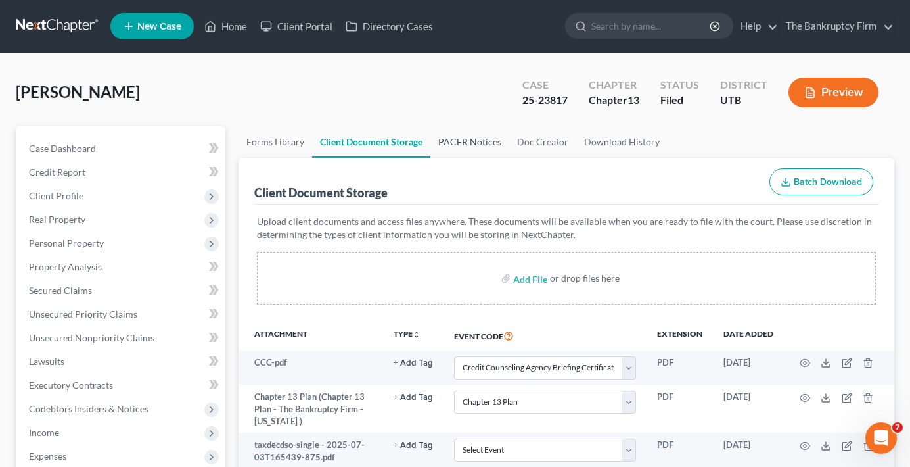
click at [449, 147] on link "PACER Notices" at bounding box center [469, 142] width 79 height 32
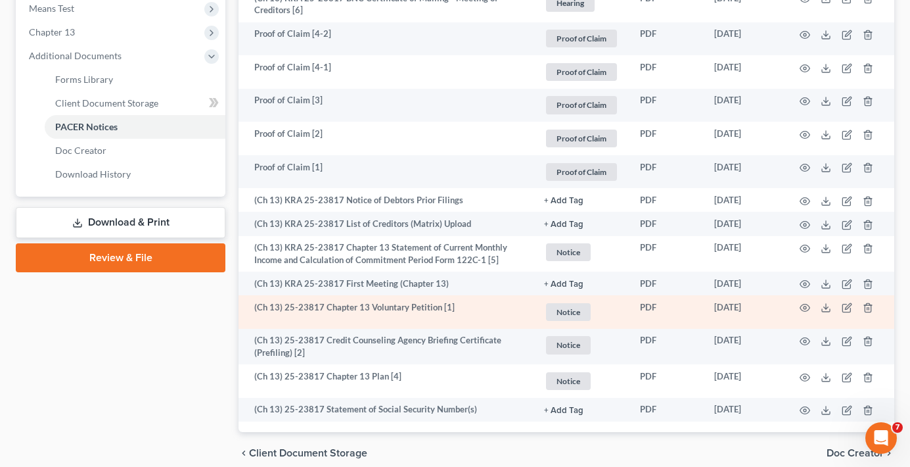
scroll to position [576, 0]
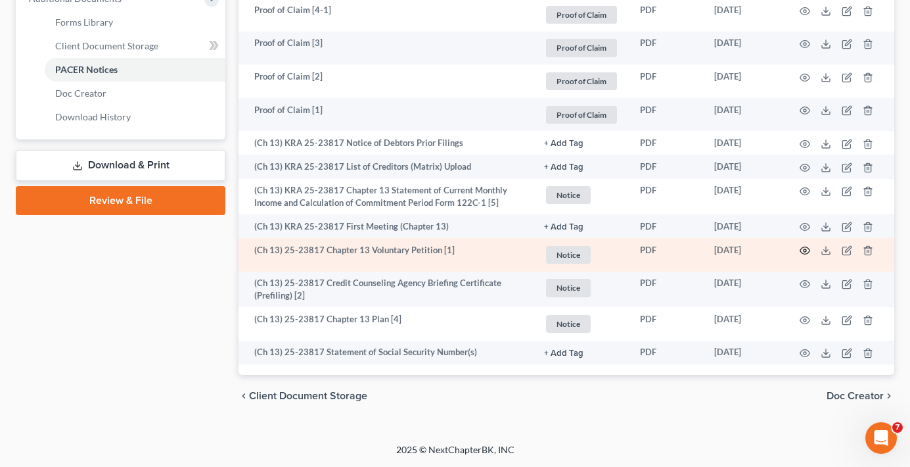
click at [808, 250] on icon "button" at bounding box center [805, 250] width 11 height 11
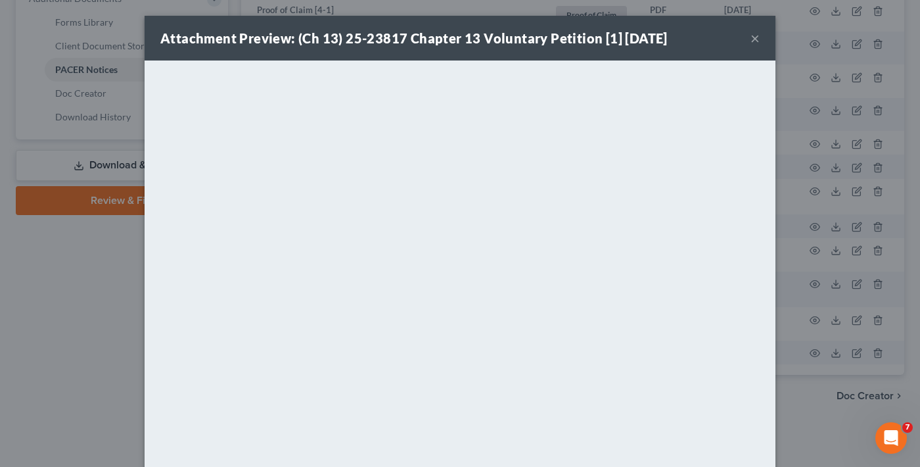
click at [750, 37] on button "×" at bounding box center [754, 38] width 9 height 16
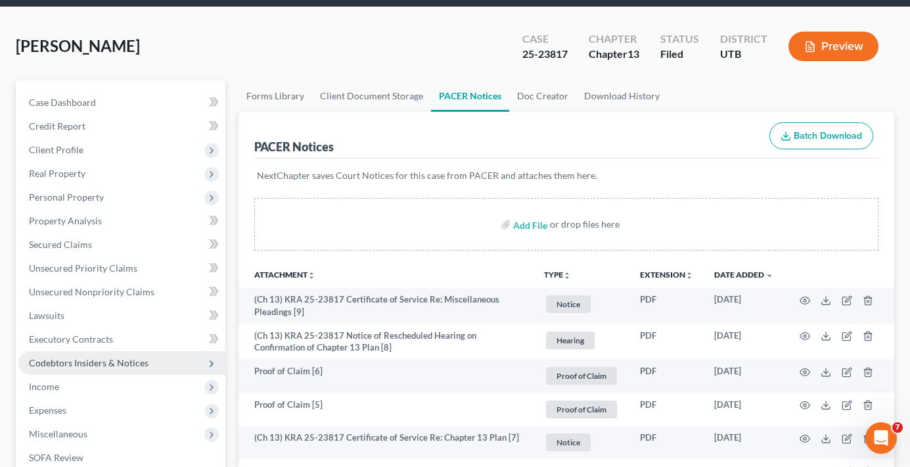
scroll to position [66, 0]
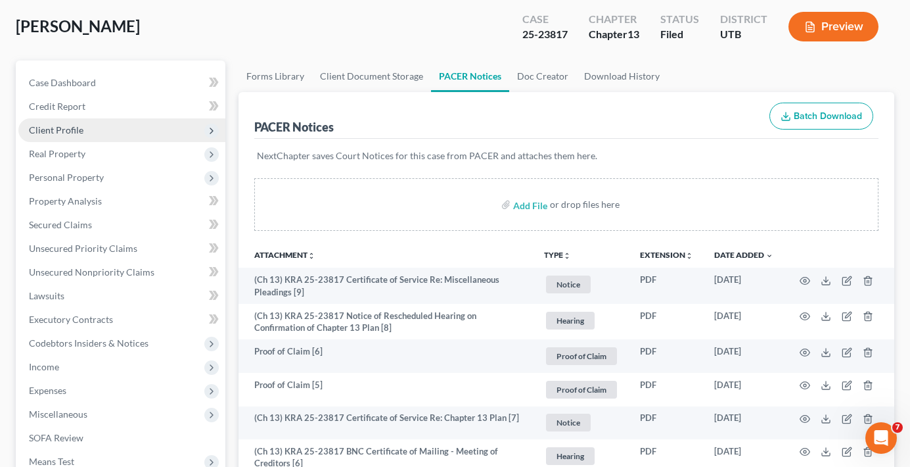
click at [62, 131] on span "Client Profile" at bounding box center [56, 129] width 55 height 11
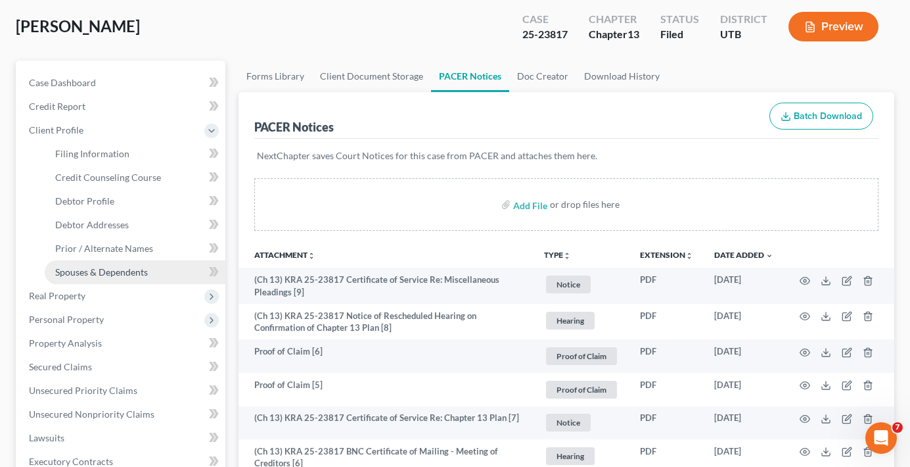
click at [108, 281] on link "Spouses & Dependents" at bounding box center [135, 272] width 181 height 24
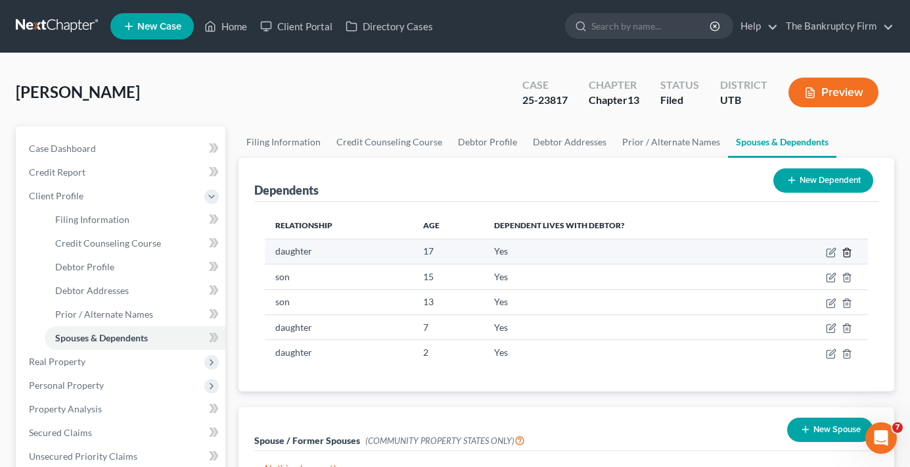
click at [845, 254] on icon "button" at bounding box center [847, 252] width 11 height 11
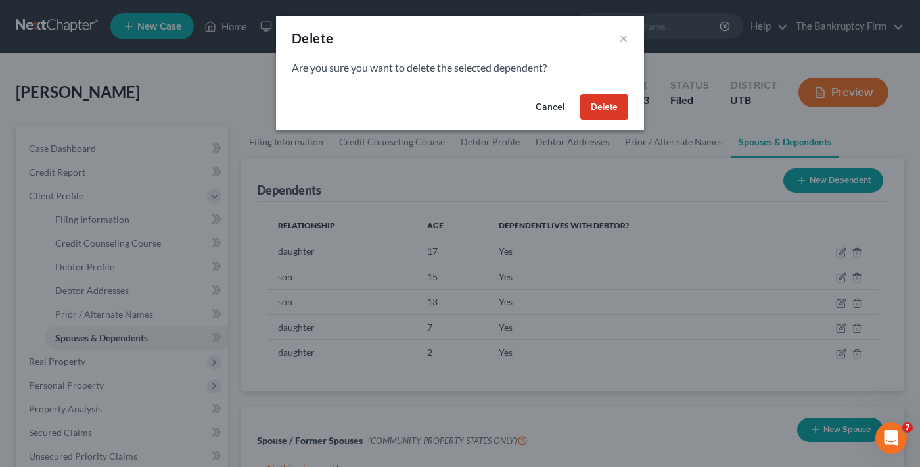
click at [592, 102] on button "Delete" at bounding box center [604, 107] width 48 height 26
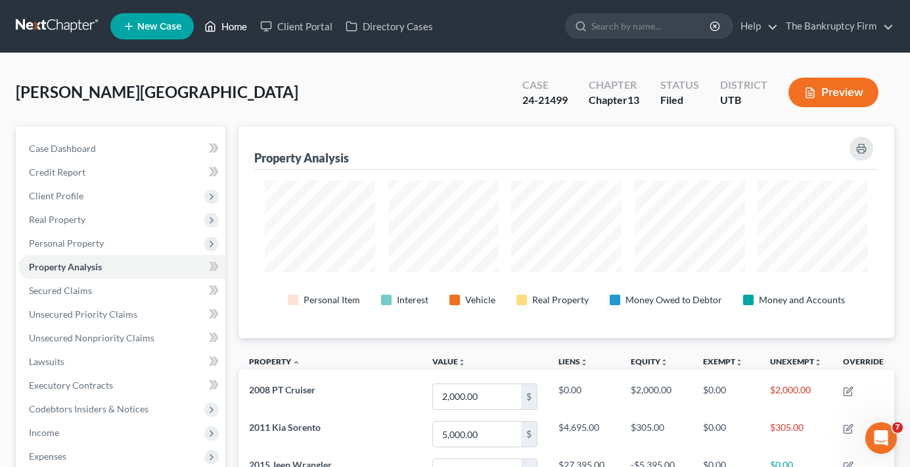
click at [239, 35] on link "Home" at bounding box center [226, 26] width 56 height 24
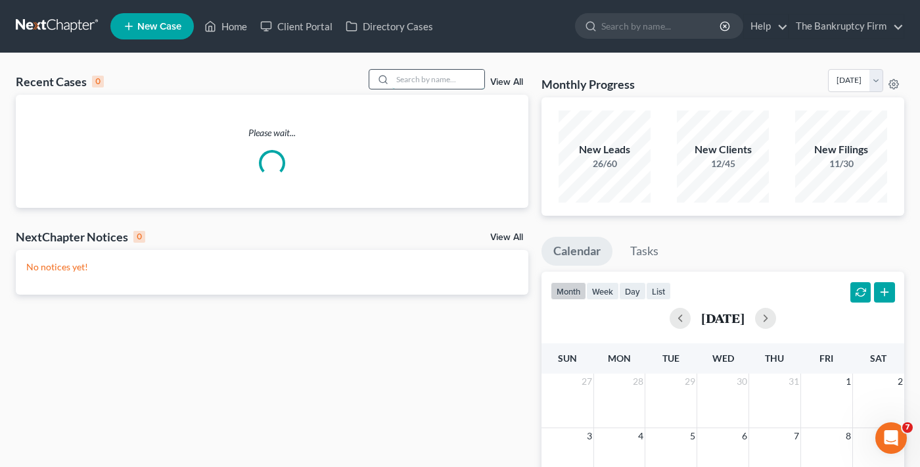
click at [415, 75] on input "search" at bounding box center [438, 79] width 92 height 19
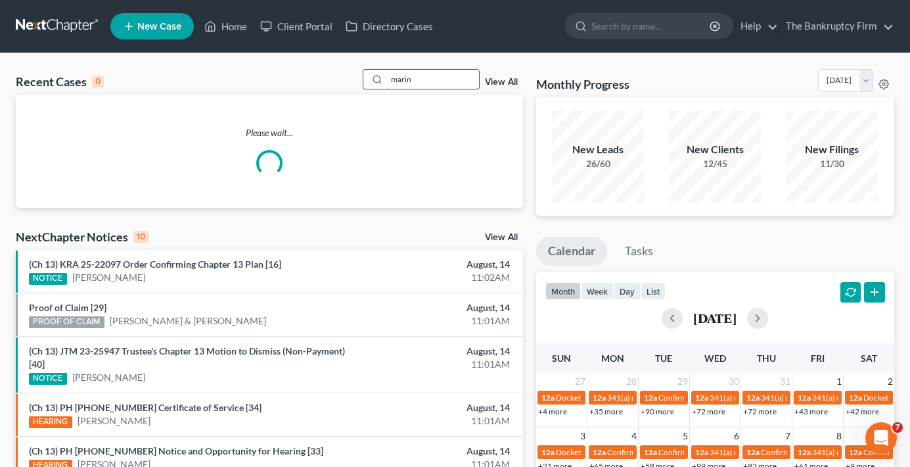
type input "marin"
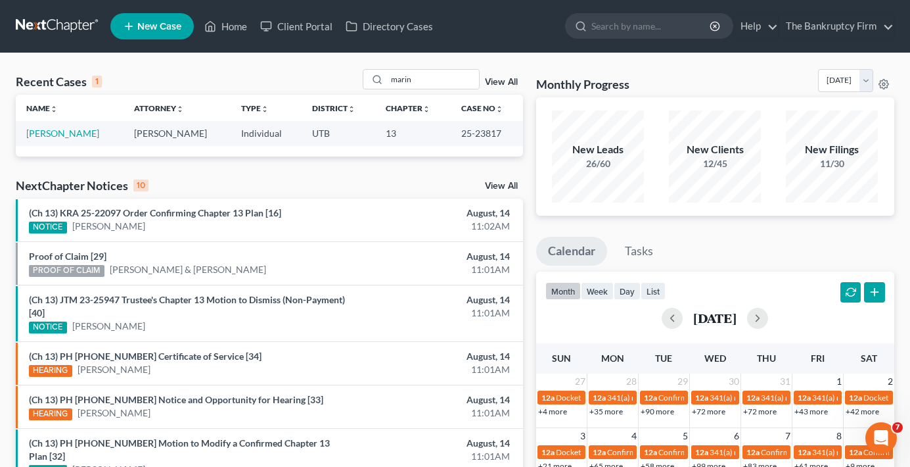
click at [677, 66] on div "Recent Cases 1 marin View All Name unfold_more expand_more expand_less Attorney…" at bounding box center [455, 394] width 910 height 682
click at [55, 136] on link "[PERSON_NAME]" at bounding box center [62, 132] width 73 height 11
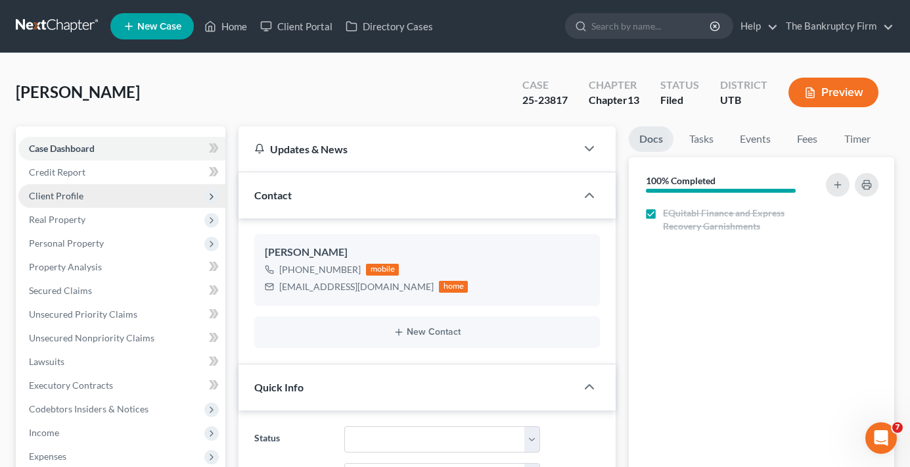
scroll to position [152, 0]
click at [71, 189] on span "Client Profile" at bounding box center [121, 196] width 207 height 24
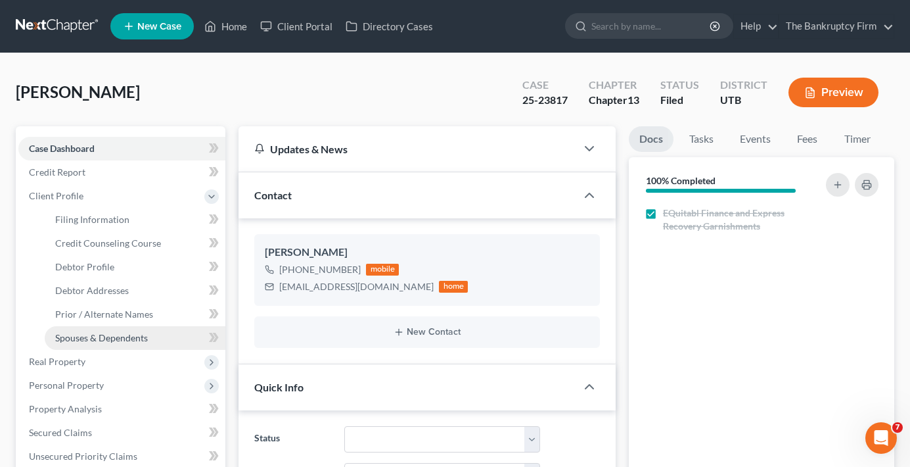
click at [105, 344] on link "Spouses & Dependents" at bounding box center [135, 338] width 181 height 24
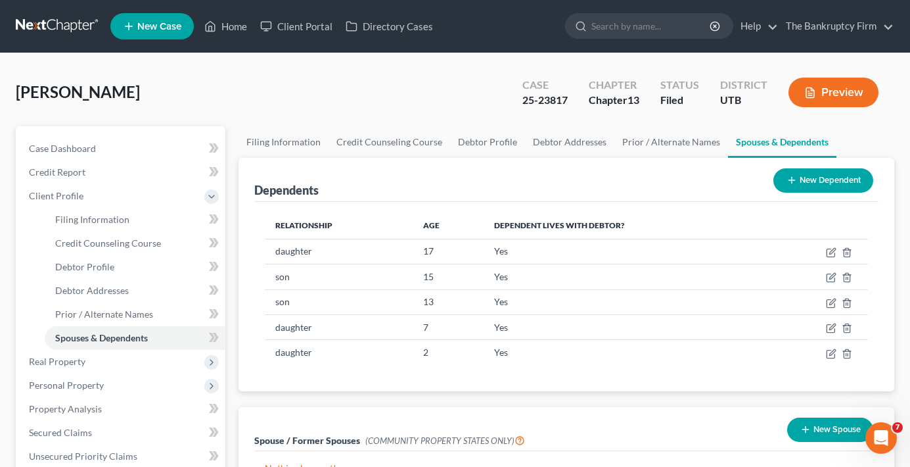
click at [659, 380] on div "Relationship Age Dependent lives with debtor? daughter [DEMOGRAPHIC_DATA] Yes s…" at bounding box center [566, 296] width 624 height 189
drag, startPoint x: 230, startPoint y: 306, endPoint x: 138, endPoint y: 343, distance: 99.3
click at [229, 310] on div "Case Dashboard Payments Invoices Payments Payments Credit Report Client Profile" at bounding box center [120, 470] width 223 height 688
click at [709, 401] on div "Dependents New Dependent Relationship Age Dependent lives with debtor? daughter…" at bounding box center [566, 329] width 669 height 343
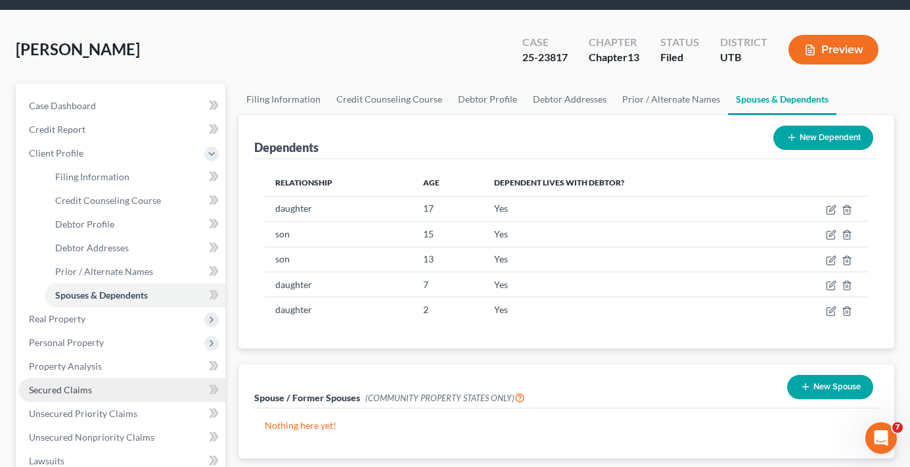
scroll to position [66, 0]
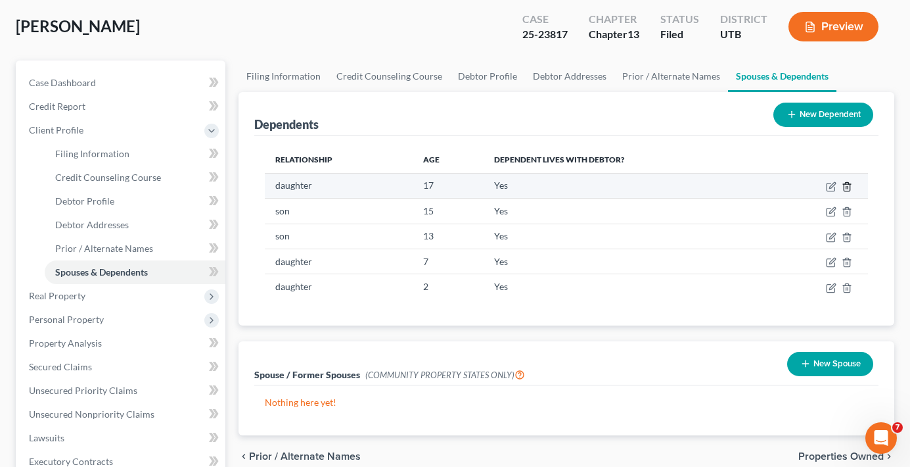
click at [847, 186] on icon "button" at bounding box center [847, 186] width 11 height 11
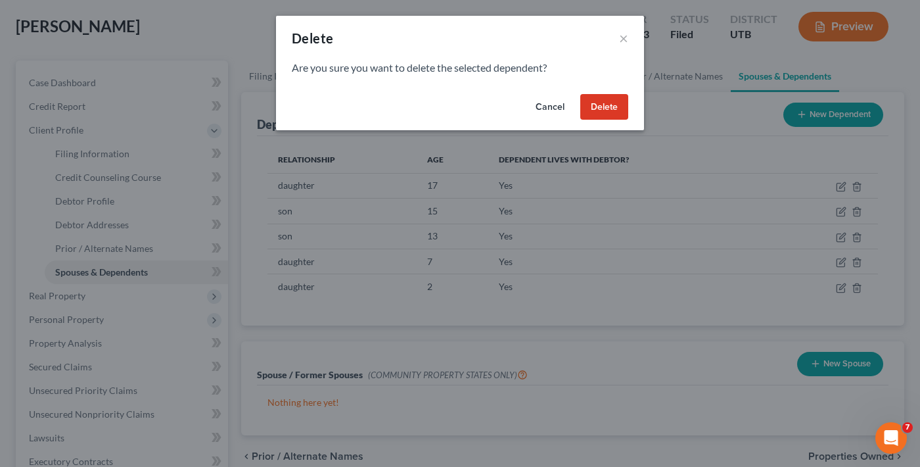
click at [552, 101] on button "Cancel" at bounding box center [550, 107] width 50 height 26
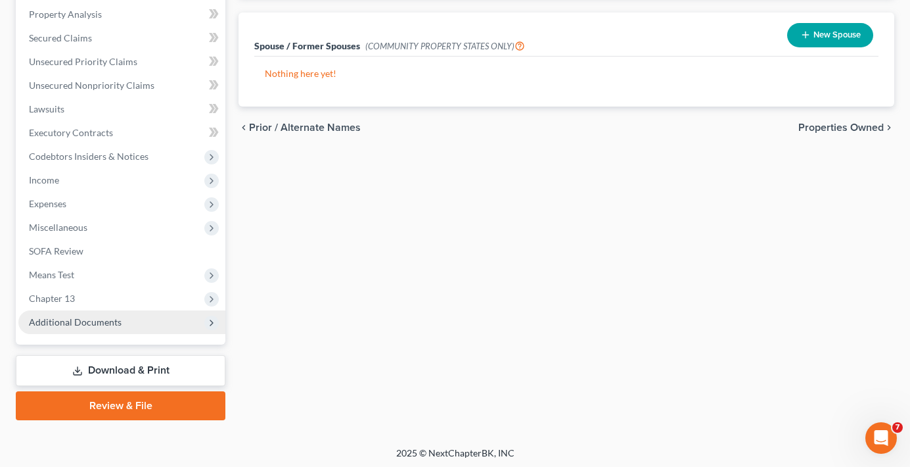
click at [81, 327] on span "Additional Documents" at bounding box center [75, 321] width 93 height 11
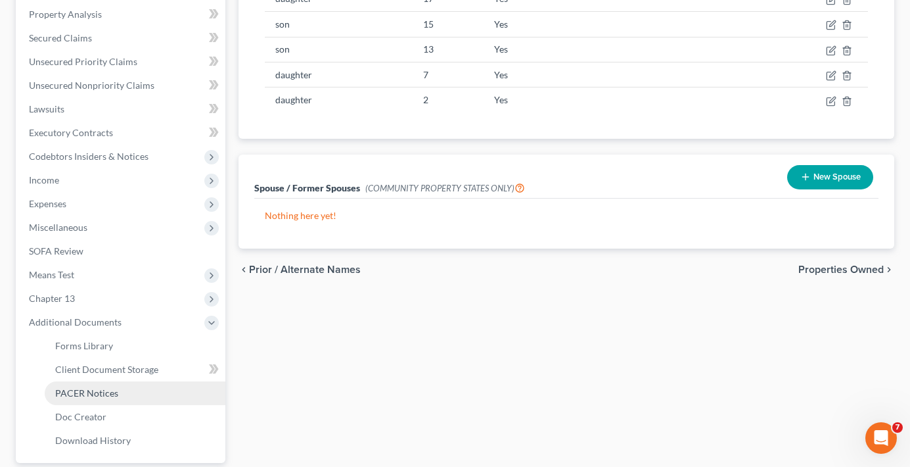
click at [98, 396] on span "PACER Notices" at bounding box center [86, 392] width 63 height 11
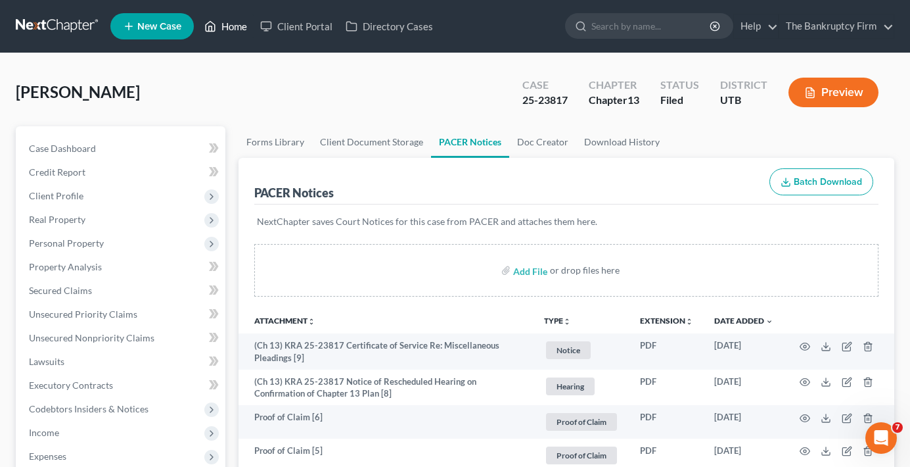
click at [237, 27] on link "Home" at bounding box center [226, 26] width 56 height 24
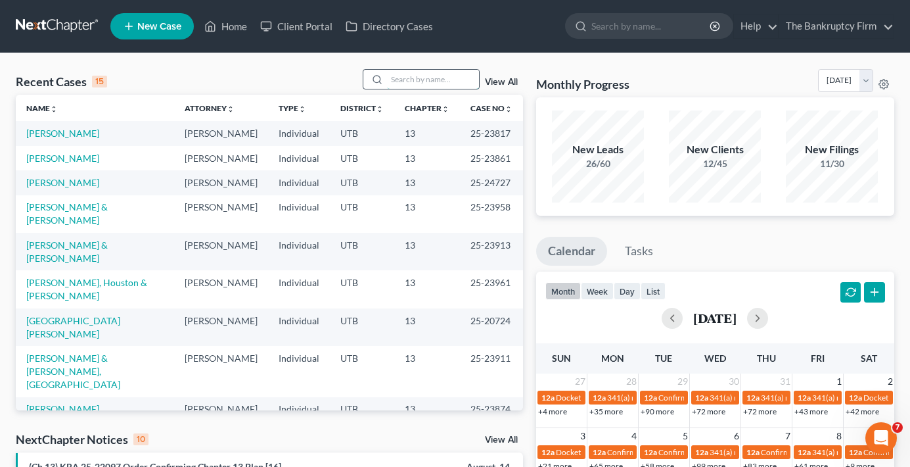
click at [427, 81] on input "search" at bounding box center [433, 79] width 92 height 19
type input "[PERSON_NAME]"
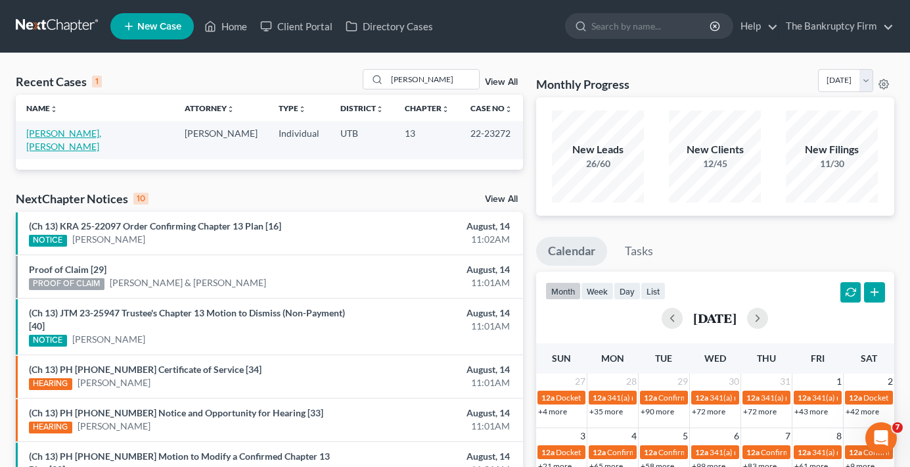
click at [97, 130] on link "[PERSON_NAME], [PERSON_NAME]" at bounding box center [63, 139] width 75 height 24
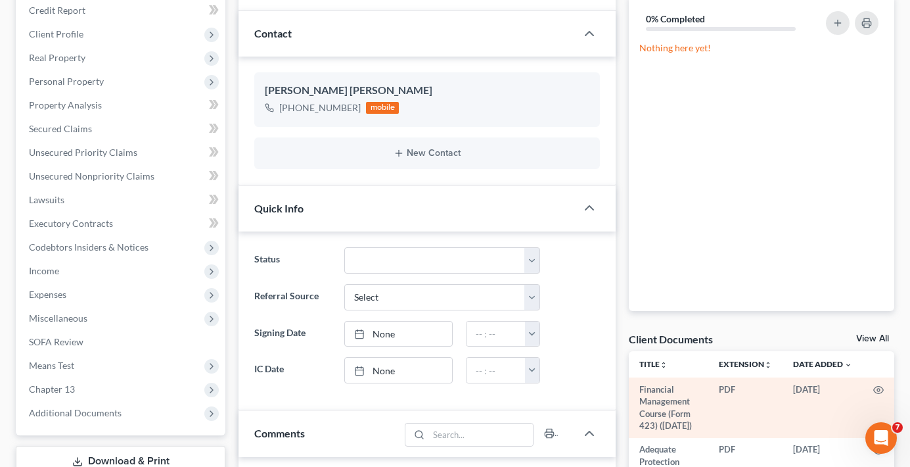
scroll to position [24, 0]
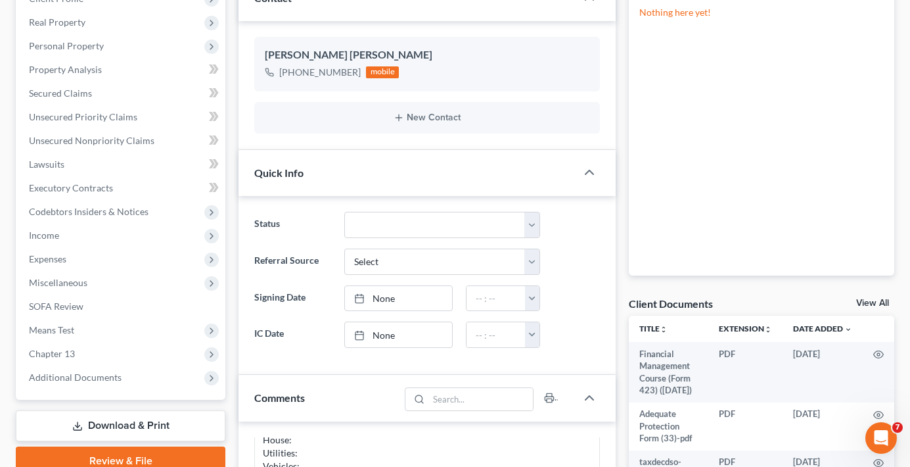
click at [858, 299] on div "Client Documents View All" at bounding box center [761, 305] width 265 height 19
click at [865, 305] on link "View All" at bounding box center [872, 302] width 33 height 9
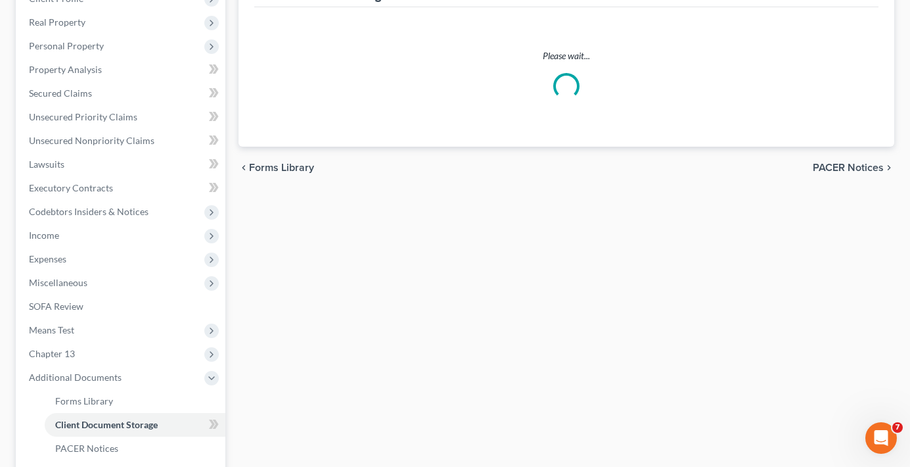
select select "30"
select select "26"
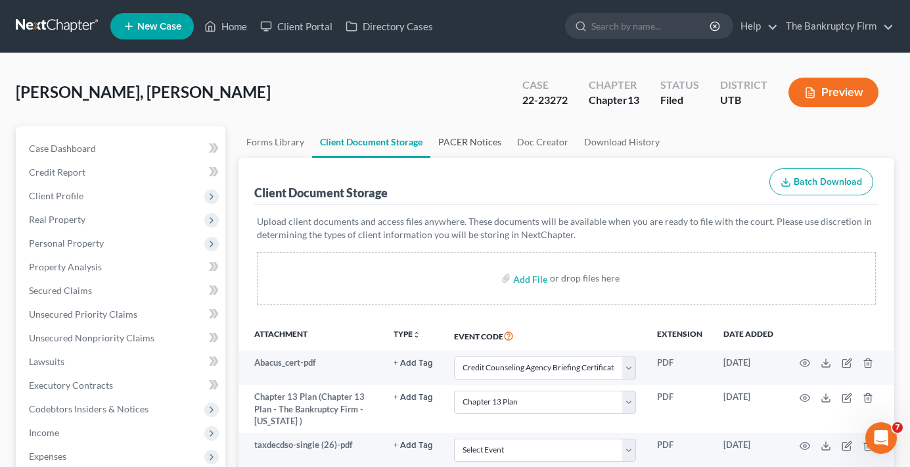
click at [439, 156] on link "PACER Notices" at bounding box center [469, 142] width 79 height 32
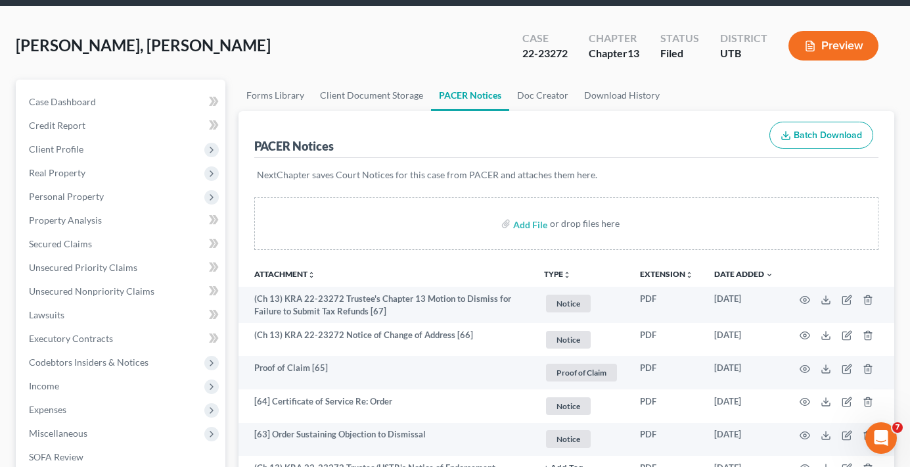
scroll to position [66, 0]
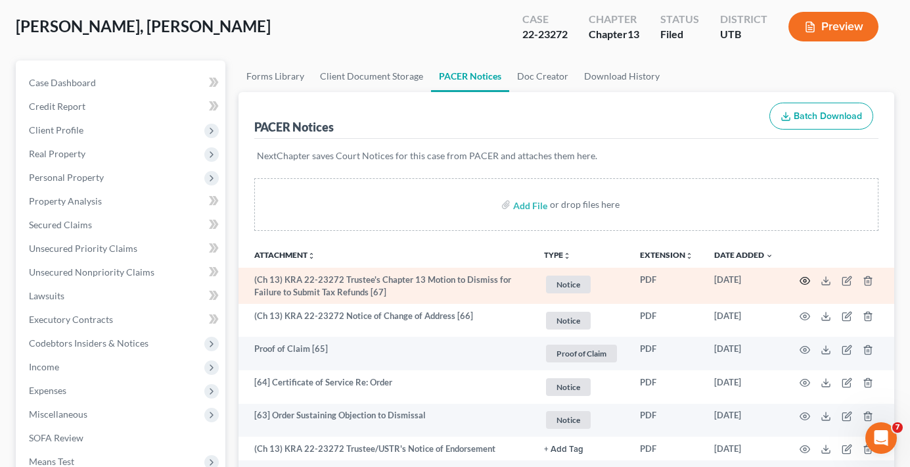
click at [804, 279] on circle "button" at bounding box center [805, 280] width 3 height 3
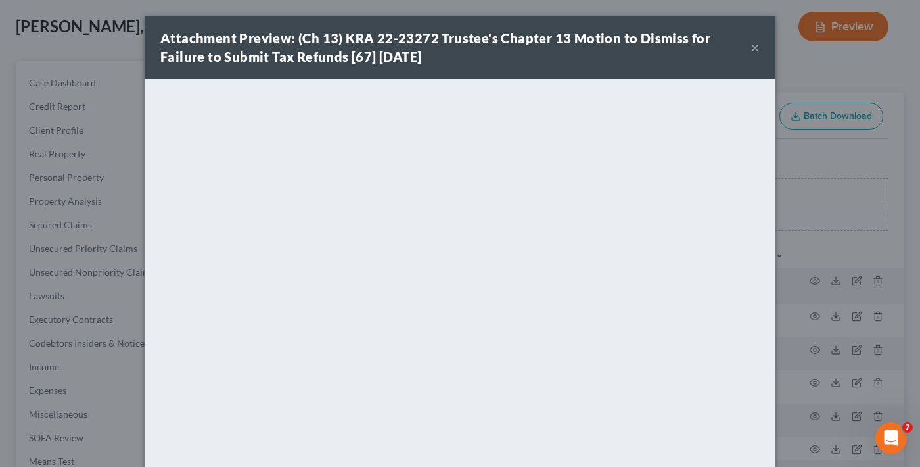
click at [750, 46] on button "×" at bounding box center [754, 47] width 9 height 16
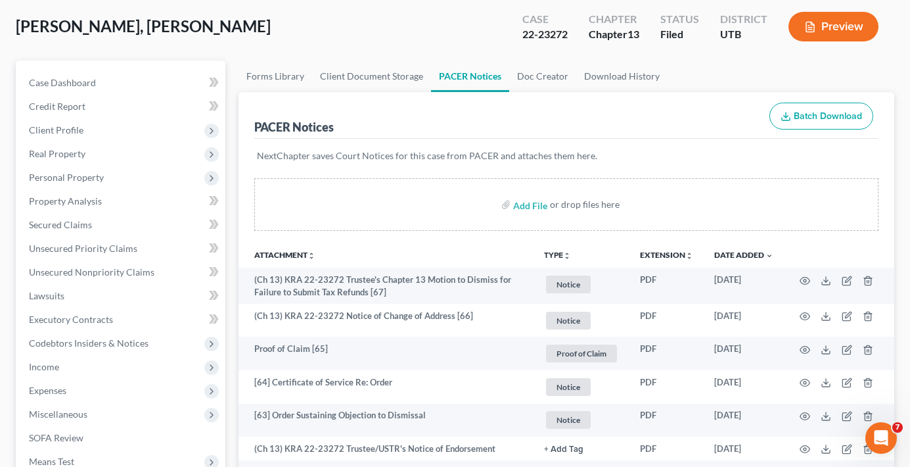
click at [651, 127] on div "PACER Notices Batch Download" at bounding box center [566, 115] width 624 height 47
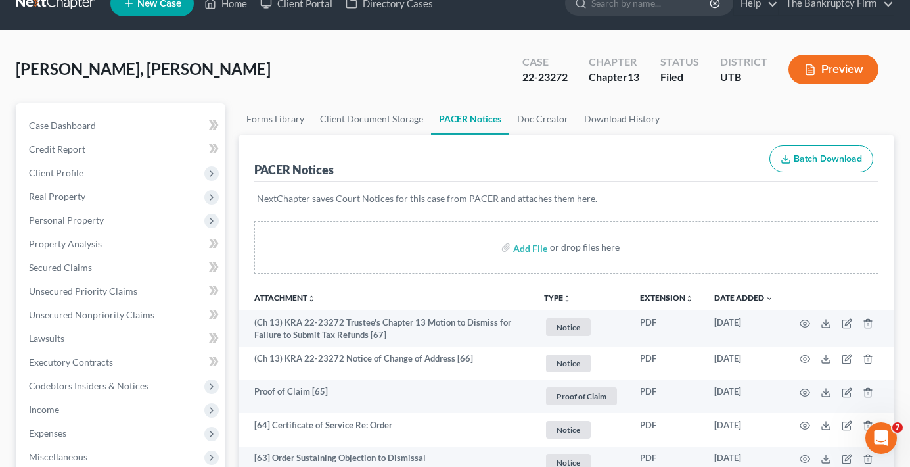
scroll to position [0, 0]
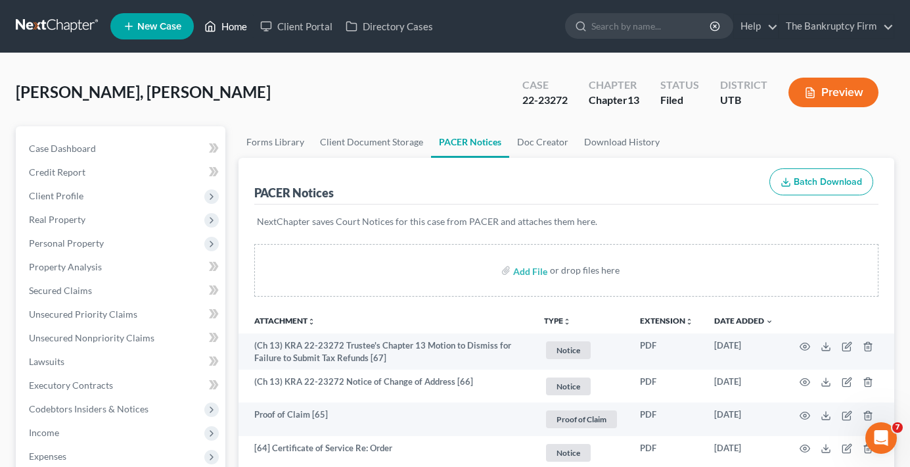
click at [241, 35] on link "Home" at bounding box center [226, 26] width 56 height 24
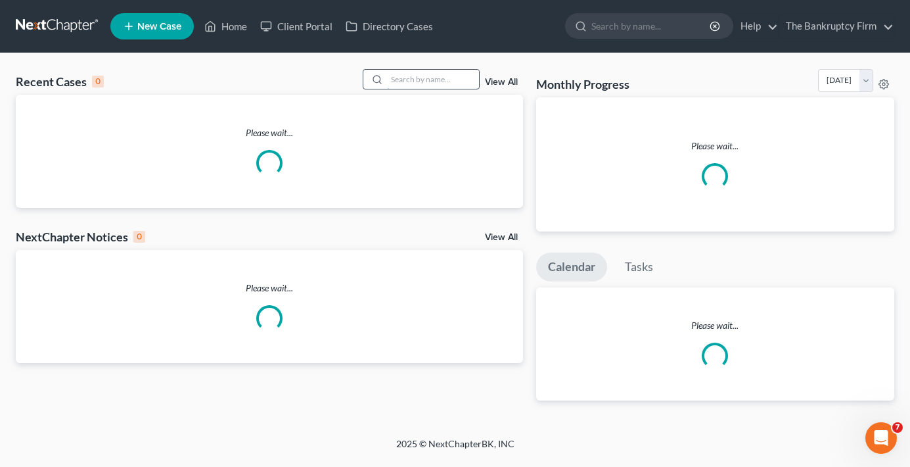
click at [413, 80] on input "search" at bounding box center [433, 79] width 92 height 19
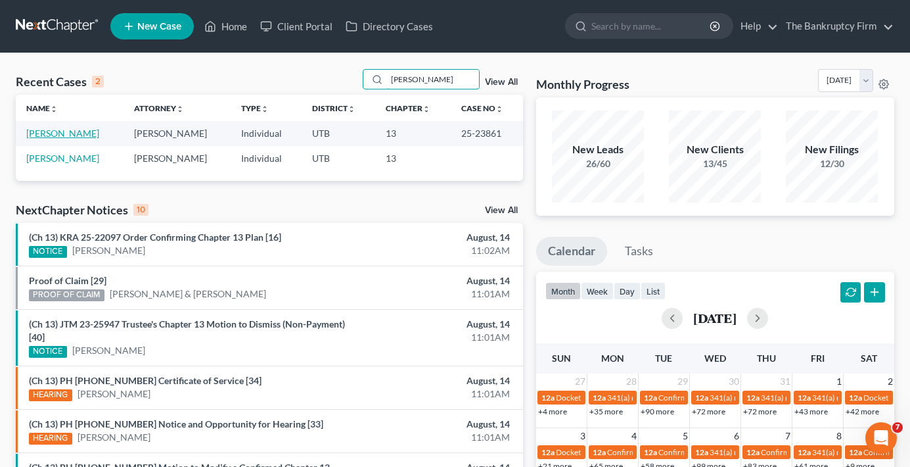
type input "[PERSON_NAME]"
click at [55, 139] on link "[PERSON_NAME]" at bounding box center [62, 132] width 73 height 11
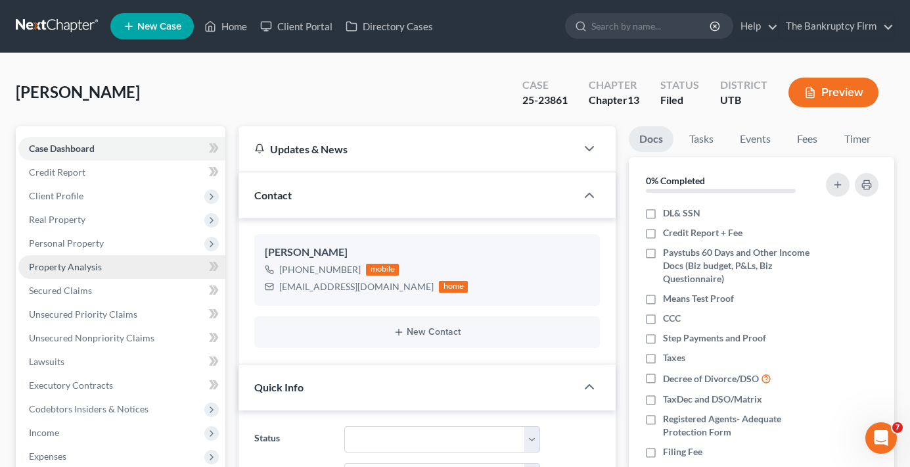
scroll to position [177, 0]
click at [62, 266] on span "Property Analysis" at bounding box center [65, 266] width 73 height 11
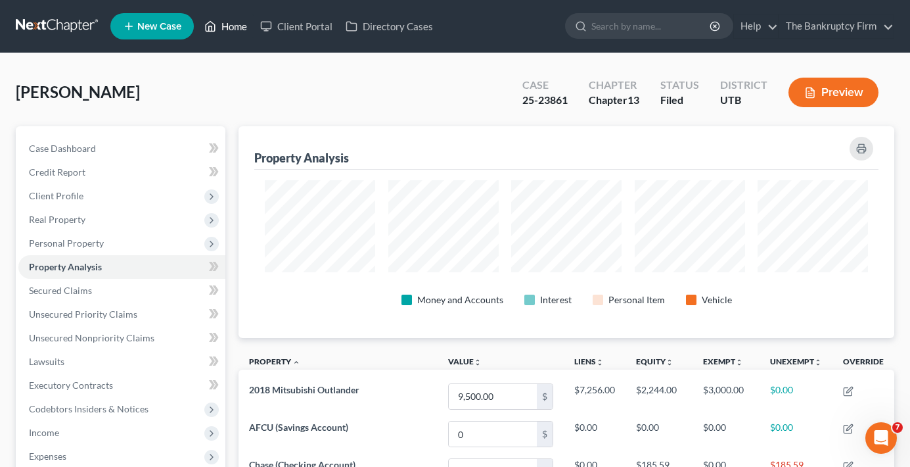
click at [236, 27] on link "Home" at bounding box center [226, 26] width 56 height 24
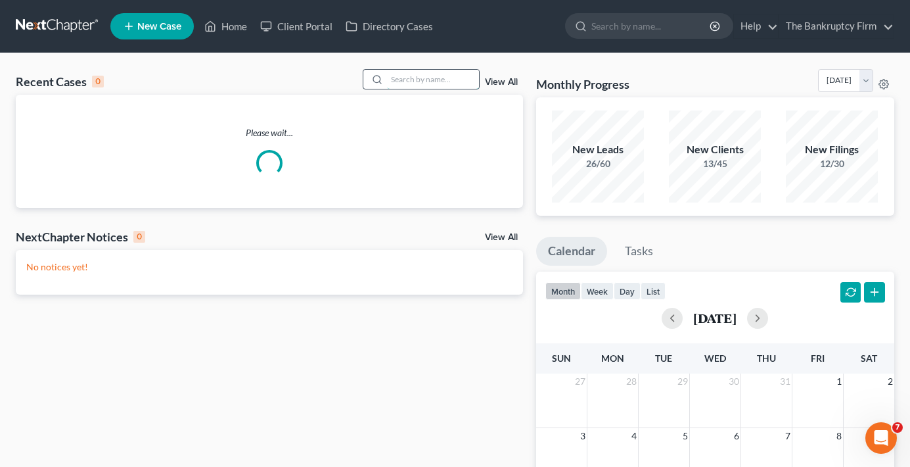
click at [405, 76] on input "search" at bounding box center [433, 79] width 92 height 19
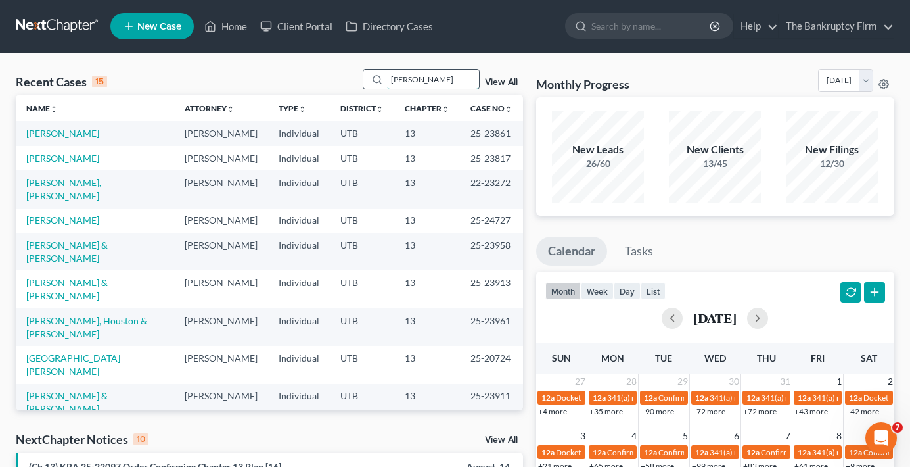
type input "[PERSON_NAME]"
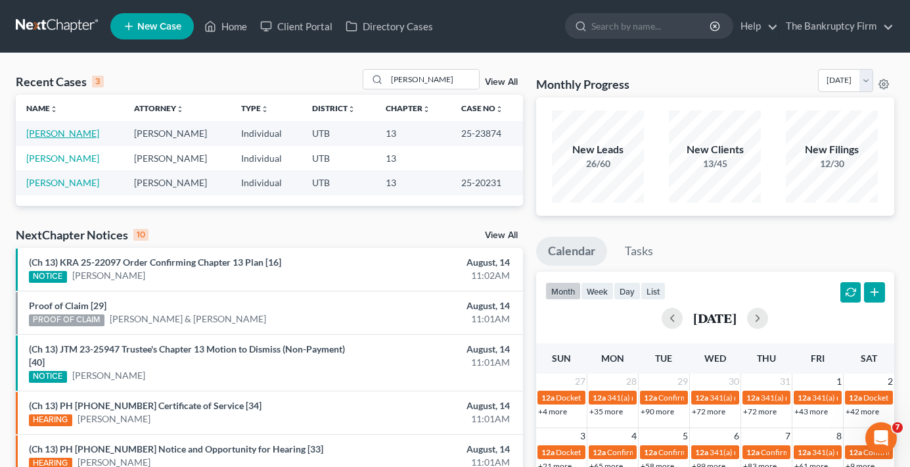
click at [64, 129] on link "[PERSON_NAME]" at bounding box center [62, 132] width 73 height 11
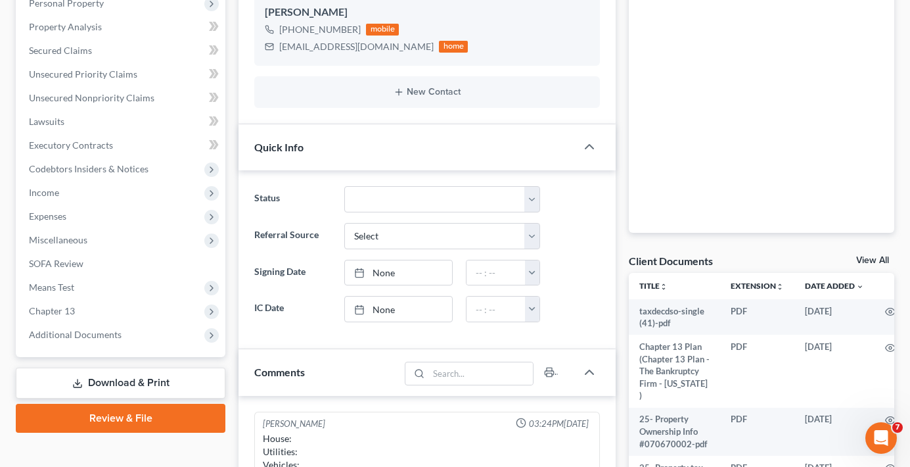
scroll to position [263, 0]
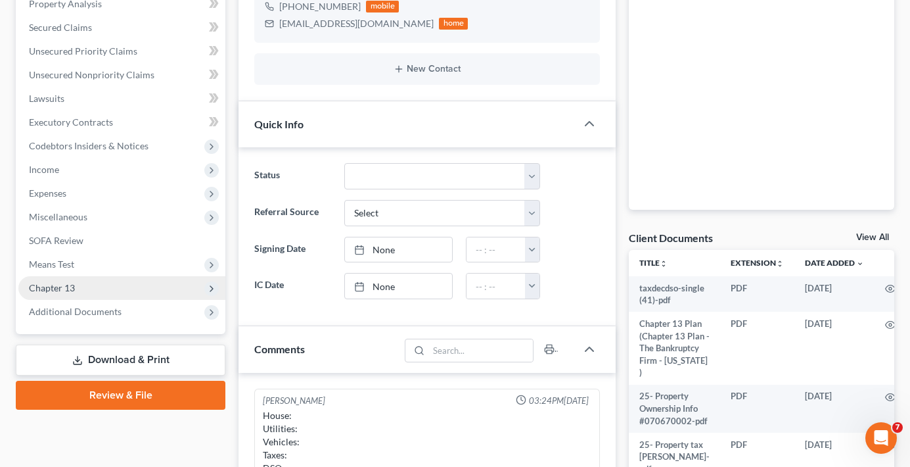
click at [51, 287] on span "Chapter 13" at bounding box center [52, 287] width 46 height 11
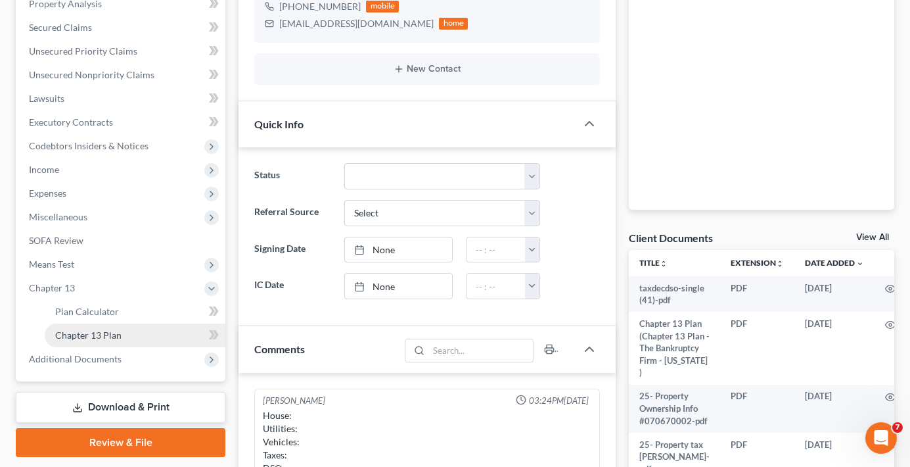
click at [96, 338] on span "Chapter 13 Plan" at bounding box center [88, 334] width 66 height 11
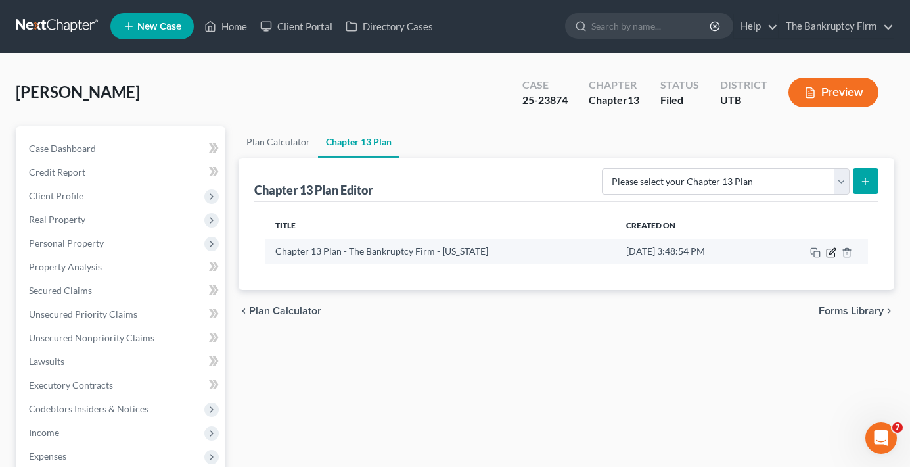
click at [829, 254] on icon "button" at bounding box center [832, 251] width 6 height 6
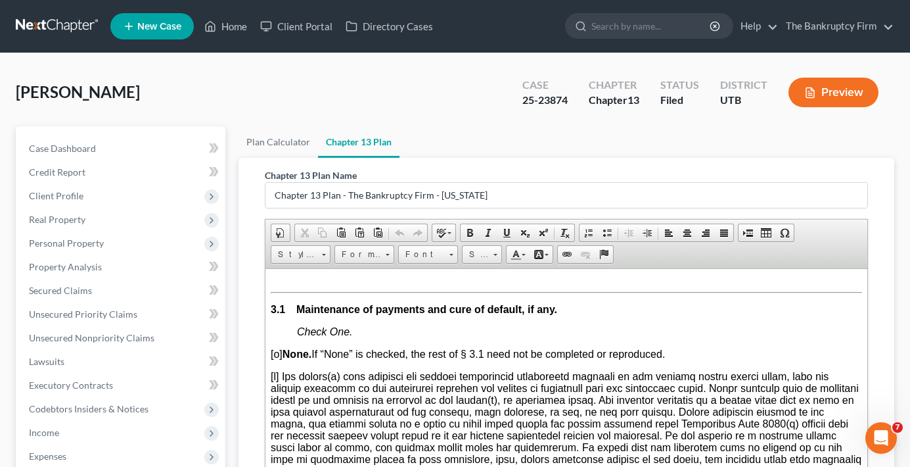
scroll to position [1446, 0]
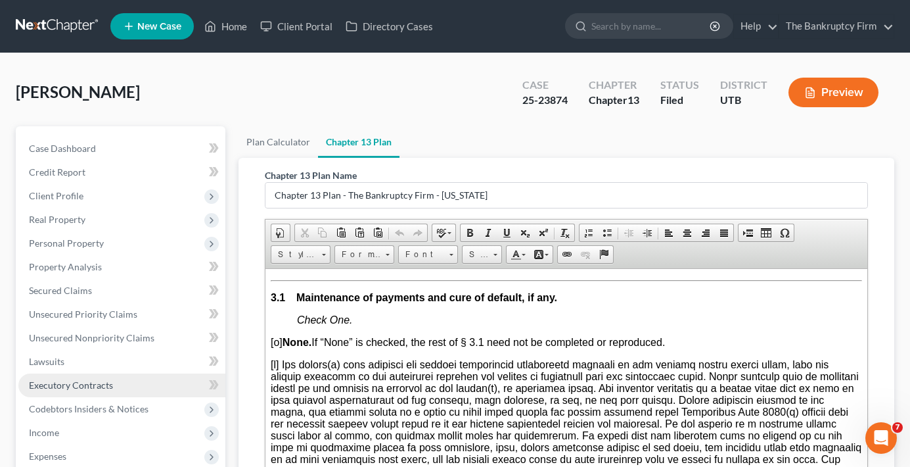
click at [57, 381] on span "Executory Contracts" at bounding box center [71, 384] width 84 height 11
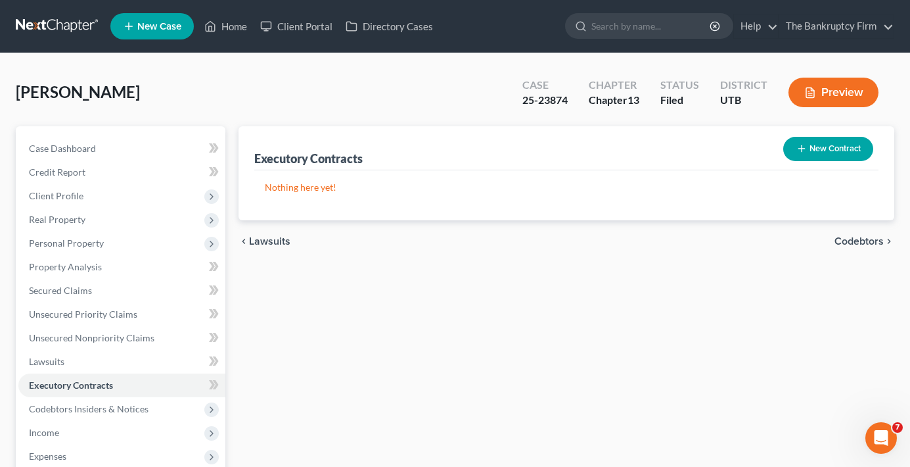
click at [724, 310] on div "Executory Contracts New Contract Nothing here yet! chevron_left Lawsuits Codebt…" at bounding box center [566, 399] width 669 height 546
click at [66, 288] on span "Secured Claims" at bounding box center [60, 290] width 63 height 11
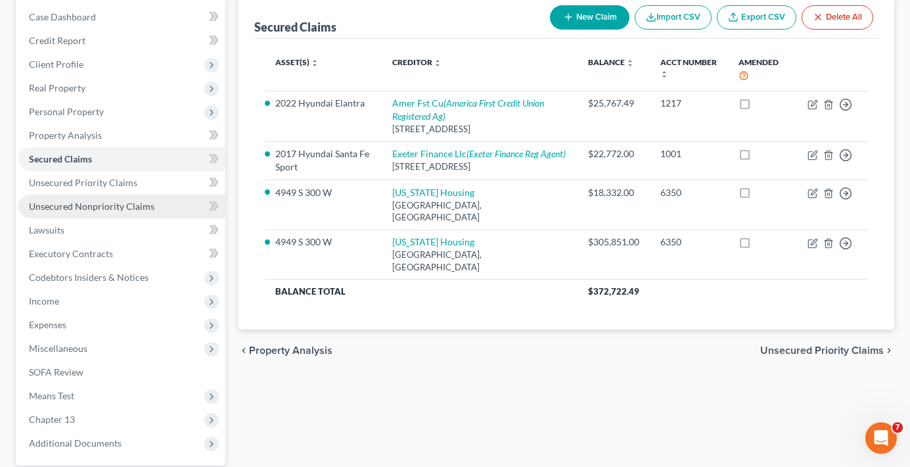
click at [98, 213] on link "Unsecured Nonpriority Claims" at bounding box center [121, 207] width 207 height 24
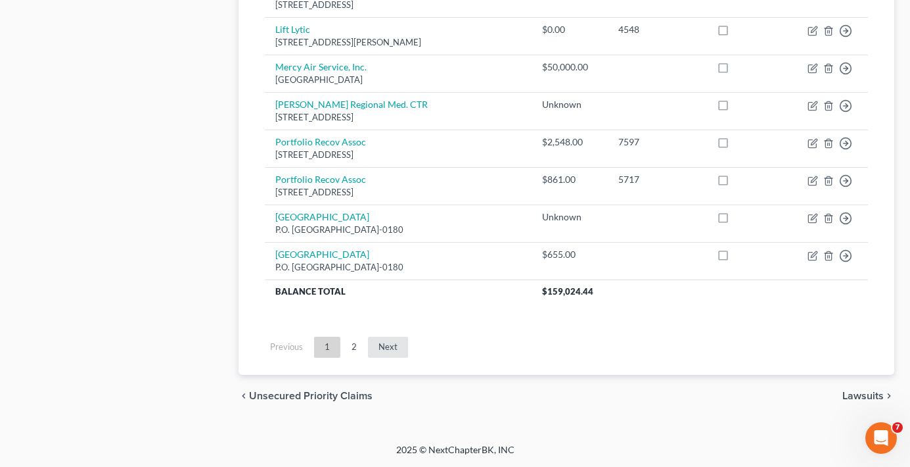
click at [386, 341] on link "Next" at bounding box center [388, 346] width 40 height 21
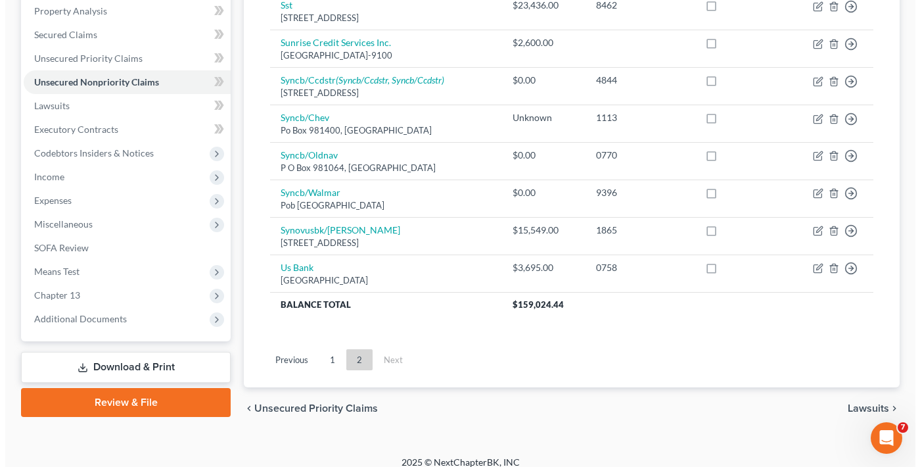
scroll to position [268, 0]
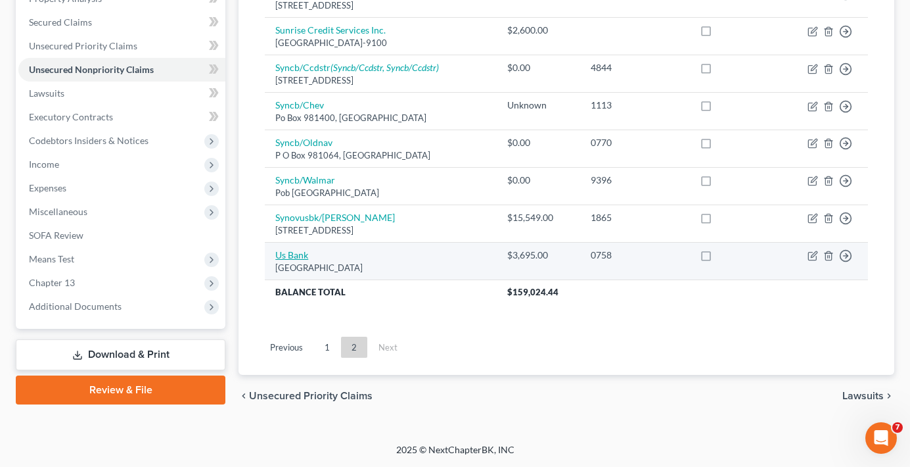
click at [286, 253] on link "Us Bank" at bounding box center [291, 254] width 33 height 11
select select "26"
select select "1"
select select "0"
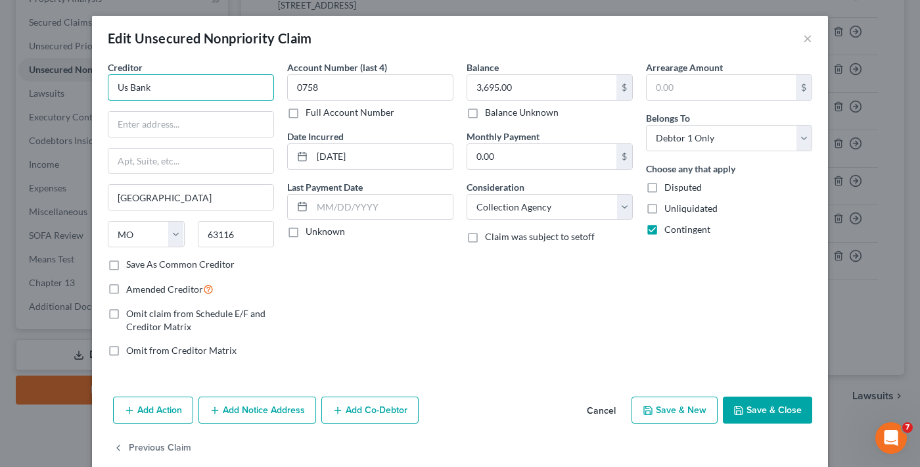
drag, startPoint x: 178, startPoint y: 81, endPoint x: 69, endPoint y: 98, distance: 110.3
click at [68, 97] on div "Edit Unsecured Nonpriority Claim × Creditor * Us Bank [GEOGRAPHIC_DATA] [US_STA…" at bounding box center [460, 233] width 920 height 467
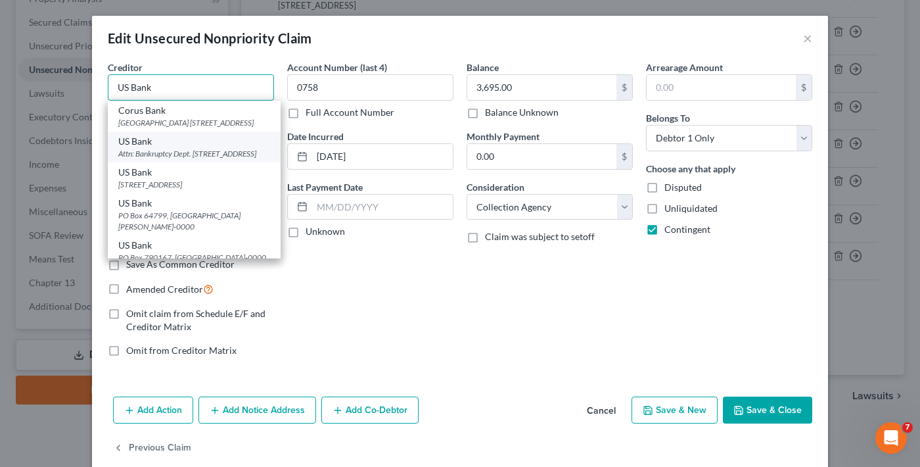
type input "US Bank"
click at [168, 159] on div "Attn: Bankruptcy Dept. [STREET_ADDRESS]" at bounding box center [194, 153] width 152 height 11
type input "Attn: Bankruptcy Dept."
type input "[STREET_ADDRESS]"
type input "[GEOGRAPHIC_DATA]"
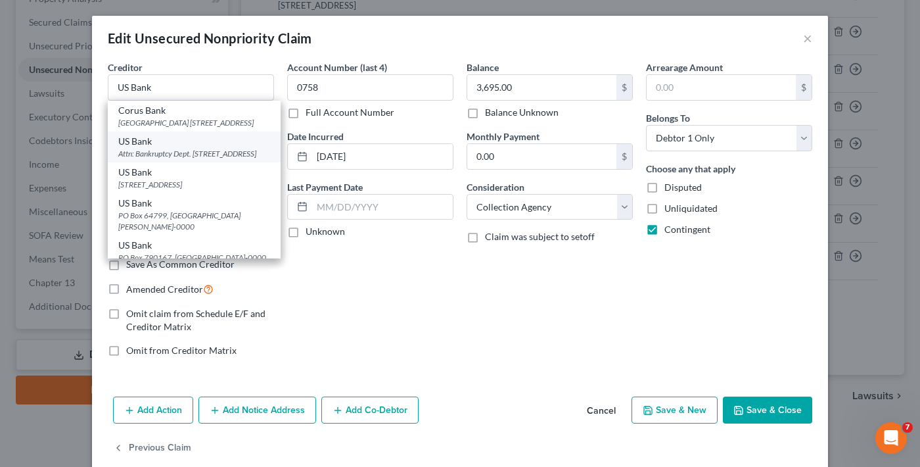
select select "5"
type input "80202-0000"
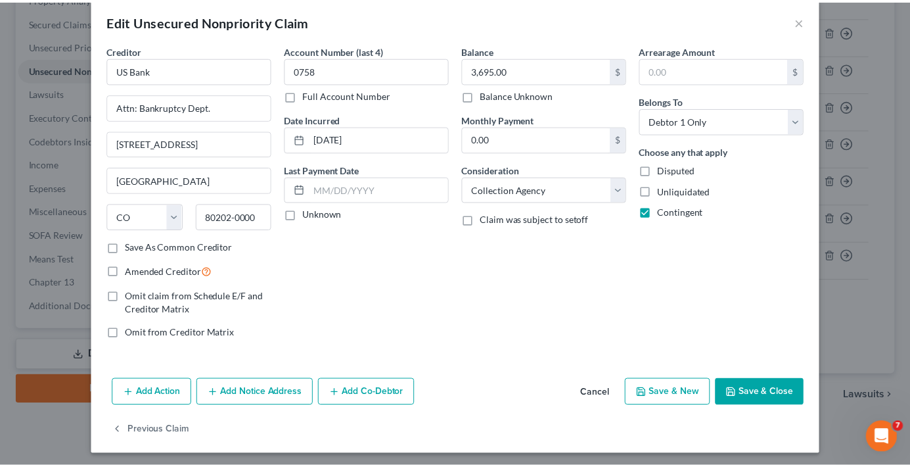
scroll to position [21, 0]
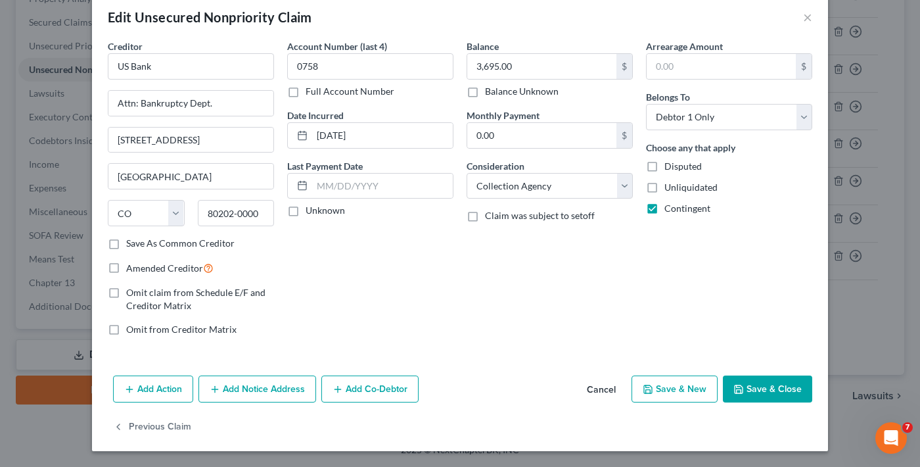
click at [750, 389] on button "Save & Close" at bounding box center [767, 389] width 89 height 28
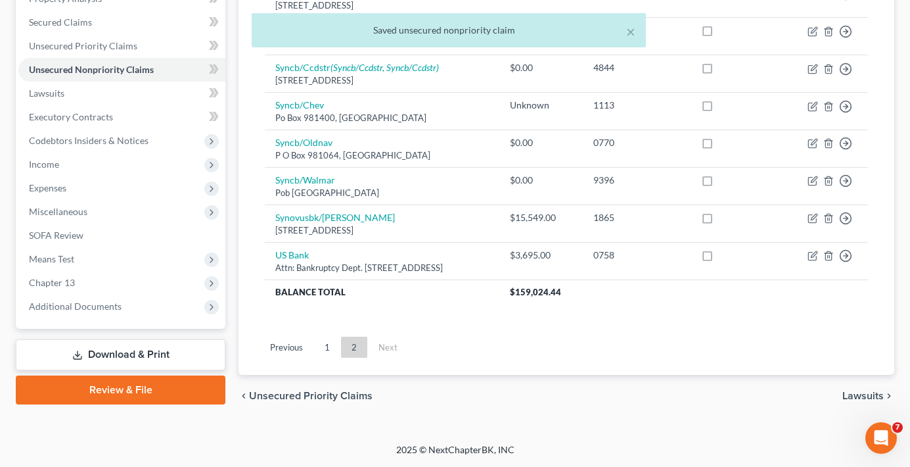
click at [652, 339] on ul "Previous 1 2 Next" at bounding box center [566, 347] width 624 height 34
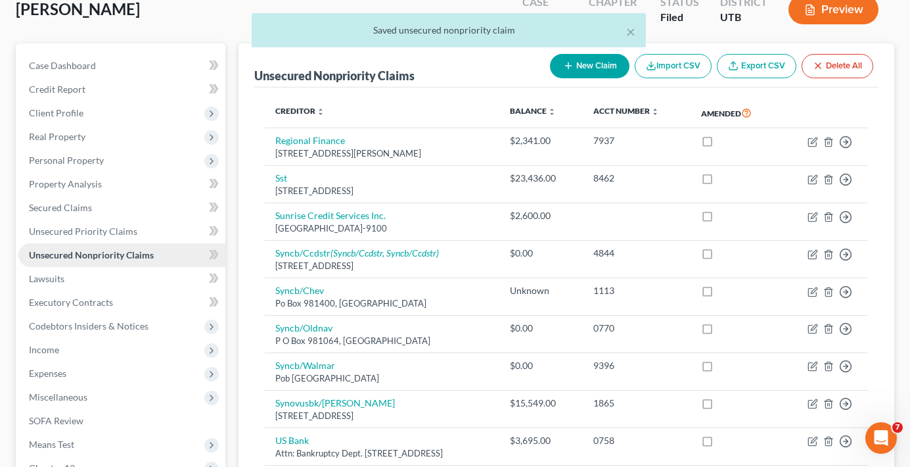
scroll to position [71, 0]
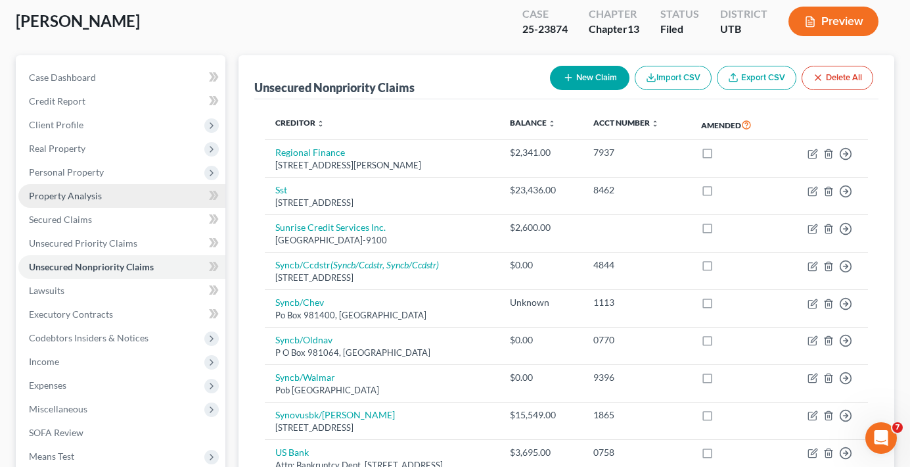
click at [62, 195] on span "Property Analysis" at bounding box center [65, 195] width 73 height 11
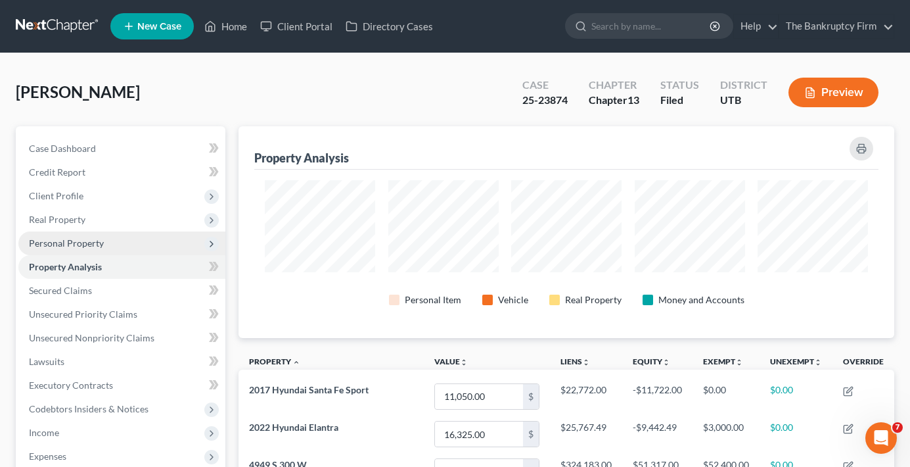
click at [86, 240] on span "Personal Property" at bounding box center [66, 242] width 75 height 11
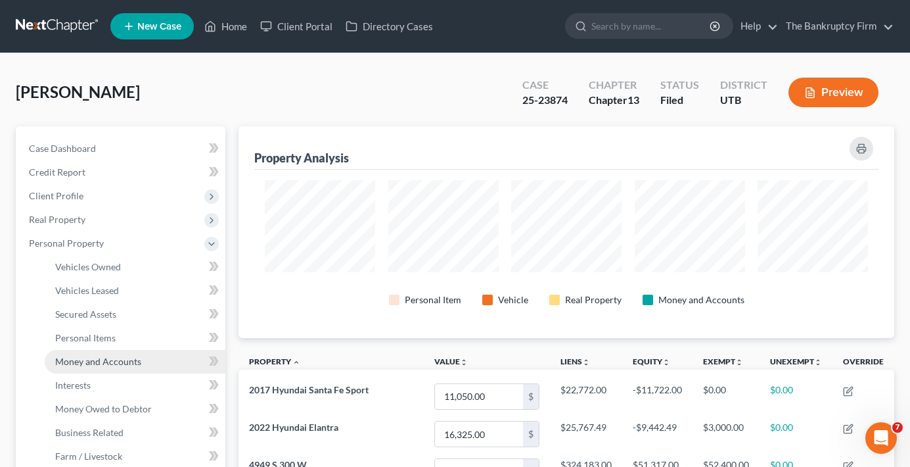
click at [88, 363] on span "Money and Accounts" at bounding box center [98, 361] width 86 height 11
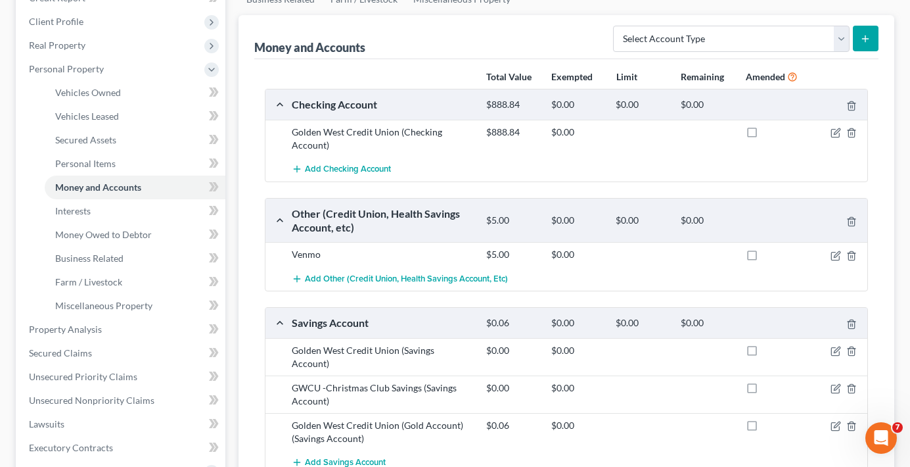
scroll to position [197, 0]
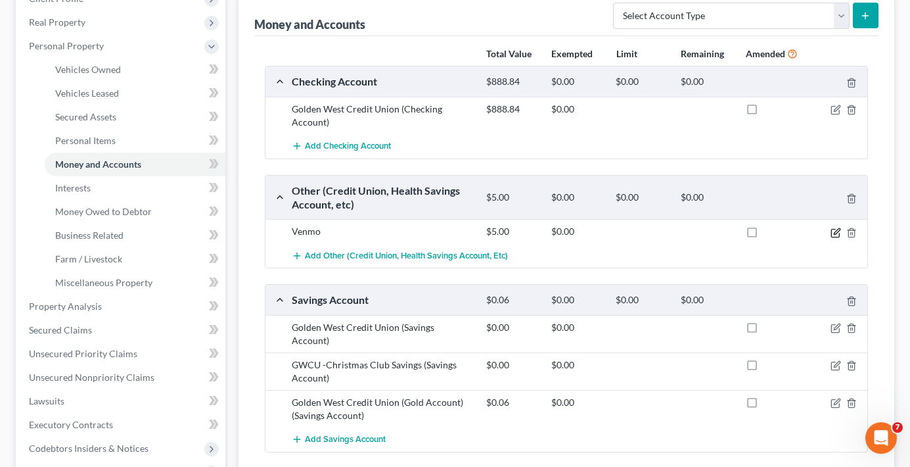
click at [837, 237] on icon "button" at bounding box center [835, 233] width 8 height 8
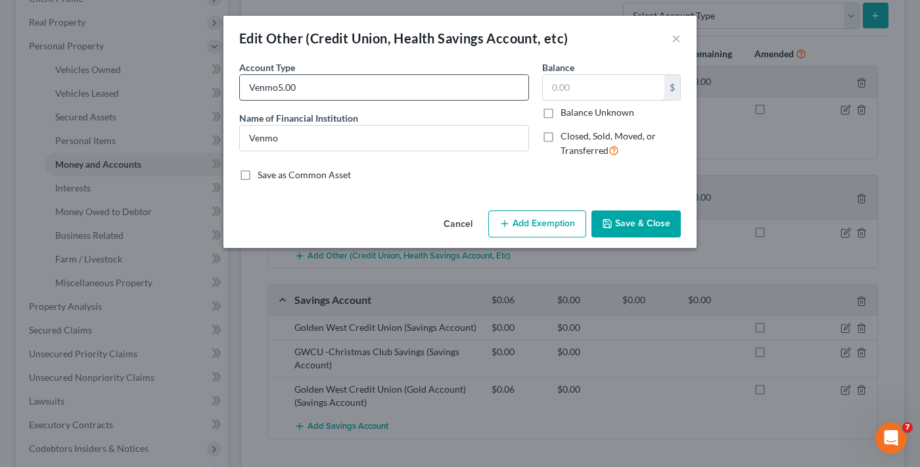
type input "Venmo"
type input "0"
click at [651, 221] on button "Save & Close" at bounding box center [635, 224] width 89 height 28
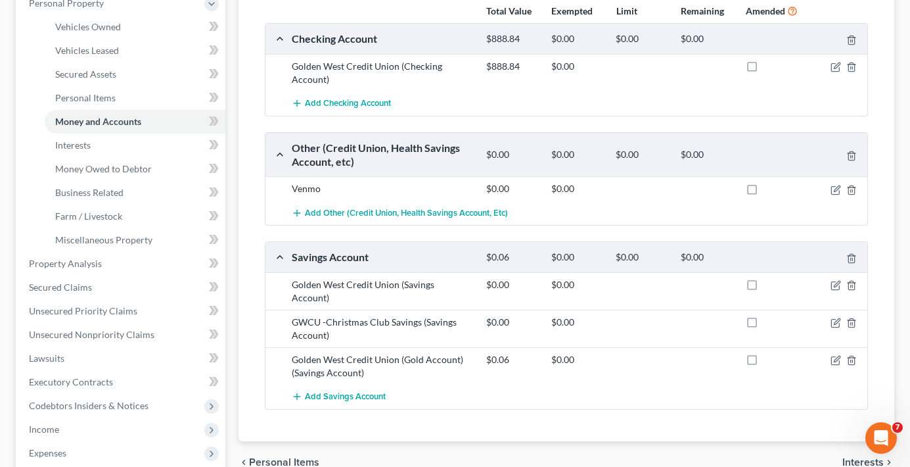
scroll to position [263, 0]
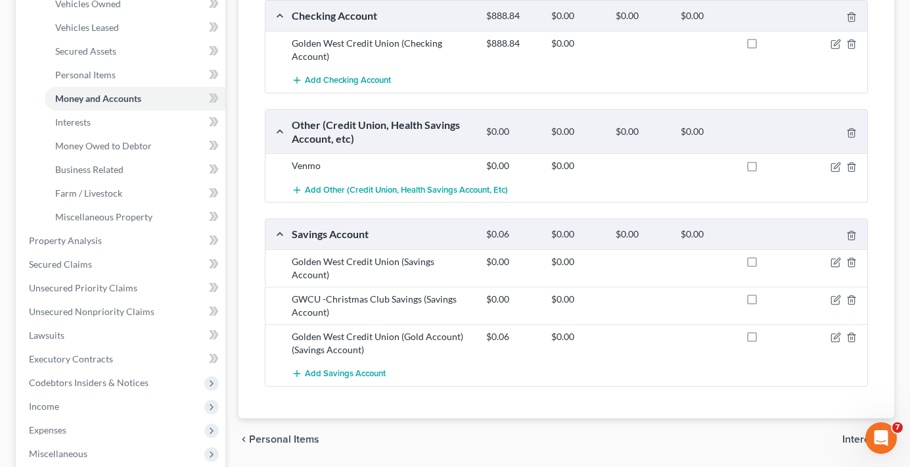
click at [614, 361] on div "Add Savings Account" at bounding box center [577, 373] width 584 height 24
click at [637, 361] on div "Add Savings Account" at bounding box center [577, 373] width 584 height 24
click at [835, 262] on icon "button" at bounding box center [837, 261] width 6 height 6
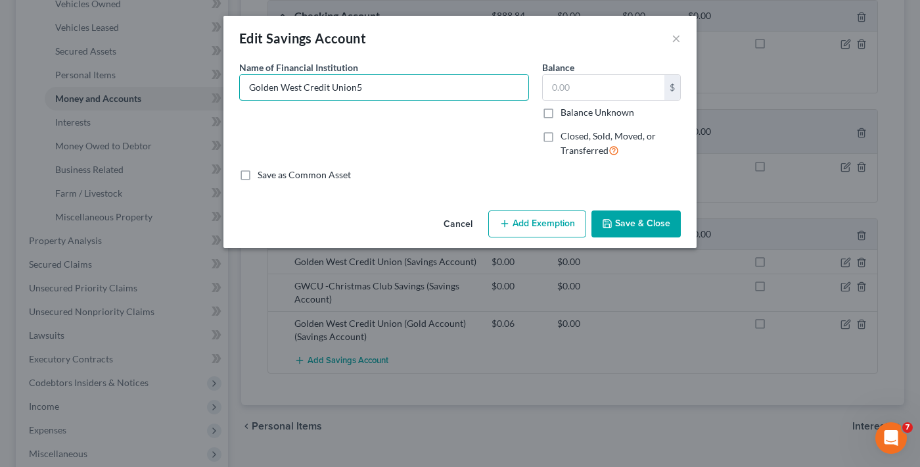
type input "Golden West Credit Union5"
click at [632, 221] on button "Save & Close" at bounding box center [635, 224] width 89 height 28
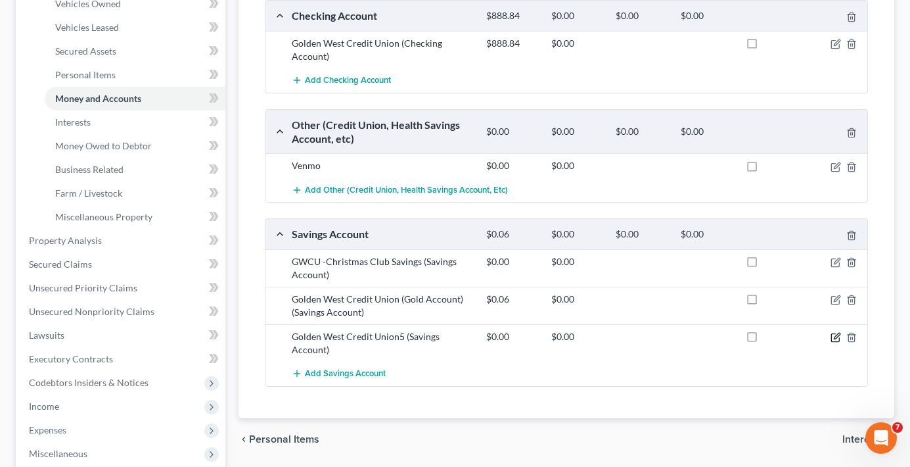
click at [837, 336] on icon "button" at bounding box center [836, 337] width 11 height 11
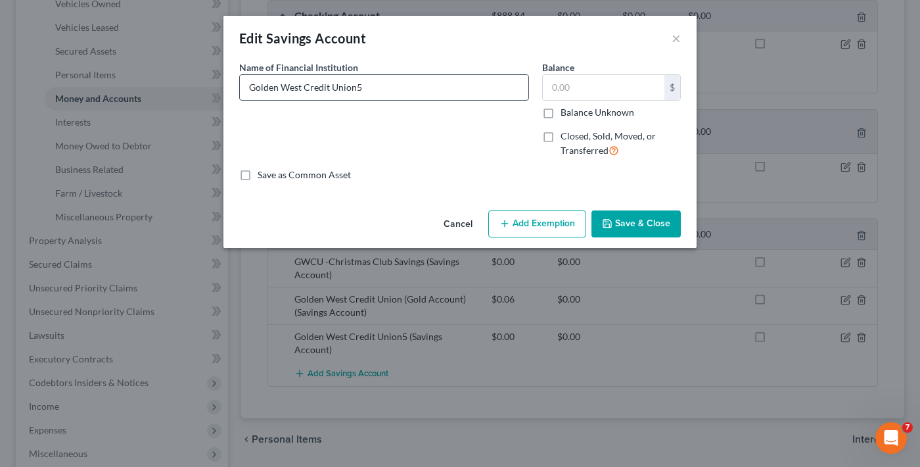
click at [372, 90] on input "Golden West Credit Union5" at bounding box center [384, 87] width 288 height 25
type input "Golden West Credit Union"
type input "5"
click at [634, 221] on button "Save & Close" at bounding box center [635, 224] width 89 height 28
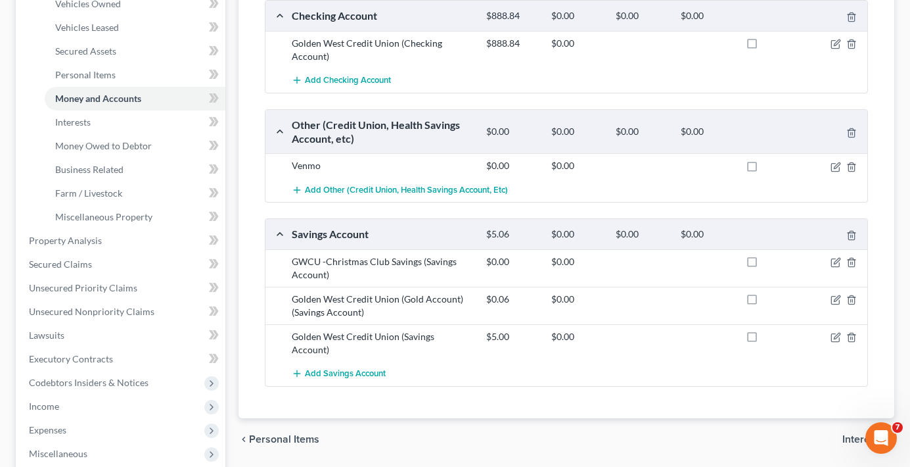
click at [624, 361] on div "Add Savings Account" at bounding box center [577, 373] width 584 height 24
click at [611, 418] on div "chevron_left Personal Items Interests chevron_right" at bounding box center [567, 439] width 656 height 42
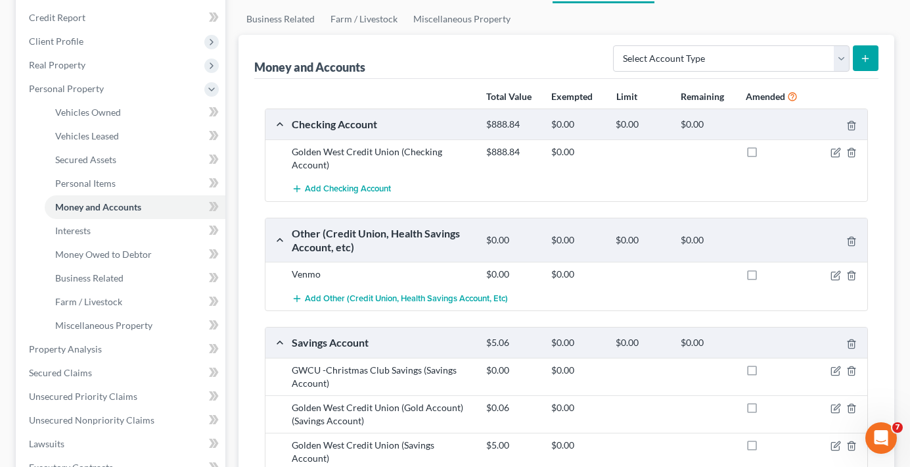
scroll to position [131, 0]
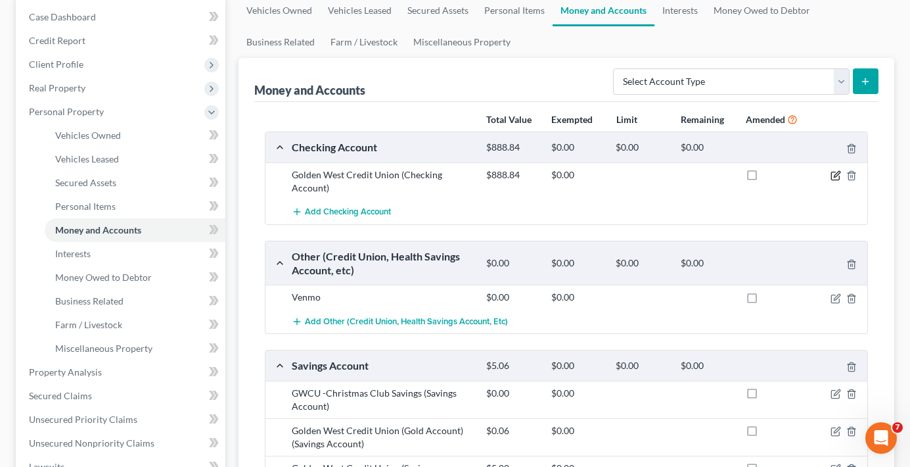
click at [833, 172] on icon "button" at bounding box center [835, 176] width 8 height 8
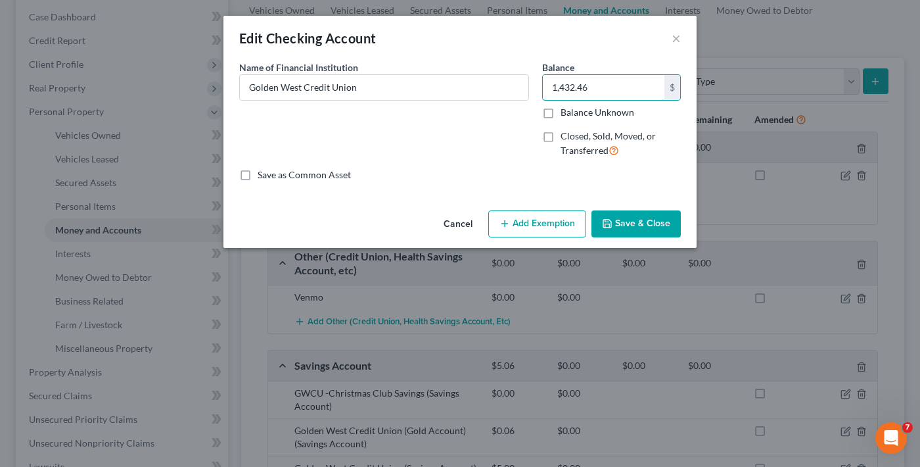
type input "1,432.46"
click at [639, 221] on button "Save & Close" at bounding box center [635, 224] width 89 height 28
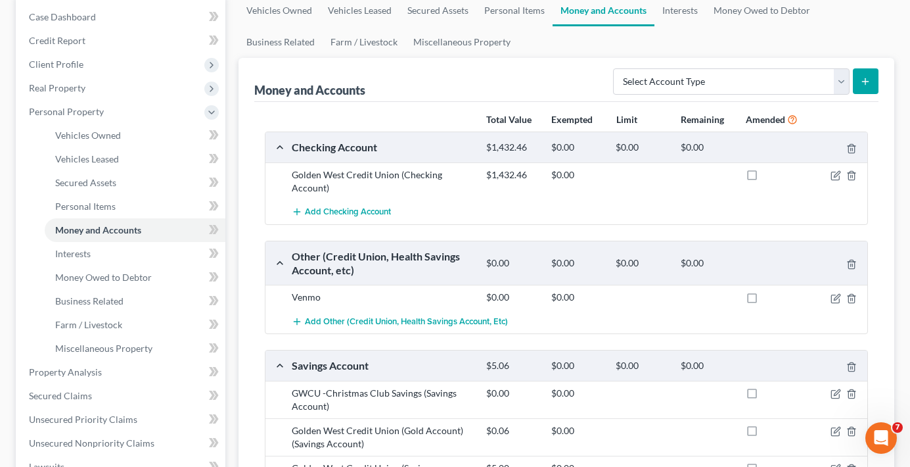
click at [656, 207] on div "Add Checking Account" at bounding box center [577, 212] width 584 height 24
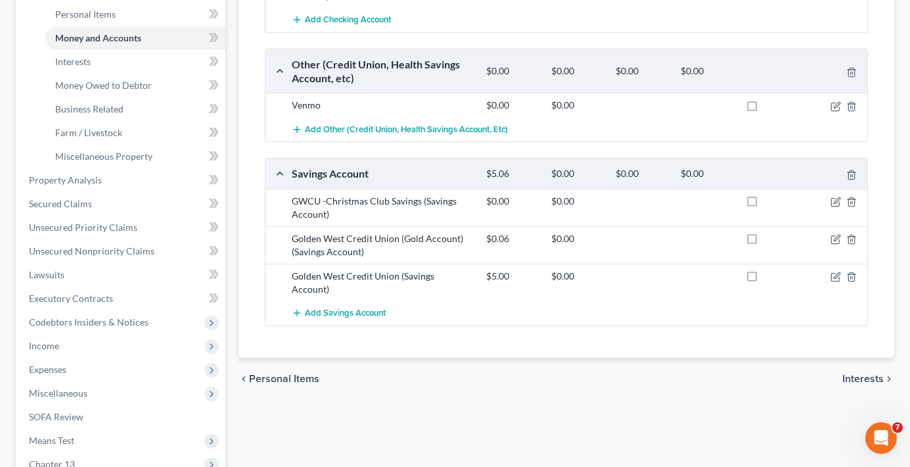
scroll to position [329, 0]
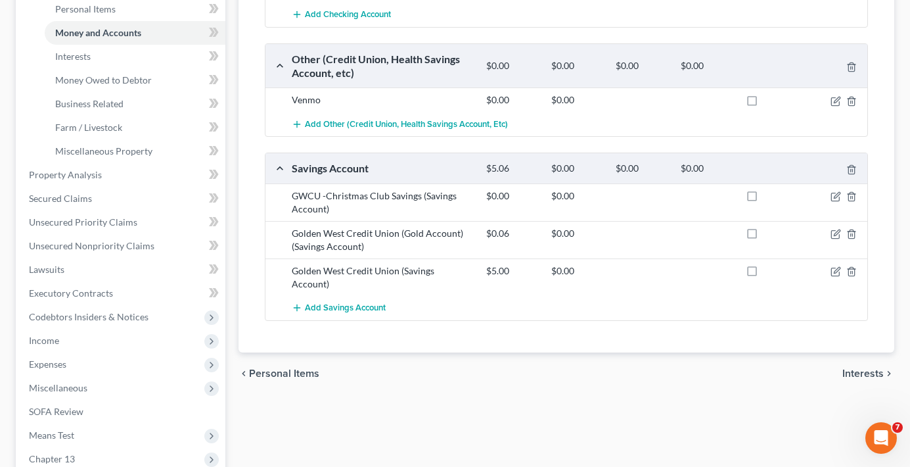
click at [274, 415] on div "Vehicles Owned Vehicles Leased Secured Assets Personal Items Money and Accounts…" at bounding box center [566, 189] width 669 height 783
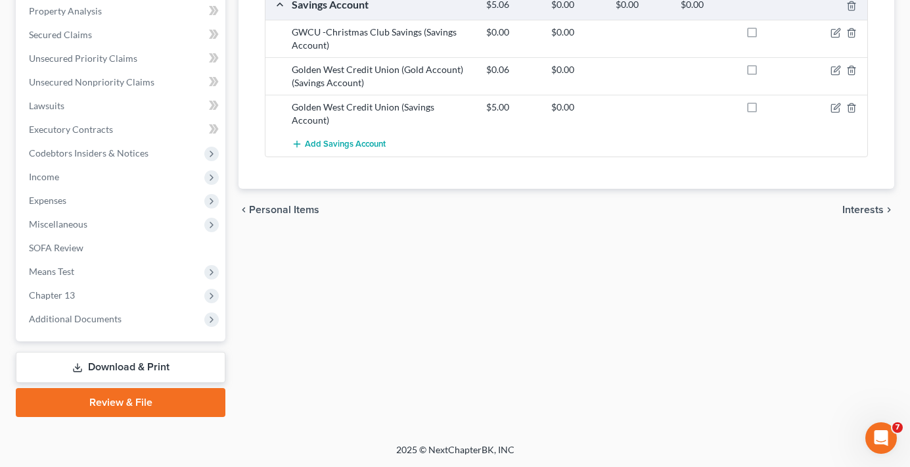
click at [112, 369] on link "Download & Print" at bounding box center [121, 367] width 210 height 31
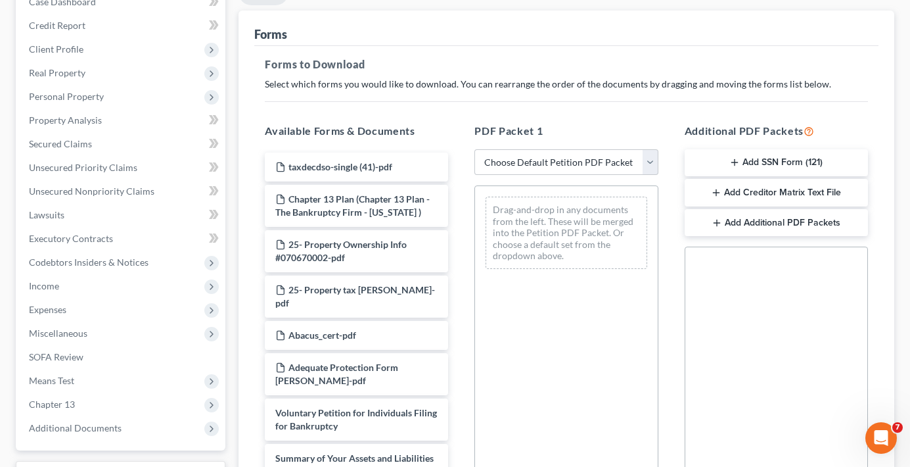
scroll to position [197, 0]
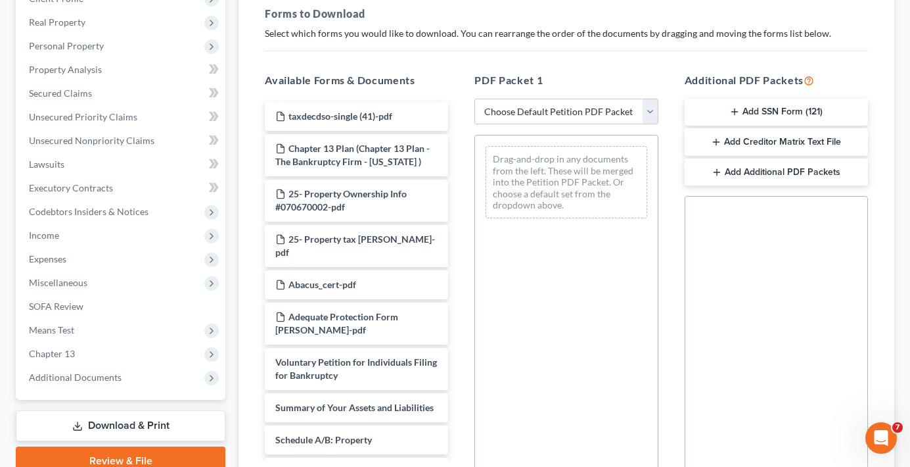
click at [745, 147] on button "Add Creditor Matrix Text File" at bounding box center [776, 142] width 183 height 28
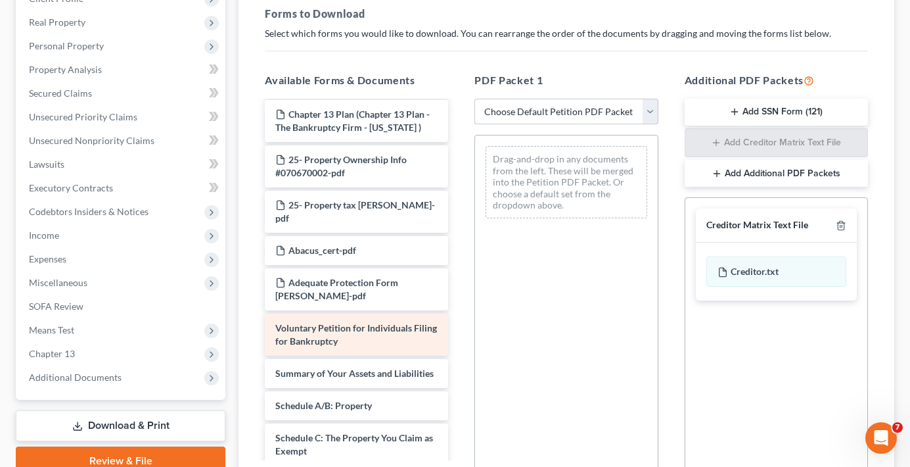
scroll to position [66, 0]
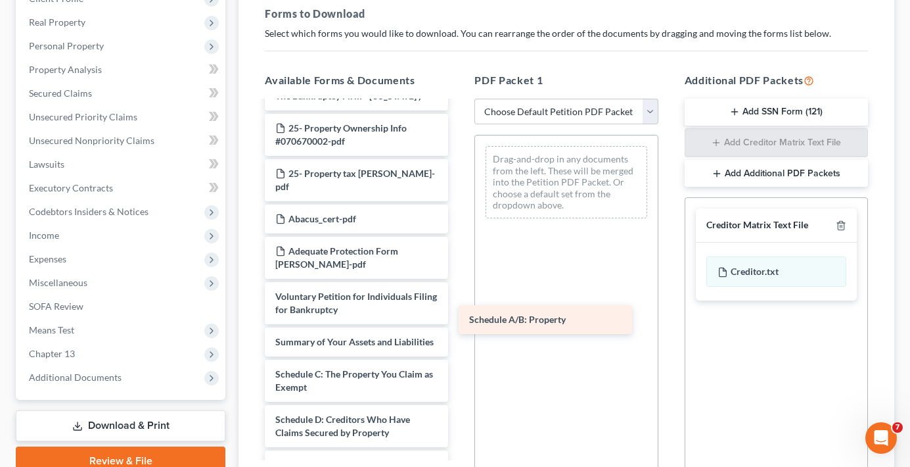
drag, startPoint x: 333, startPoint y: 375, endPoint x: 521, endPoint y: 310, distance: 199.5
click at [459, 311] on div "Schedule A/B: Property taxdecdso-single (41)-pdf Chapter 13 Plan (Chapter 13 Pl…" at bounding box center [356, 474] width 204 height 876
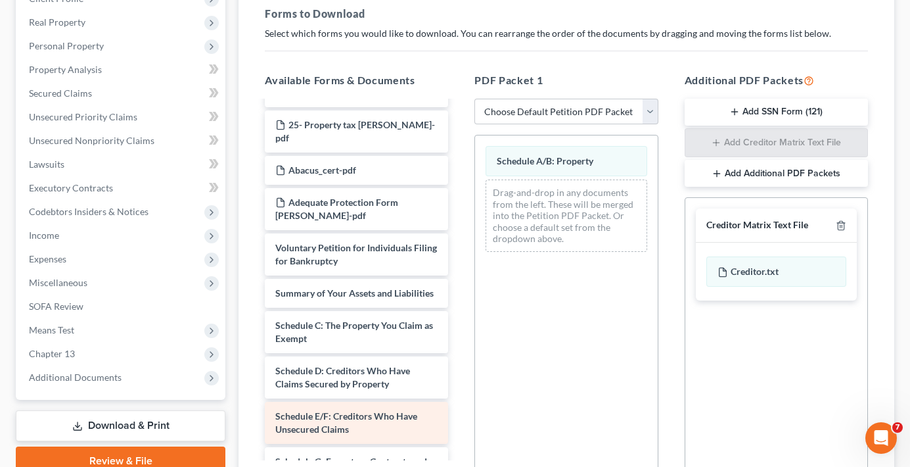
scroll to position [197, 0]
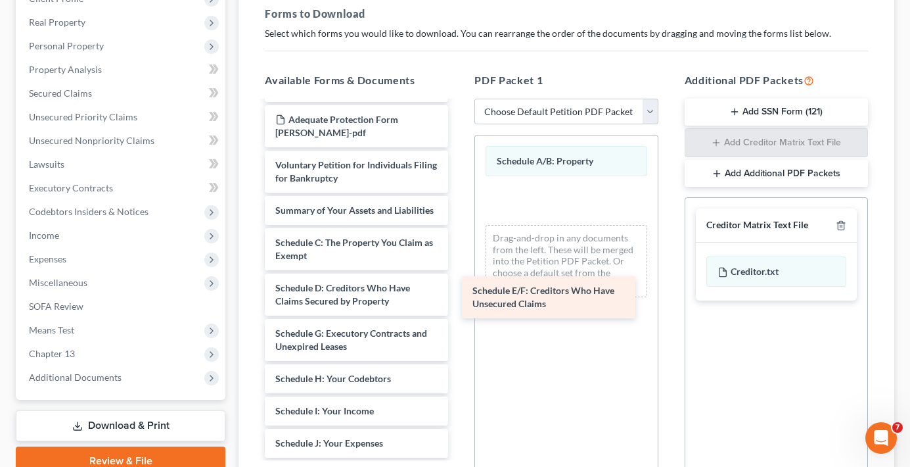
drag, startPoint x: 314, startPoint y: 349, endPoint x: 511, endPoint y: 306, distance: 201.7
click at [459, 306] on div "Schedule E/F: Creditors Who Have Unsecured Claims taxdecdso-single (41)-pdf Cha…" at bounding box center [356, 320] width 204 height 831
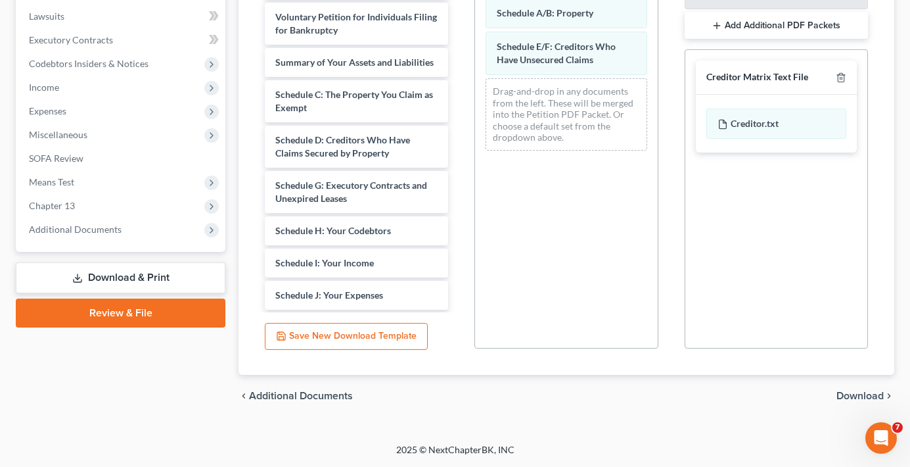
click at [863, 398] on span "Download" at bounding box center [860, 395] width 47 height 11
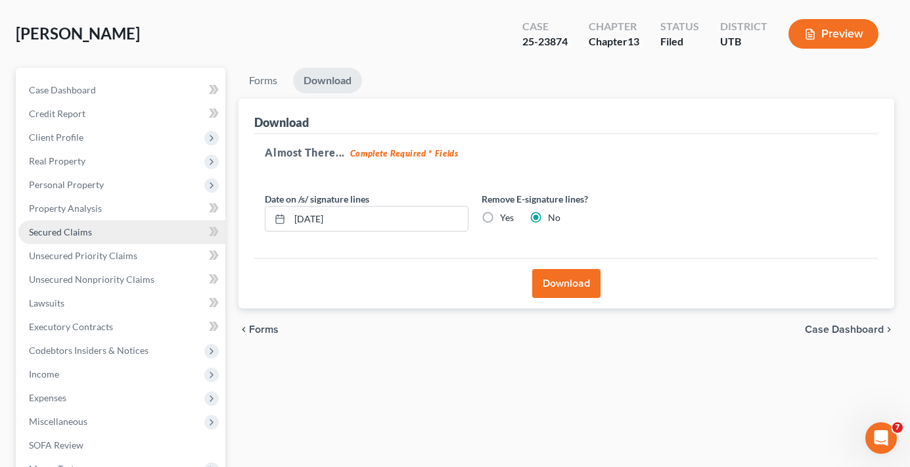
click at [70, 226] on span "Secured Claims" at bounding box center [60, 231] width 63 height 11
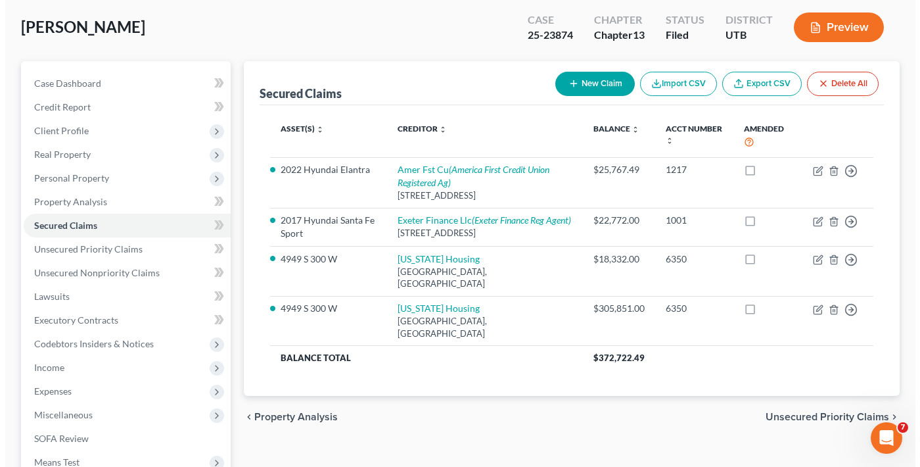
scroll to position [66, 0]
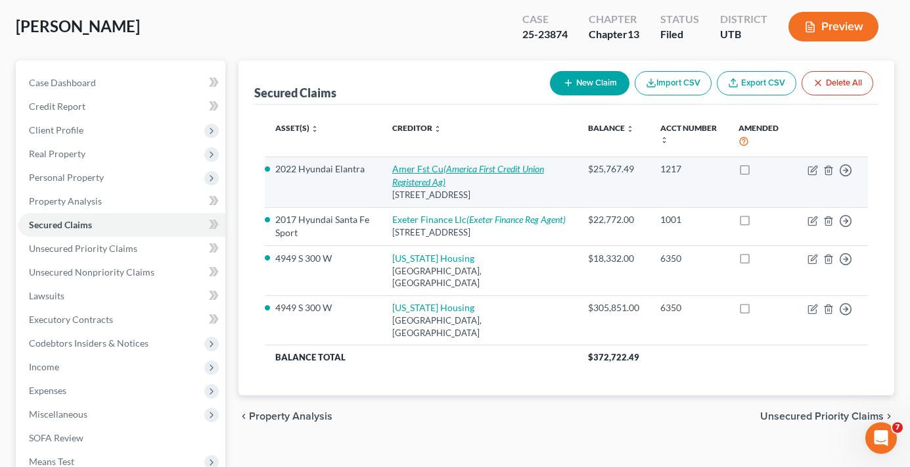
click at [452, 166] on icon "(America First Credit Union Registered Ag)" at bounding box center [468, 175] width 152 height 24
select select "46"
select select "8"
select select "2"
select select "0"
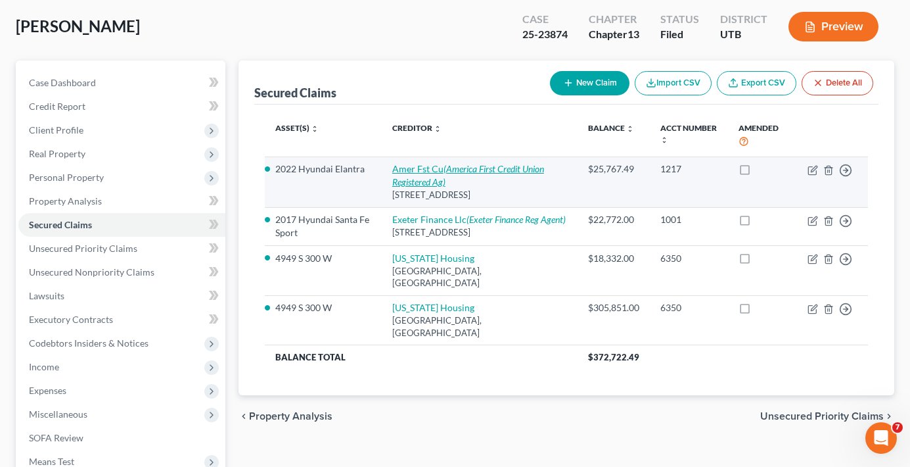
select select "46"
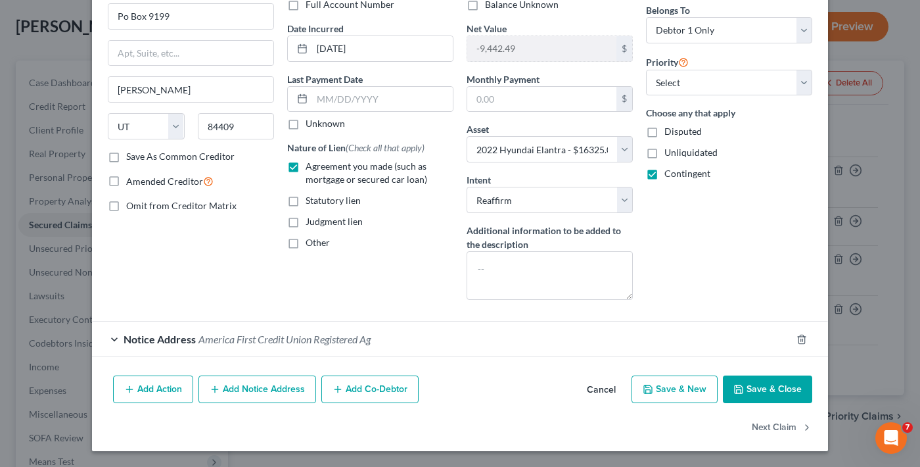
click at [264, 334] on span "America First Credit Union Registered Ag" at bounding box center [284, 339] width 172 height 12
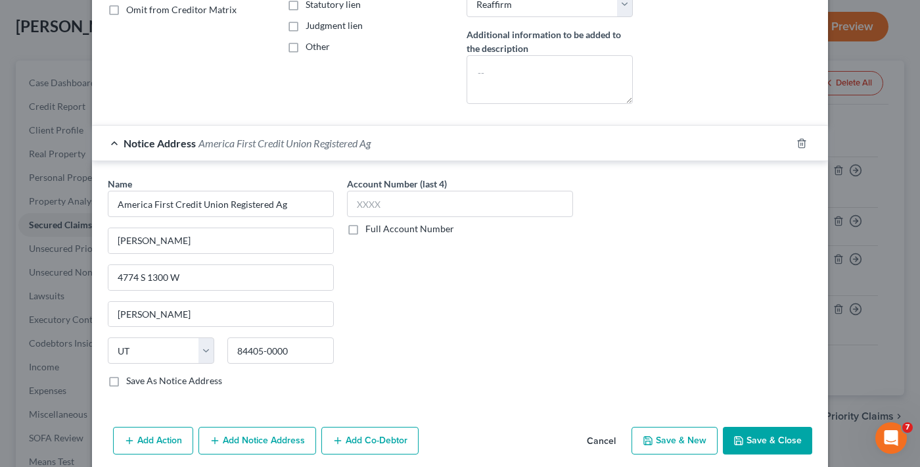
scroll to position [355, 0]
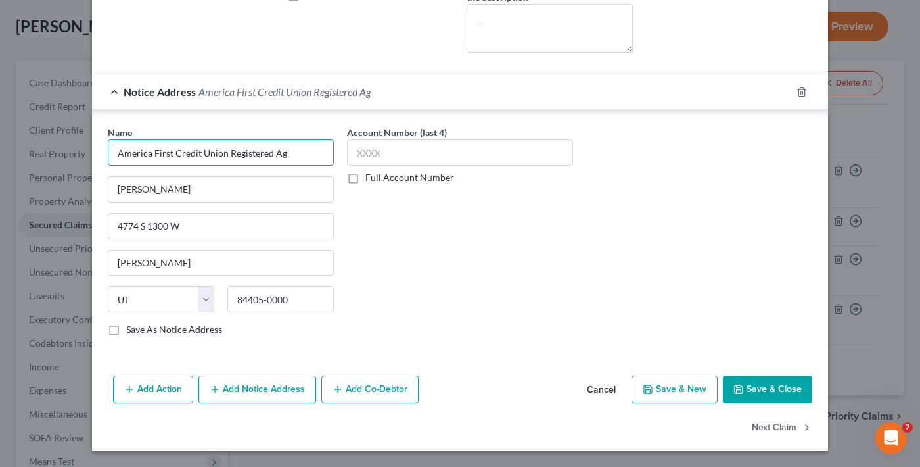
drag, startPoint x: 290, startPoint y: 150, endPoint x: 108, endPoint y: 154, distance: 181.4
click at [108, 154] on input "America First Credit Union Registered Ag" at bounding box center [221, 152] width 226 height 26
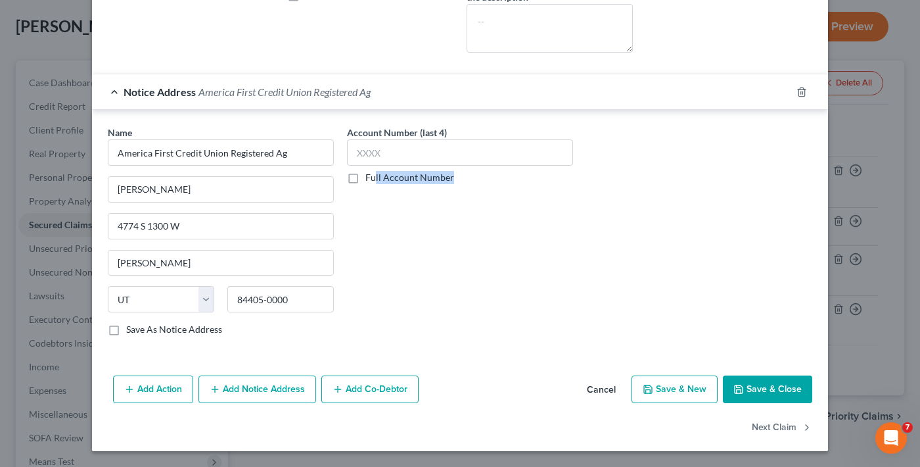
click at [388, 190] on div "Account Number (last 4) Full Account Number" at bounding box center [459, 236] width 239 height 221
drag, startPoint x: 219, startPoint y: 193, endPoint x: 51, endPoint y: 208, distance: 168.8
click at [51, 208] on div "Edit Secured Claim × Creditor * Amer Fst Cu Po Box [GEOGRAPHIC_DATA][PERSON_NAM…" at bounding box center [460, 233] width 920 height 467
click at [463, 260] on div "Account Number (last 4) Full Account Number" at bounding box center [459, 236] width 239 height 221
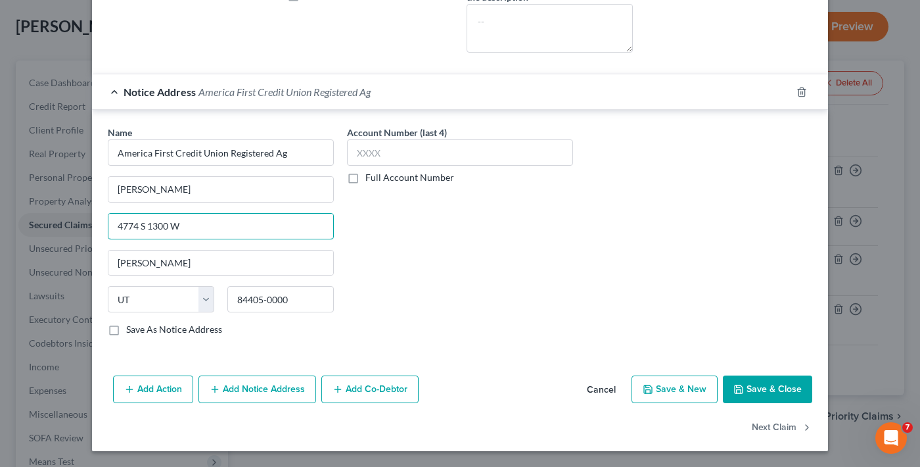
drag, startPoint x: 164, startPoint y: 230, endPoint x: 71, endPoint y: 241, distance: 93.3
click at [71, 241] on div "Edit Secured Claim × Creditor * Amer Fst Cu Po Box [GEOGRAPHIC_DATA][PERSON_NAM…" at bounding box center [460, 233] width 920 height 467
click at [417, 241] on div "Account Number (last 4) Full Account Number" at bounding box center [459, 236] width 239 height 221
click at [426, 261] on div "Account Number (last 4) Full Account Number" at bounding box center [459, 236] width 239 height 221
click at [541, 246] on div "Account Number (last 4) Full Account Number" at bounding box center [459, 236] width 239 height 221
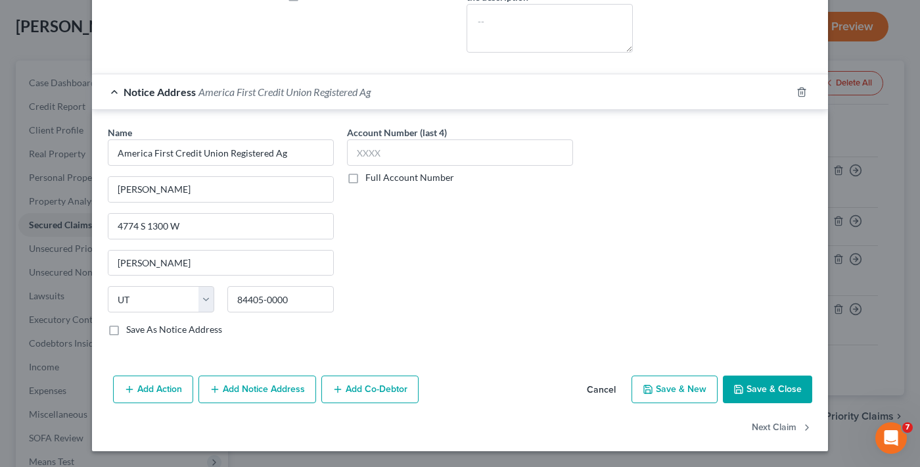
click at [603, 382] on button "Cancel" at bounding box center [601, 390] width 50 height 26
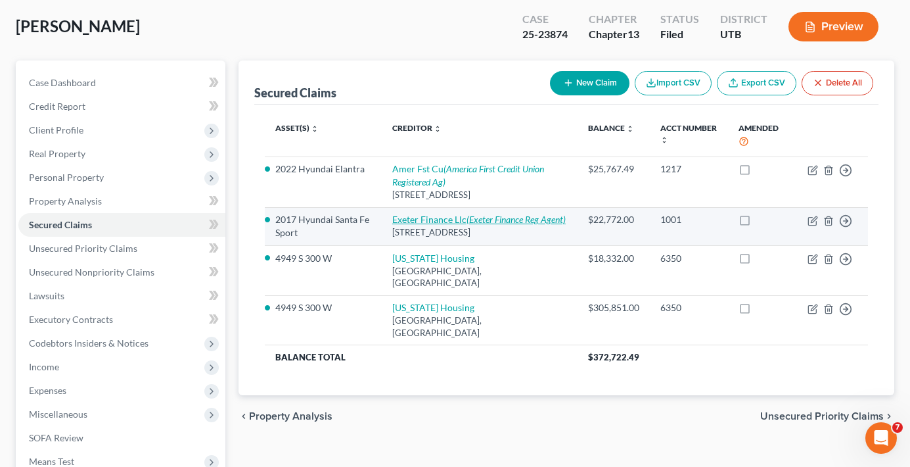
click at [415, 218] on link "Exeter Finance Llc (Exeter Finance Reg Agent)" at bounding box center [478, 219] width 173 height 11
select select "45"
select select "12"
select select "2"
select select "0"
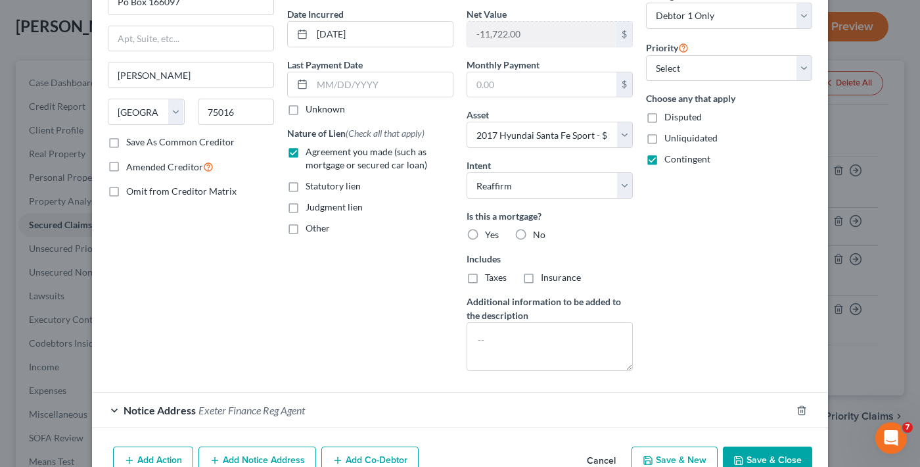
scroll to position [193, 0]
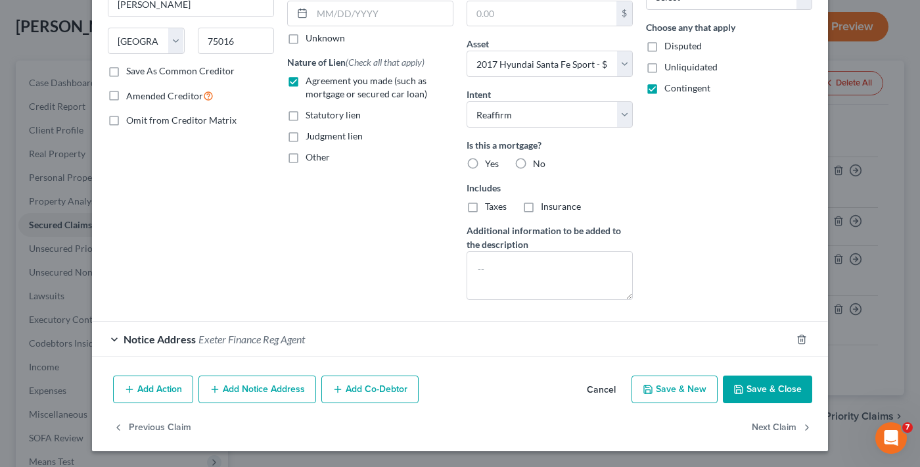
click at [293, 329] on div "Notice Address Exeter Finance Reg Agent" at bounding box center [441, 338] width 699 height 35
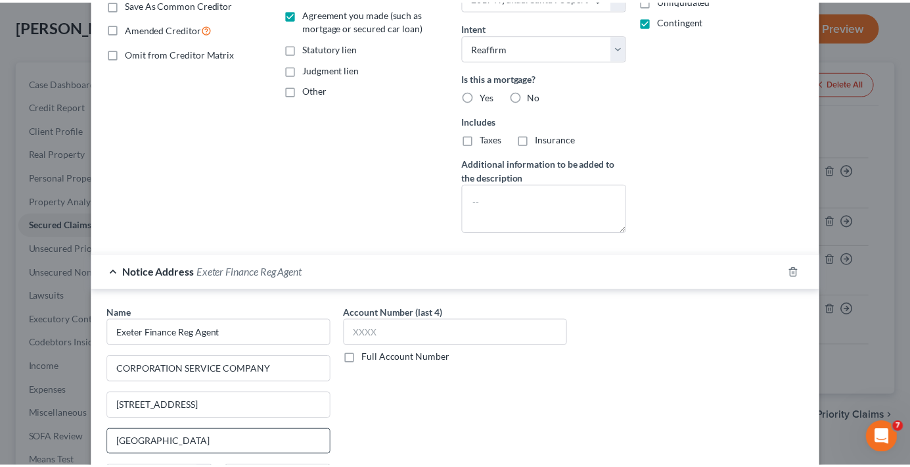
scroll to position [440, 0]
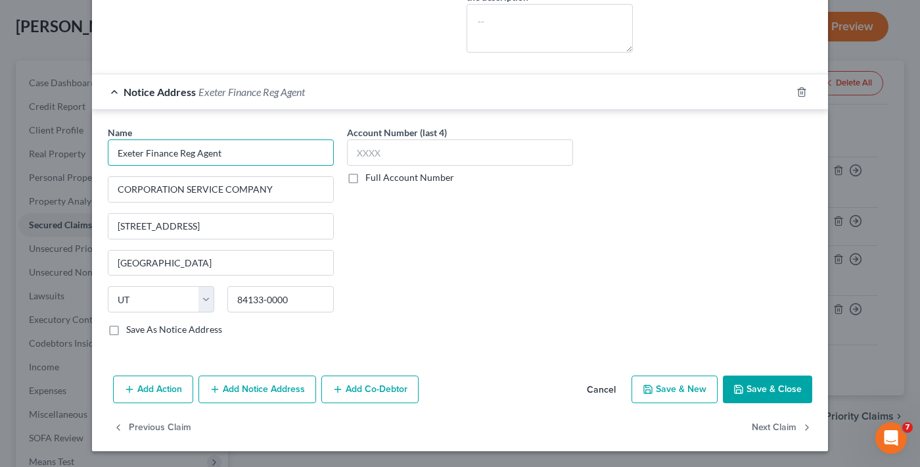
drag, startPoint x: 240, startPoint y: 149, endPoint x: 90, endPoint y: 166, distance: 150.8
click at [92, 166] on div "Name * Exeter Finance Reg Agent CORPORATION SERVICE COMPANY [GEOGRAPHIC_DATA] S…" at bounding box center [460, 233] width 736 height 247
click at [414, 271] on div "Account Number (last 4) Full Account Number" at bounding box center [459, 236] width 239 height 221
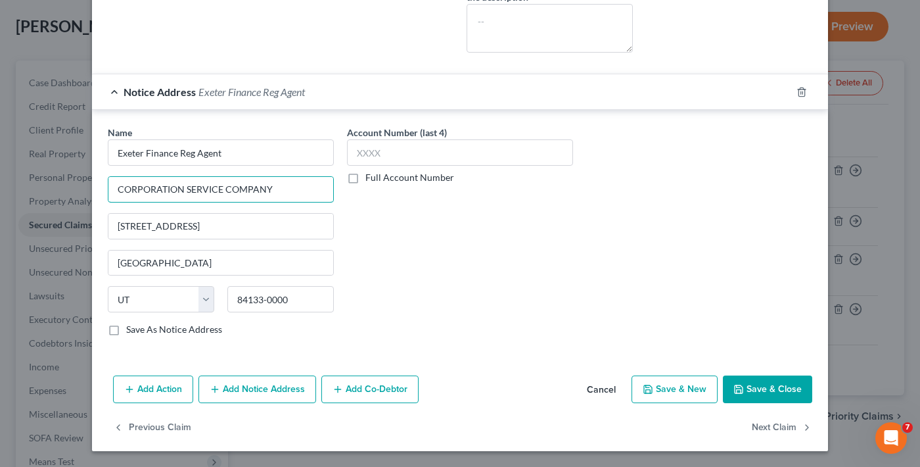
drag, startPoint x: 290, startPoint y: 183, endPoint x: 72, endPoint y: 214, distance: 221.1
click at [72, 214] on div "Edit Secured Claim × Creditor * [GEOGRAPHIC_DATA] Finance Llc Po Box 166097 [GE…" at bounding box center [460, 233] width 920 height 467
click at [395, 235] on div "Account Number (last 4) Full Account Number" at bounding box center [459, 236] width 239 height 221
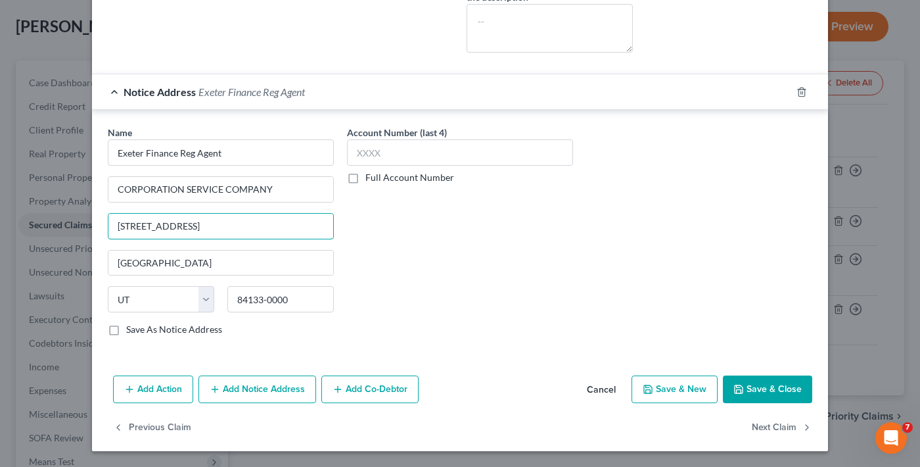
drag, startPoint x: 213, startPoint y: 239, endPoint x: -2, endPoint y: 250, distance: 215.2
click at [0, 250] on html "Home New Case Client Portal Directory Cases The Bankruptcy Firm [EMAIL_ADDRESS]…" at bounding box center [460, 347] width 920 height 827
click at [444, 285] on div "Account Number (last 4) Full Account Number" at bounding box center [459, 236] width 239 height 221
click at [495, 255] on div "Account Number (last 4) Full Account Number" at bounding box center [459, 236] width 239 height 221
click at [474, 298] on div "Account Number (last 4) Full Account Number" at bounding box center [459, 236] width 239 height 221
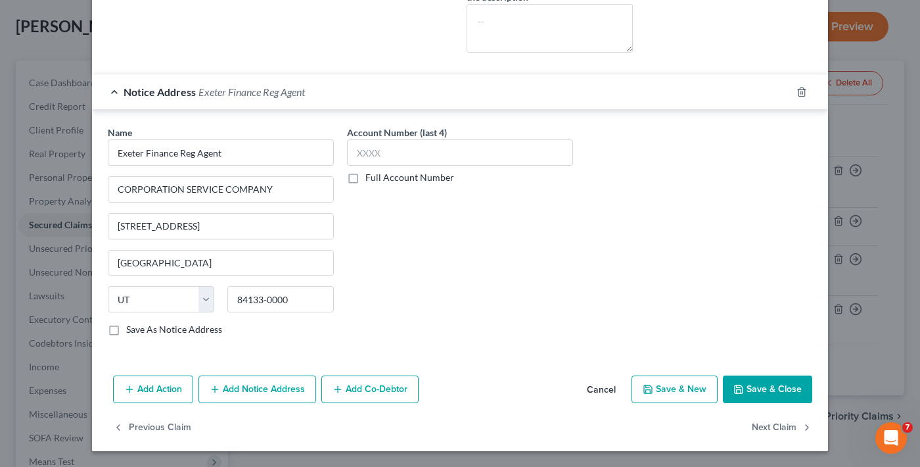
click at [639, 175] on div "Name * Exeter Finance Reg Agent CORPORATION SERVICE COMPANY [GEOGRAPHIC_DATA] S…" at bounding box center [460, 236] width 718 height 221
drag, startPoint x: 756, startPoint y: 378, endPoint x: 639, endPoint y: 325, distance: 127.6
click at [756, 378] on button "Save & Close" at bounding box center [767, 389] width 89 height 28
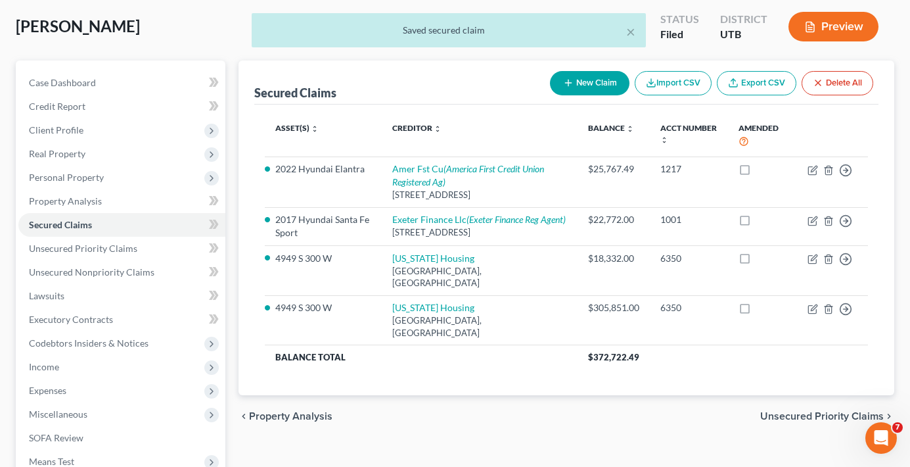
click at [609, 408] on div "chevron_left Property Analysis Unsecured Priority Claims chevron_right" at bounding box center [567, 416] width 656 height 42
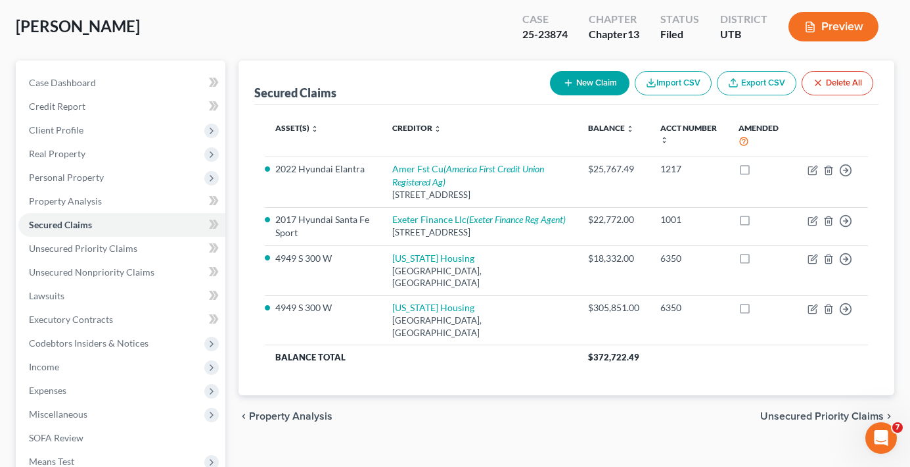
scroll to position [256, 0]
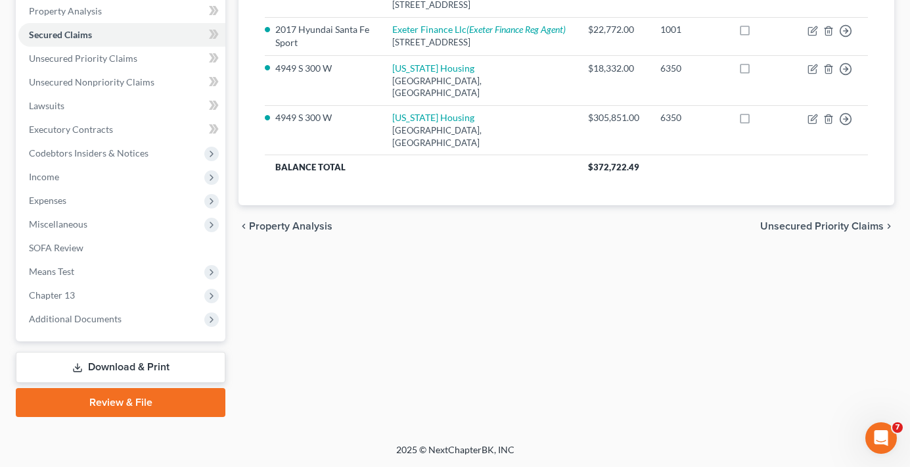
click at [549, 340] on div "Secured Claims New Claim Import CSV Export CSV Delete All Asset(s) expand_more …" at bounding box center [566, 144] width 669 height 546
click at [110, 359] on link "Download & Print" at bounding box center [121, 367] width 210 height 31
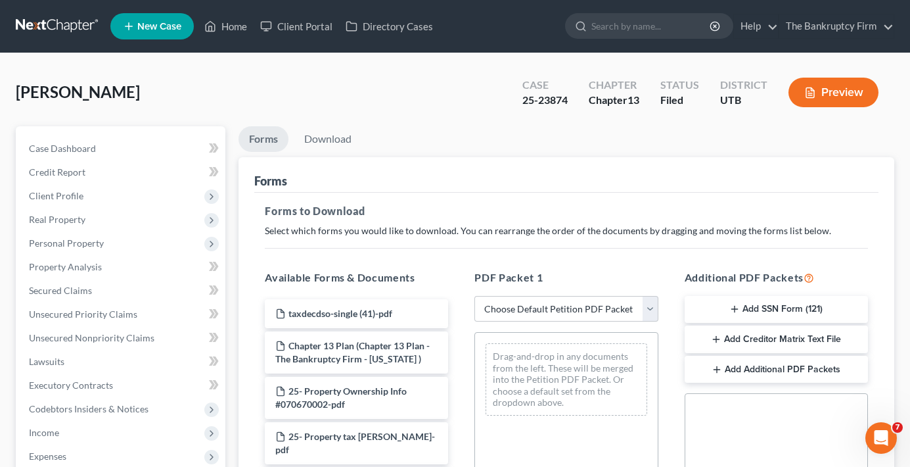
click at [749, 345] on button "Add Creditor Matrix Text File" at bounding box center [776, 339] width 183 height 28
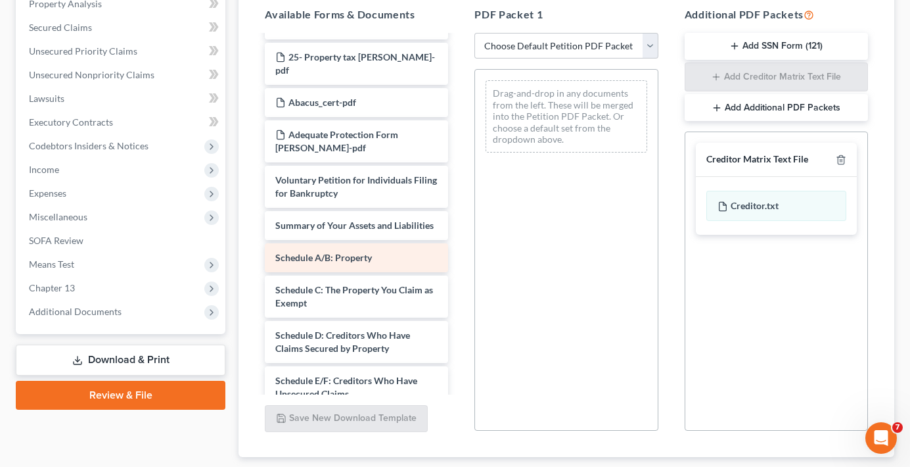
scroll to position [131, 0]
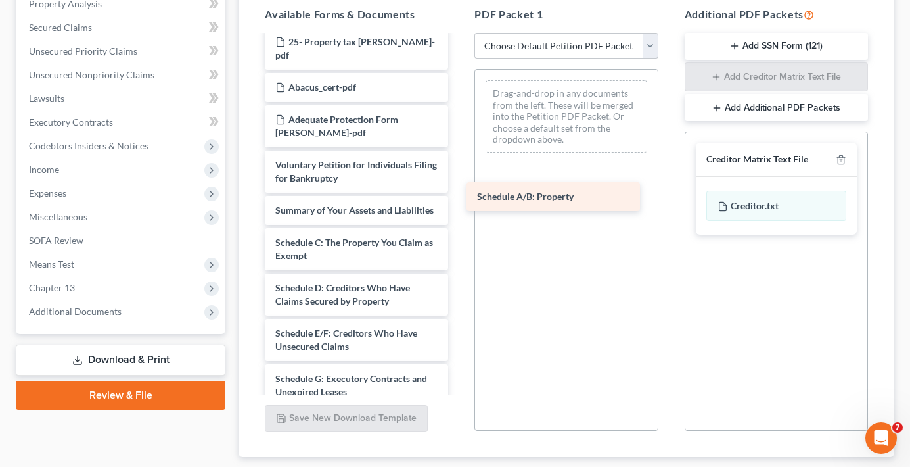
drag, startPoint x: 327, startPoint y: 244, endPoint x: 529, endPoint y: 198, distance: 206.9
click at [459, 198] on div "Schedule A/B: Property taxdecdso-single (41)-pdf Chapter 13 Plan (Chapter 13 Pl…" at bounding box center [356, 343] width 204 height 876
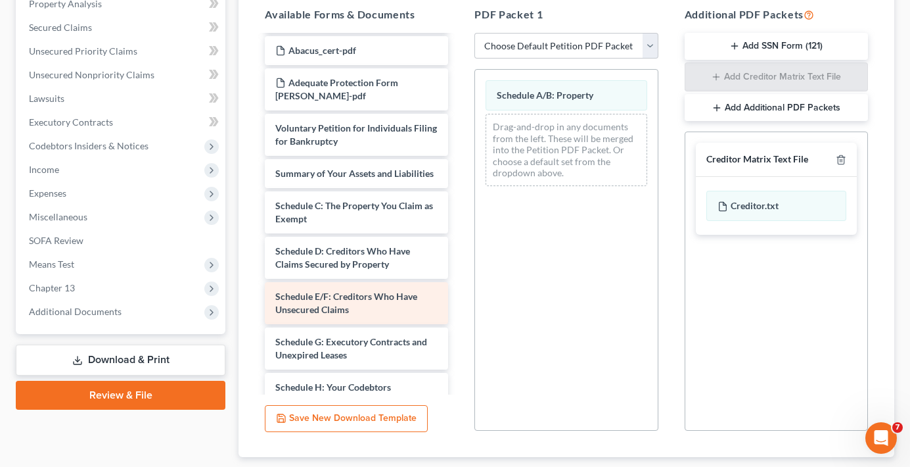
scroll to position [197, 0]
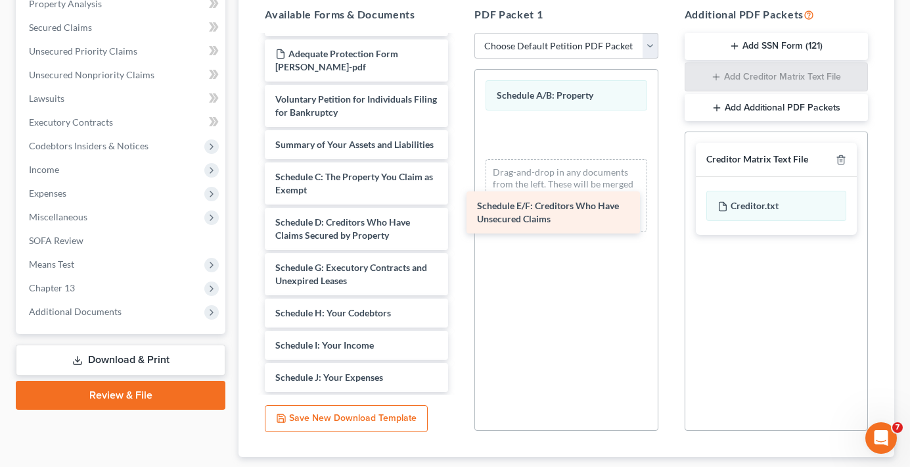
drag, startPoint x: 333, startPoint y: 274, endPoint x: 541, endPoint y: 206, distance: 218.6
click at [459, 212] on div "Schedule E/F: Creditors Who Have Unsecured Claims taxdecdso-single (41)-pdf Cha…" at bounding box center [356, 254] width 204 height 831
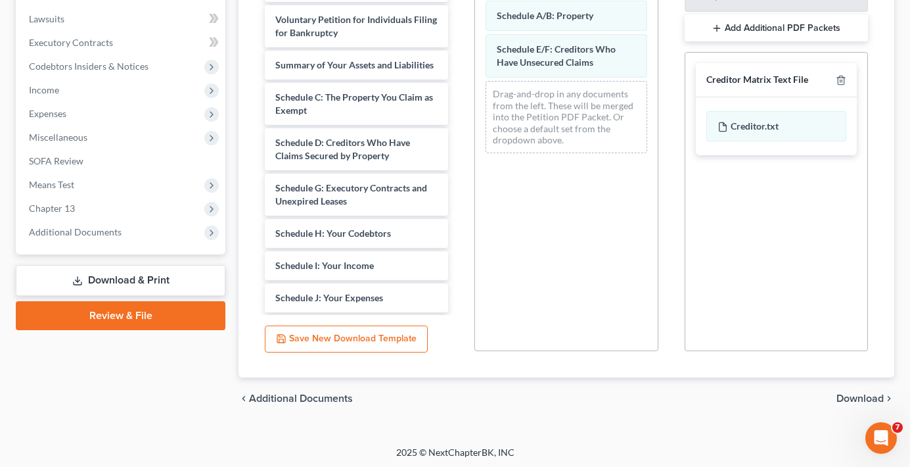
scroll to position [345, 0]
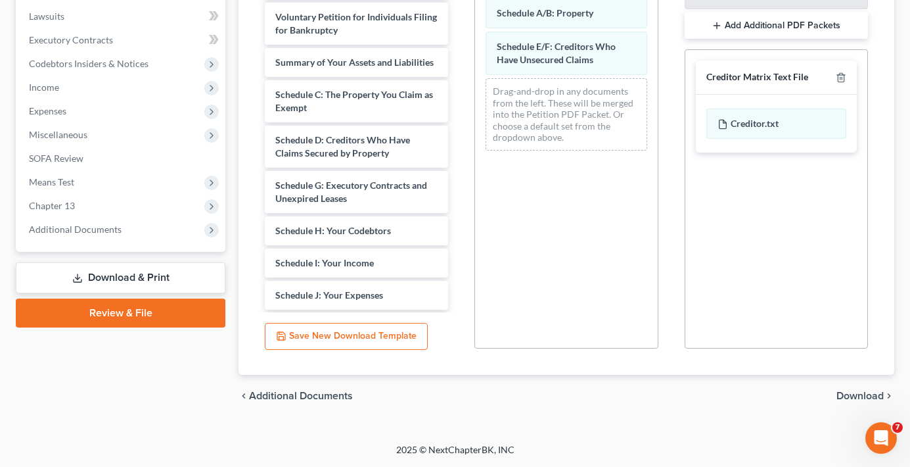
click at [856, 388] on div "chevron_left Additional Documents Download chevron_right" at bounding box center [567, 396] width 656 height 42
click at [862, 394] on span "Download" at bounding box center [860, 395] width 47 height 11
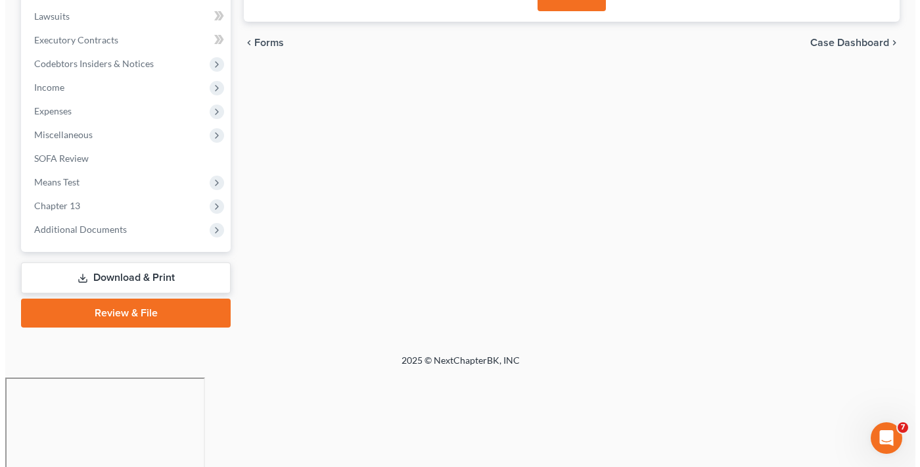
scroll to position [256, 0]
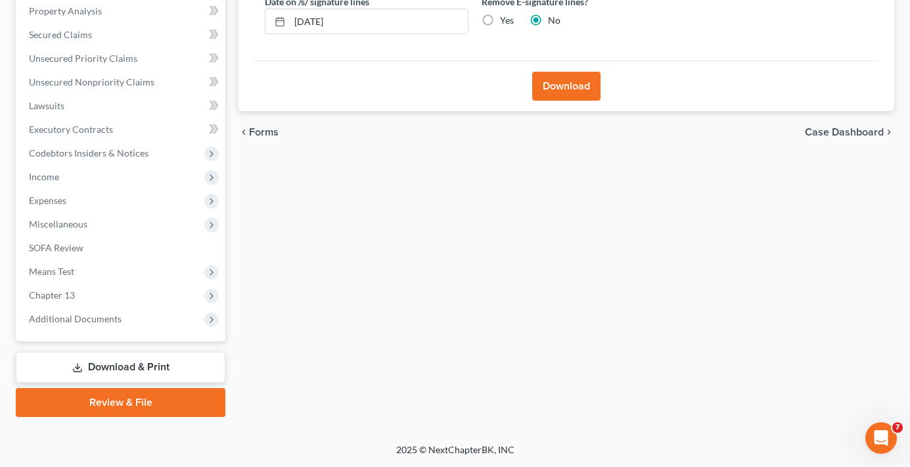
click at [553, 88] on button "Download" at bounding box center [566, 86] width 68 height 29
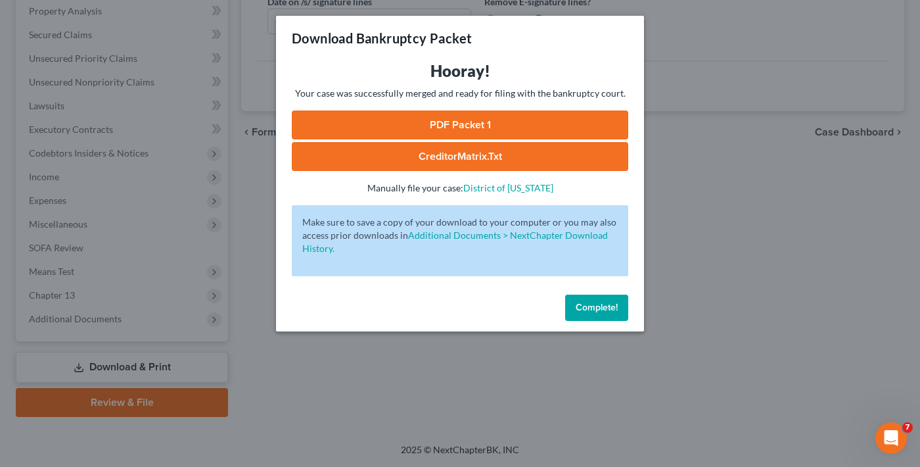
click at [459, 129] on link "PDF Packet 1" at bounding box center [460, 124] width 336 height 29
click at [409, 150] on link "CreditorMatrix.txt" at bounding box center [460, 156] width 336 height 29
